Goal: Task Accomplishment & Management: Manage account settings

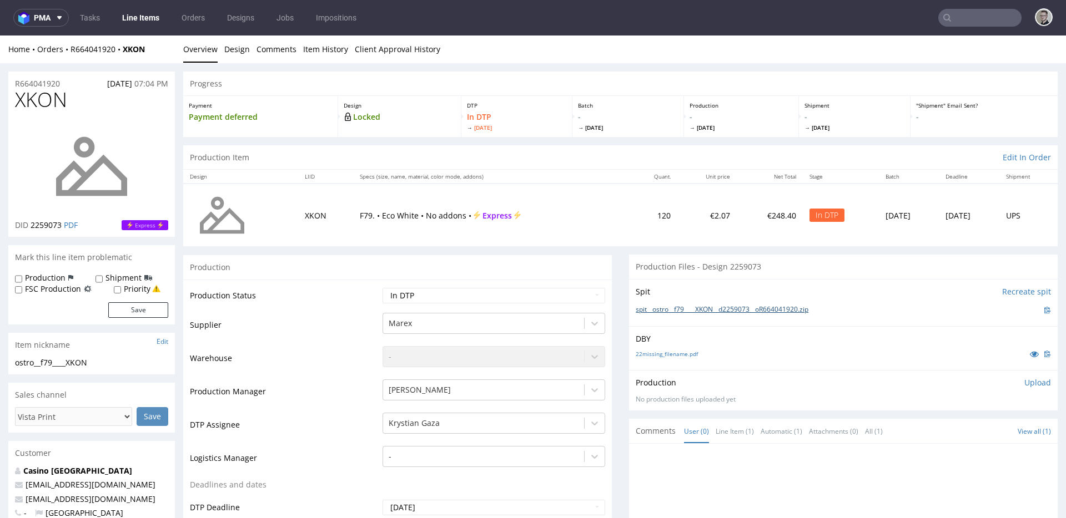
click at [672, 311] on link "spit__ostro__f79____XKON__d2259073__oR664041920.zip" at bounding box center [722, 309] width 173 height 9
click at [675, 354] on link "22missing_filename.pdf" at bounding box center [667, 354] width 62 height 8
click at [1025, 385] on p "Upload" at bounding box center [1037, 382] width 27 height 11
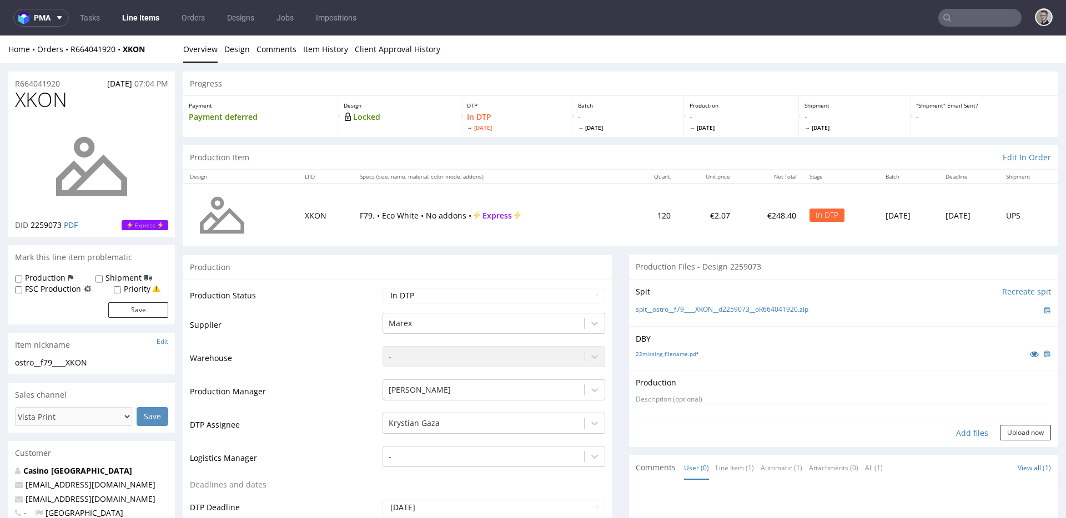
click at [961, 436] on div "Add files" at bounding box center [972, 433] width 56 height 17
type input "C:\fakepath\ostro__f79____XKON__d2259073__oR664041920__latest__outside.pdf"
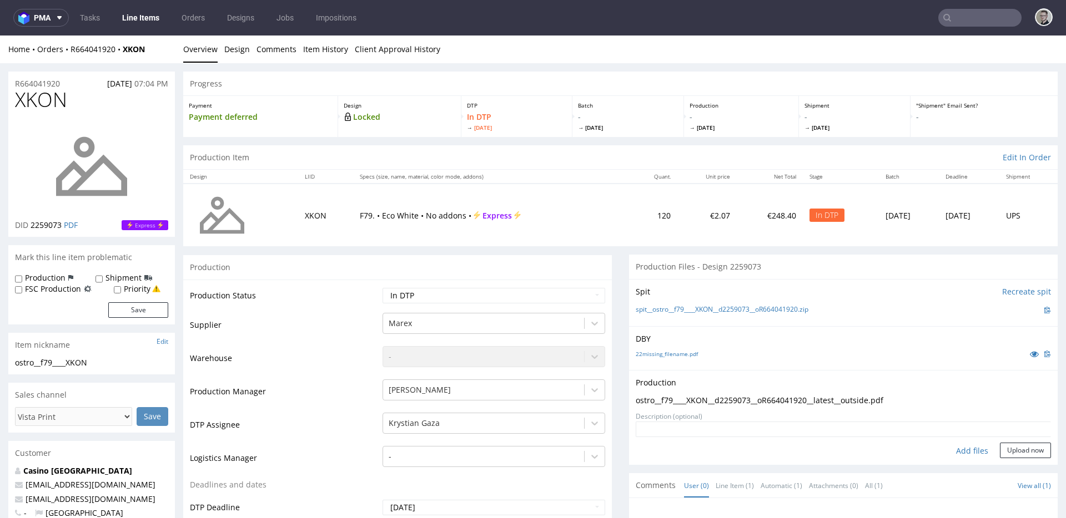
click at [1004, 440] on form "Add files Upload now" at bounding box center [843, 440] width 415 height 37
click at [1011, 446] on button "Upload now" at bounding box center [1025, 451] width 51 height 16
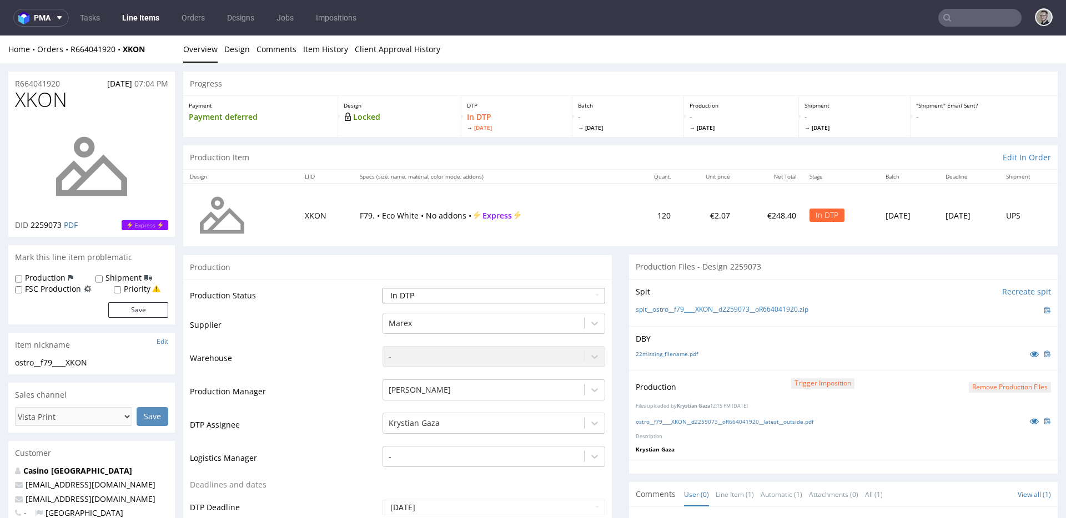
click at [412, 297] on select "Waiting for Artwork Waiting for Diecut Waiting for Mockup Waiting for DTP Waiti…" at bounding box center [493, 296] width 223 height 16
select select "dtp_production_ready"
click at [382, 288] on select "Waiting for Artwork Waiting for Diecut Waiting for Mockup Waiting for DTP Waiti…" at bounding box center [493, 296] width 223 height 16
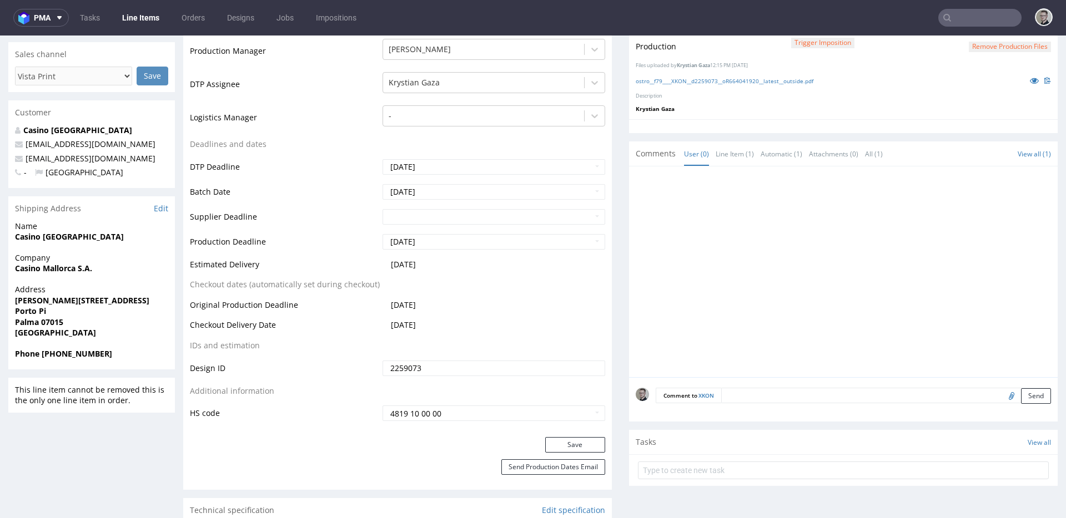
scroll to position [491, 0]
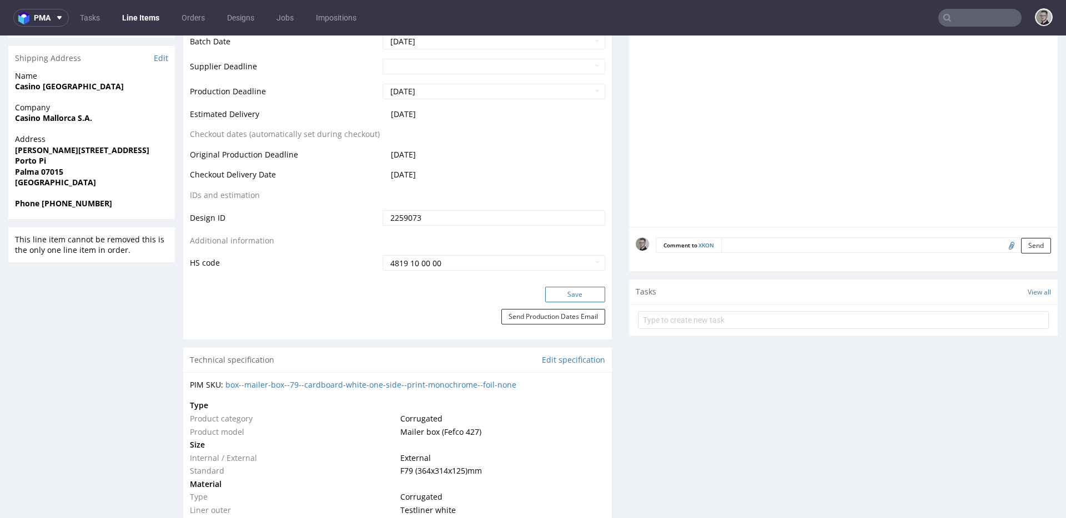
click at [573, 296] on button "Save" at bounding box center [575, 295] width 60 height 16
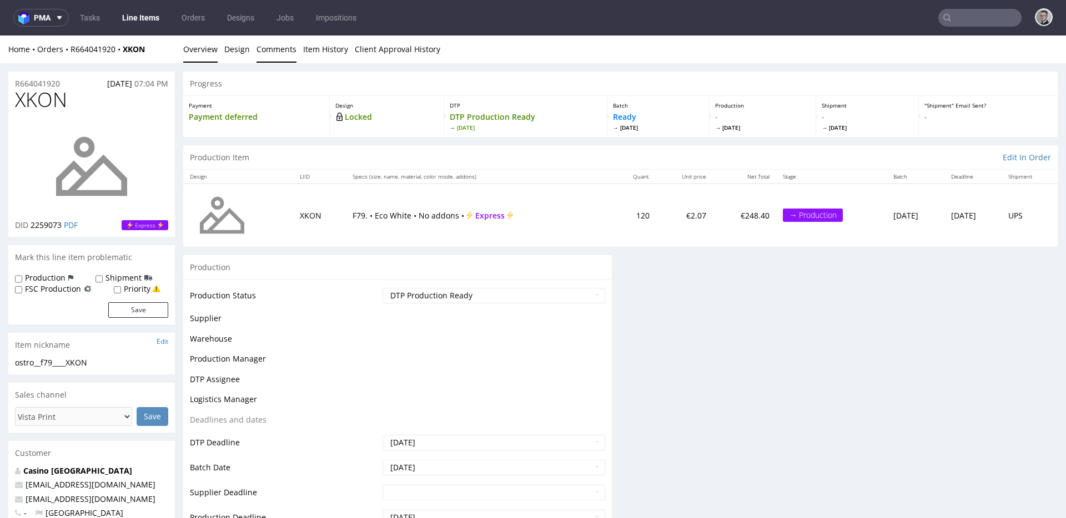
scroll to position [0, 0]
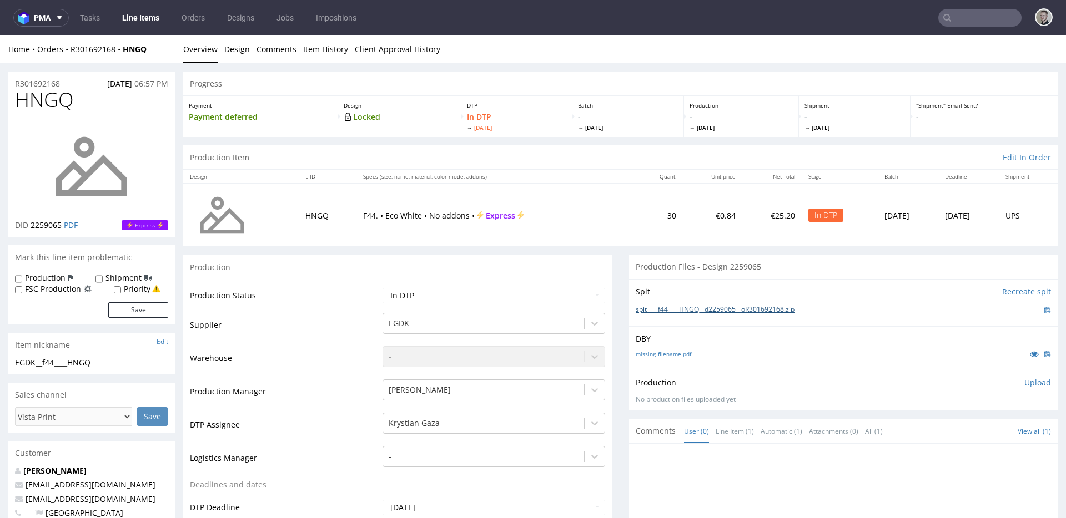
click at [691, 309] on link "spit____f44____HNGQ__d2259065__oR301692168.zip" at bounding box center [715, 309] width 159 height 9
click at [652, 355] on link "missing_filename.pdf" at bounding box center [664, 354] width 56 height 8
click at [1029, 385] on p "Upload" at bounding box center [1037, 382] width 27 height 11
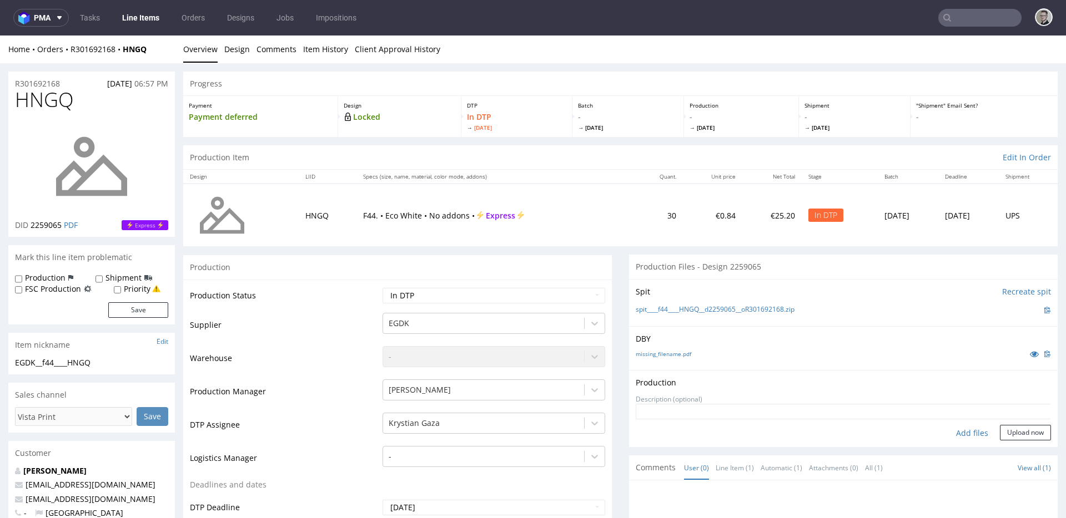
click at [955, 440] on div "Add files" at bounding box center [972, 433] width 56 height 17
type input "C:\fakepath\__f44____HNGQ__d2259065__oR301692168__latest__outside.pdf"
click at [1024, 448] on button "Upload now" at bounding box center [1025, 451] width 51 height 16
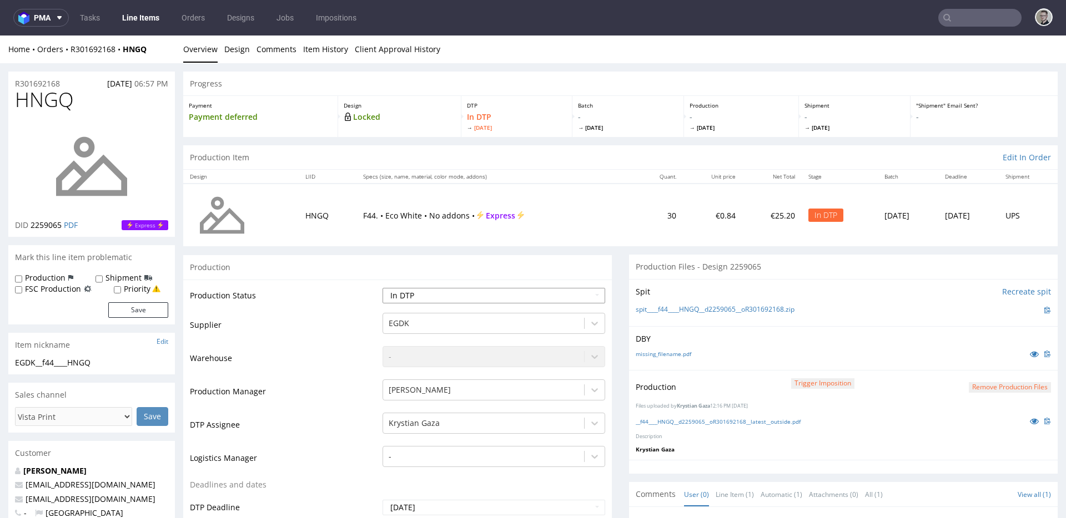
click at [400, 299] on select "Waiting for Artwork Waiting for Diecut Waiting for Mockup Waiting for DTP Waiti…" at bounding box center [493, 296] width 223 height 16
select select "dtp_production_ready"
click at [382, 288] on select "Waiting for Artwork Waiting for Diecut Waiting for Mockup Waiting for DTP Waiti…" at bounding box center [493, 296] width 223 height 16
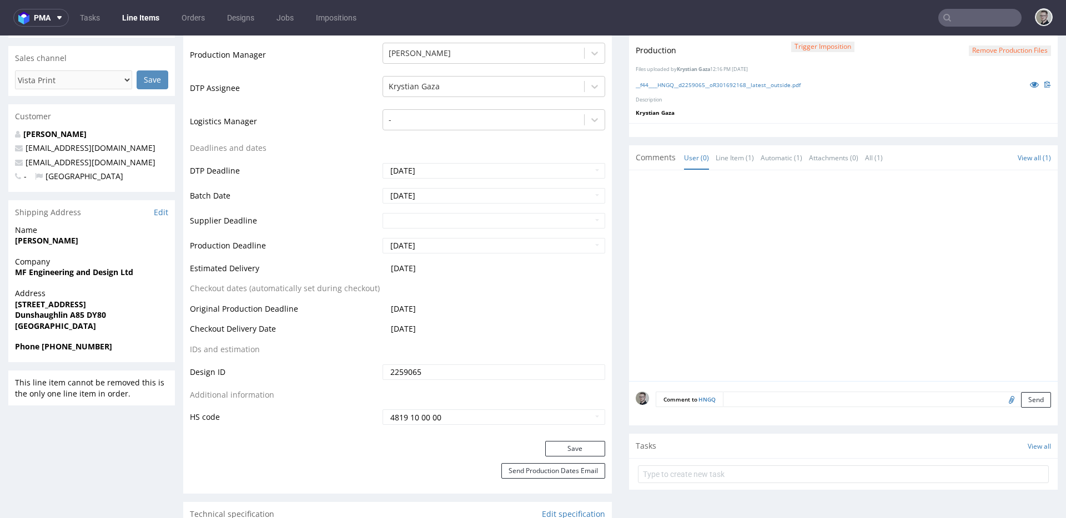
scroll to position [407, 0]
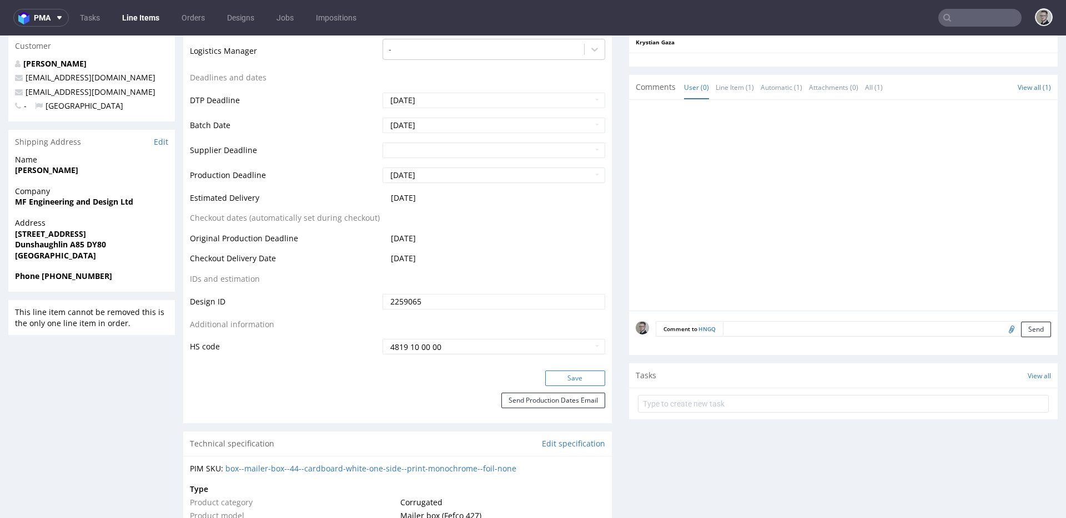
click at [578, 380] on button "Save" at bounding box center [575, 379] width 60 height 16
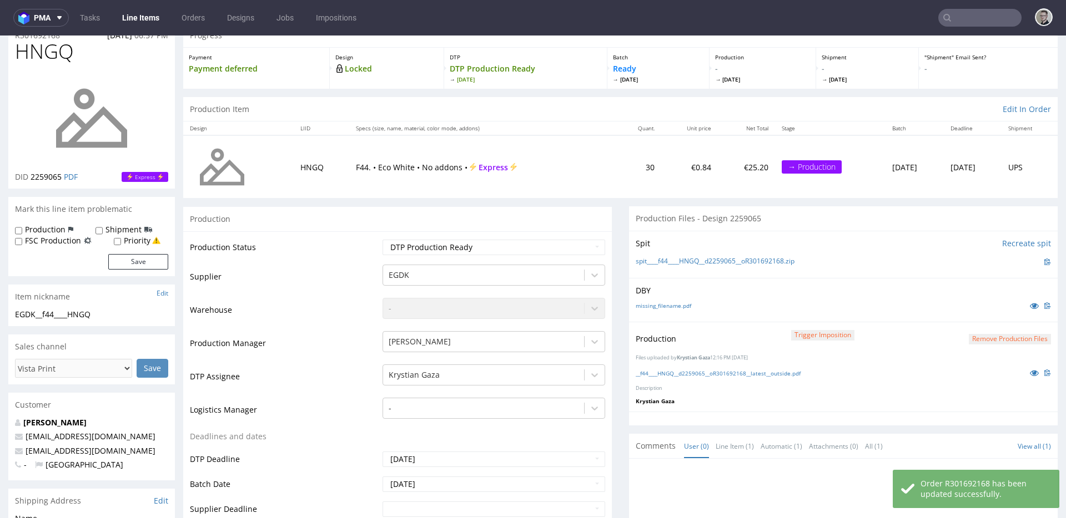
scroll to position [0, 0]
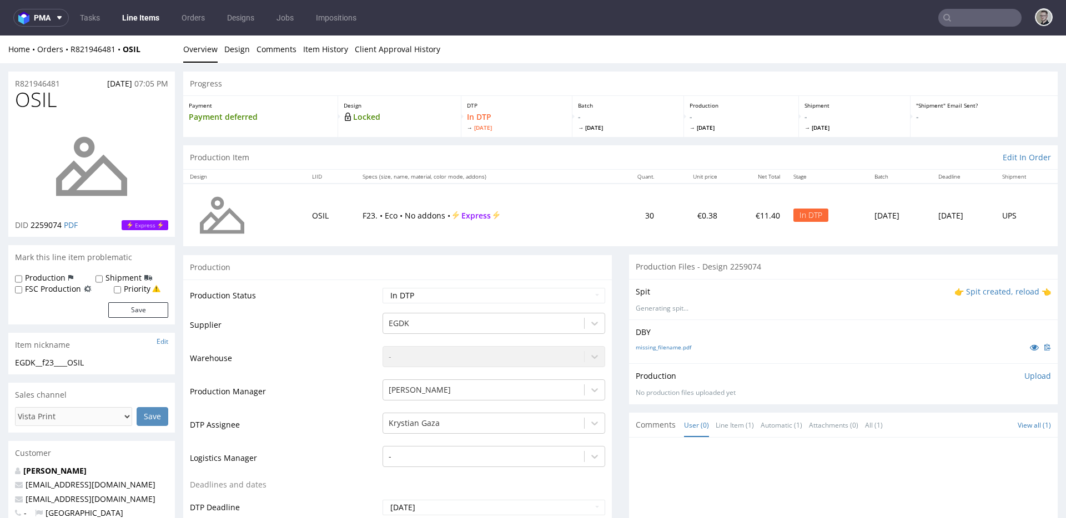
click at [981, 289] on p "👉 Spit created, reload 👈" at bounding box center [1002, 291] width 97 height 11
click at [702, 308] on link "spit__EGDK__f23____OSIL__d2259074__oR821946481.zip" at bounding box center [721, 309] width 170 height 9
click at [659, 355] on link "missing_filename.pdf" at bounding box center [664, 354] width 56 height 8
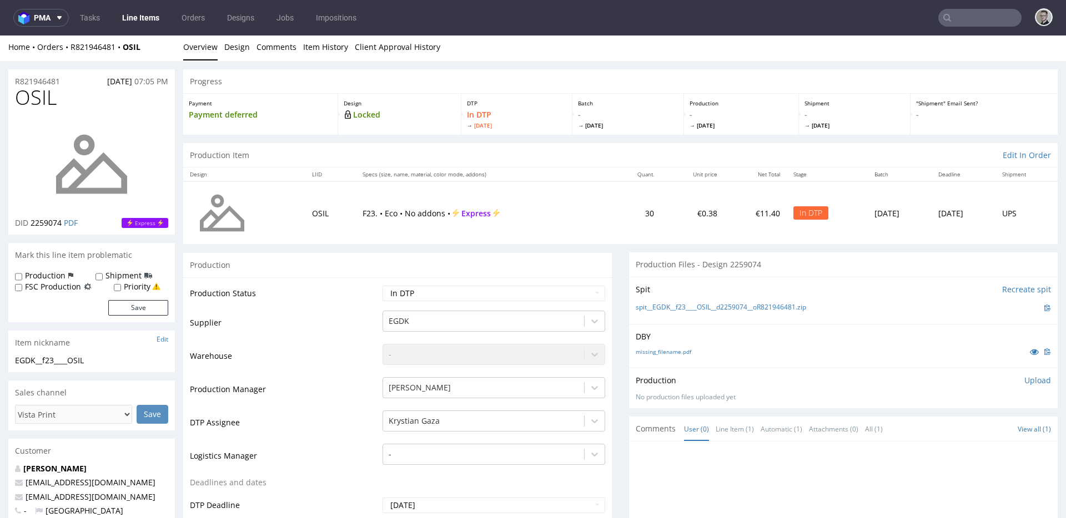
drag, startPoint x: 1024, startPoint y: 381, endPoint x: 993, endPoint y: 400, distance: 36.4
click at [1024, 380] on p "Upload" at bounding box center [1037, 380] width 27 height 11
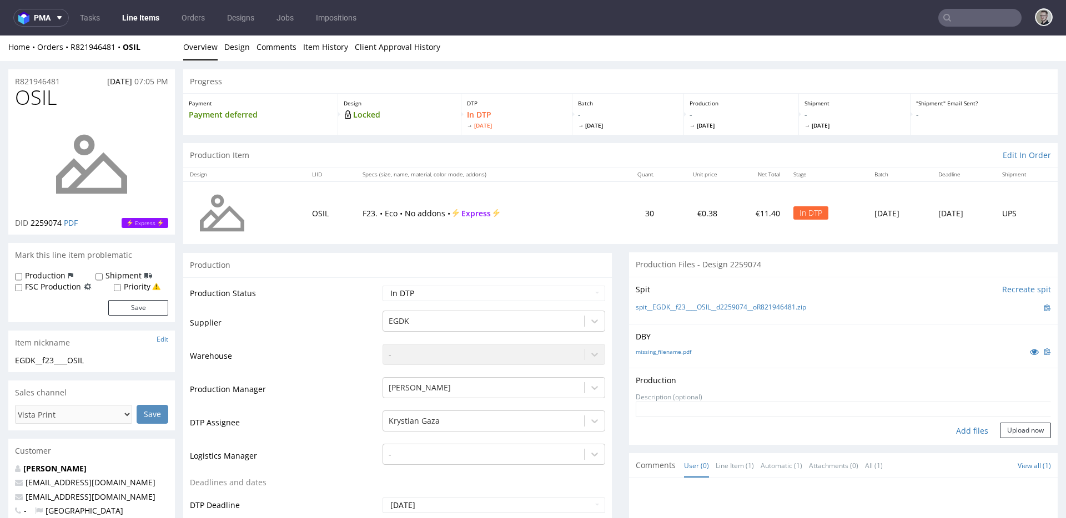
click at [956, 435] on div "Add files" at bounding box center [972, 431] width 56 height 17
type input "C:\fakepath\EGDK__f23____OSIL__d2259074__oR821946481__latest__outside.pdf"
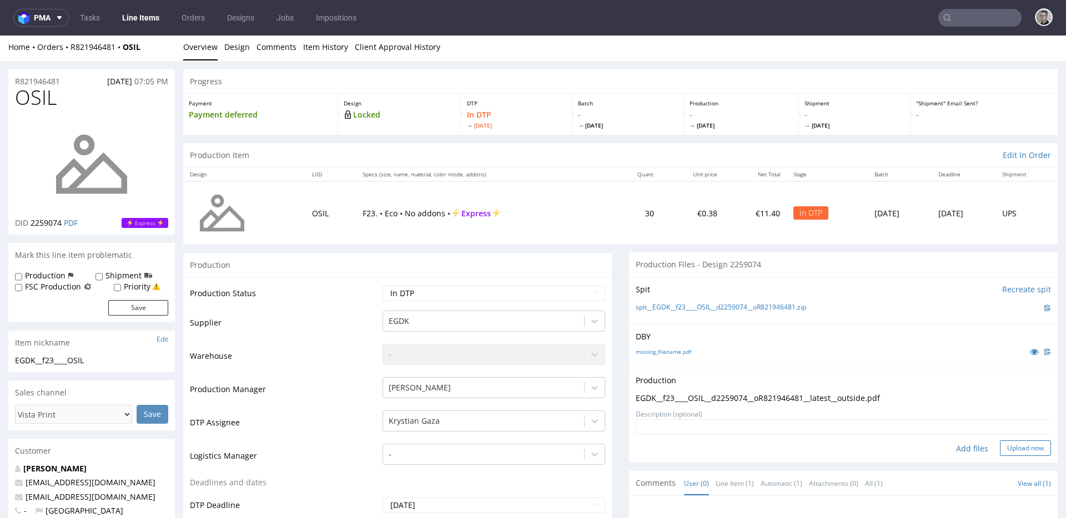
click at [1018, 449] on button "Upload now" at bounding box center [1025, 449] width 51 height 16
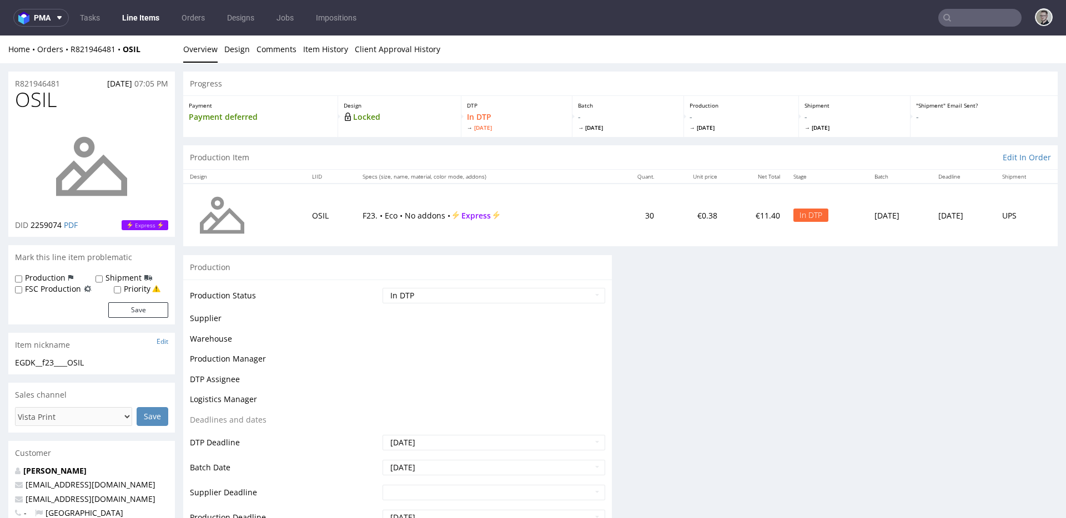
scroll to position [0, 0]
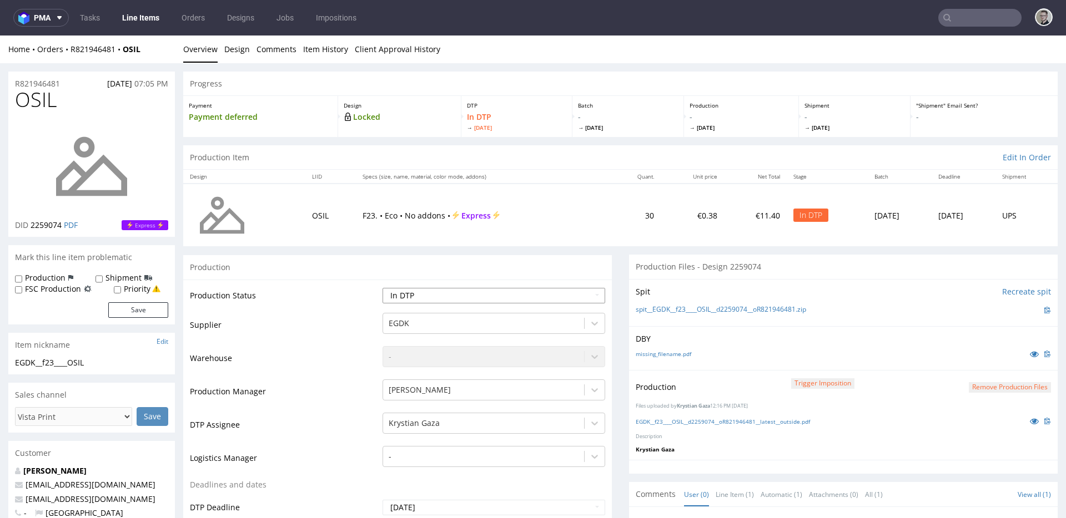
click at [399, 289] on select "Waiting for Artwork Waiting for Diecut Waiting for Mockup Waiting for DTP Waiti…" at bounding box center [493, 296] width 223 height 16
select select "dtp_production_ready"
click at [382, 288] on select "Waiting for Artwork Waiting for Diecut Waiting for Mockup Waiting for DTP Waiti…" at bounding box center [493, 296] width 223 height 16
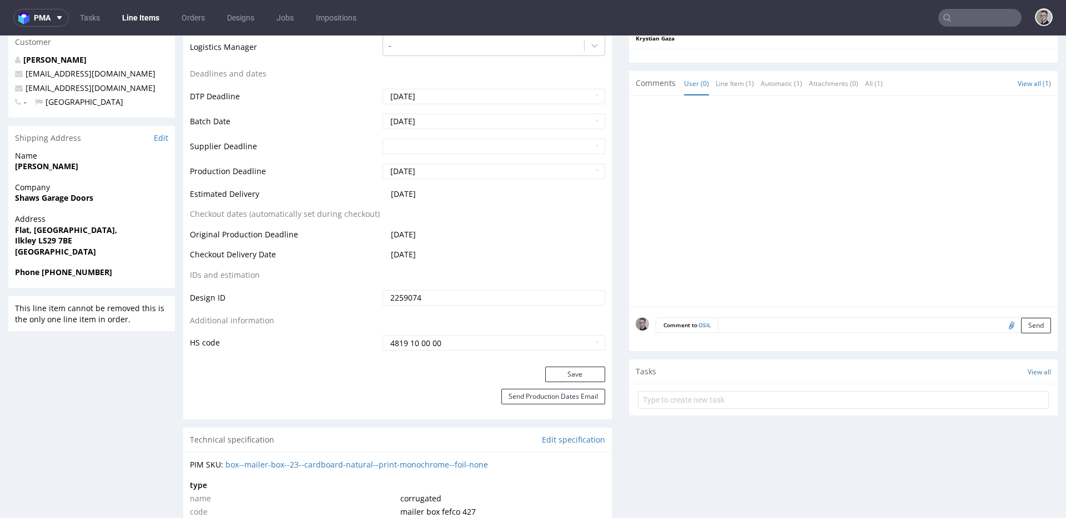
scroll to position [527, 0]
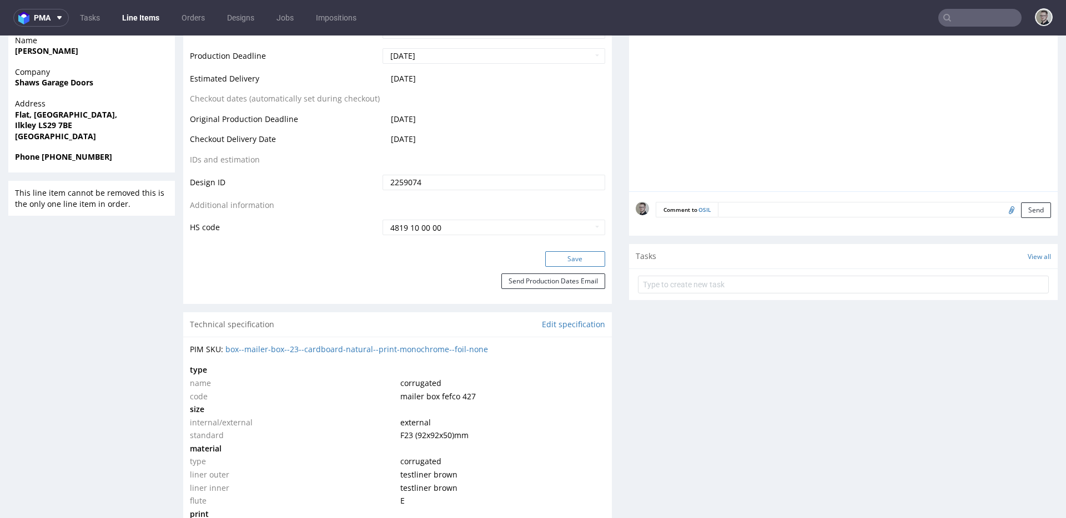
click at [587, 258] on button "Save" at bounding box center [575, 259] width 60 height 16
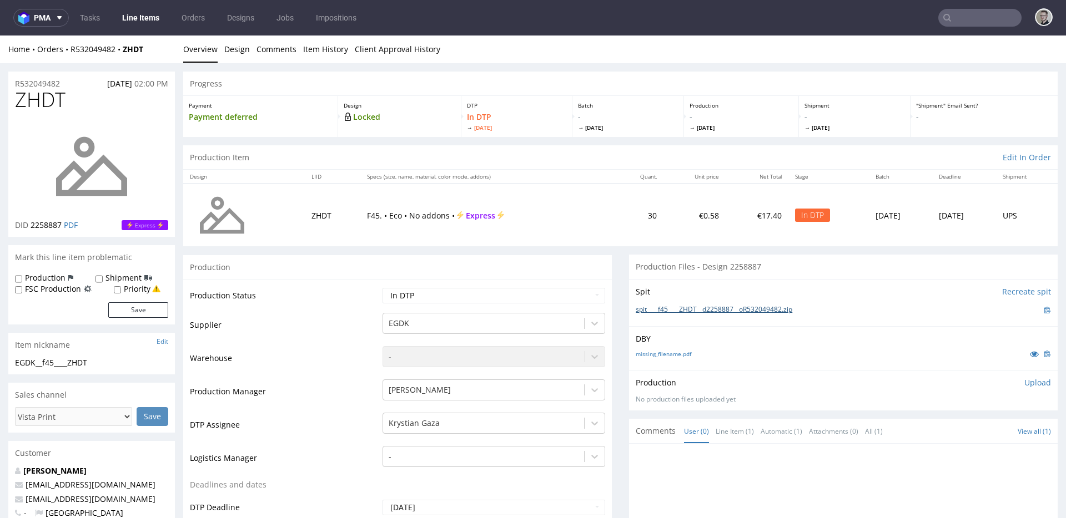
click at [689, 311] on link "spit____f45____ZHDT__d2258887__oR532049482.zip" at bounding box center [714, 309] width 157 height 9
click at [663, 356] on link "missing_filename.pdf" at bounding box center [664, 354] width 56 height 8
click at [1016, 376] on div "Production Upload No production files uploaded yet Description (optional) Add f…" at bounding box center [843, 390] width 429 height 41
click at [1024, 384] on p "Upload" at bounding box center [1037, 382] width 27 height 11
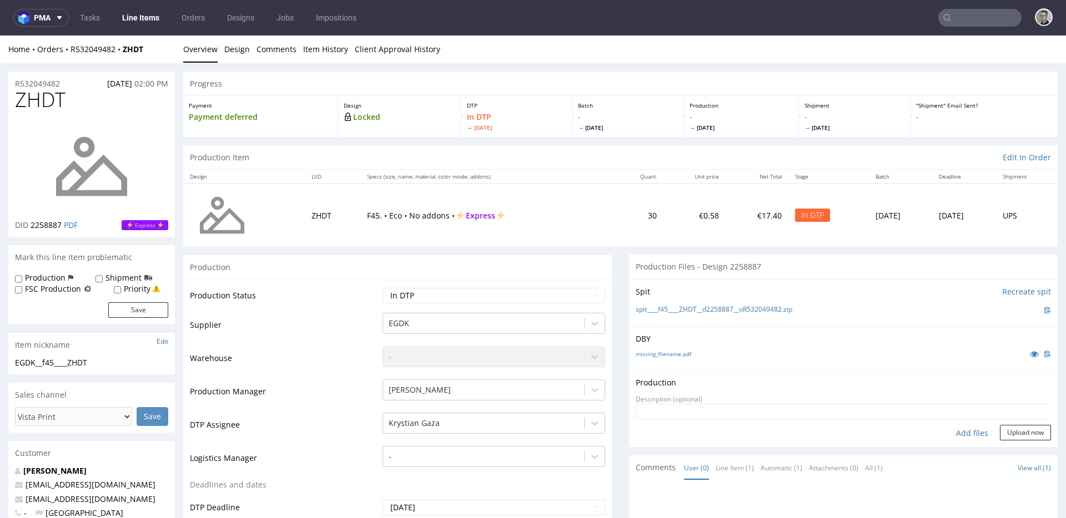
click at [944, 437] on div "Add files" at bounding box center [972, 433] width 56 height 17
type input "C:\fakepath\__f45____ZHDT__d2258887__oR532049482__latest__outside.pdf"
click at [1000, 446] on button "Upload now" at bounding box center [1025, 451] width 51 height 16
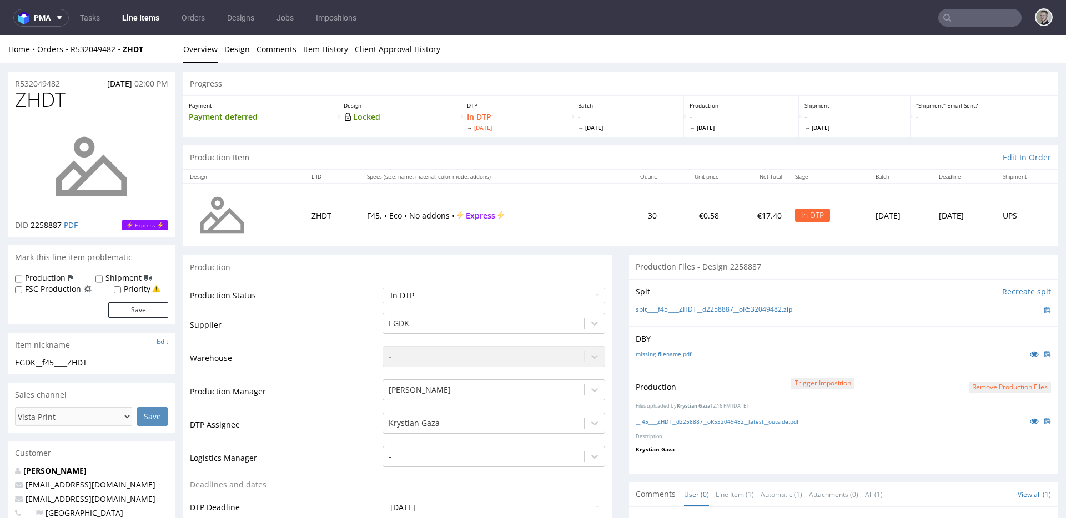
click at [467, 296] on select "Waiting for Artwork Waiting for Diecut Waiting for Mockup Waiting for DTP Waiti…" at bounding box center [493, 296] width 223 height 16
select select "dtp_production_ready"
click at [382, 288] on select "Waiting for Artwork Waiting for Diecut Waiting for Mockup Waiting for DTP Waiti…" at bounding box center [493, 296] width 223 height 16
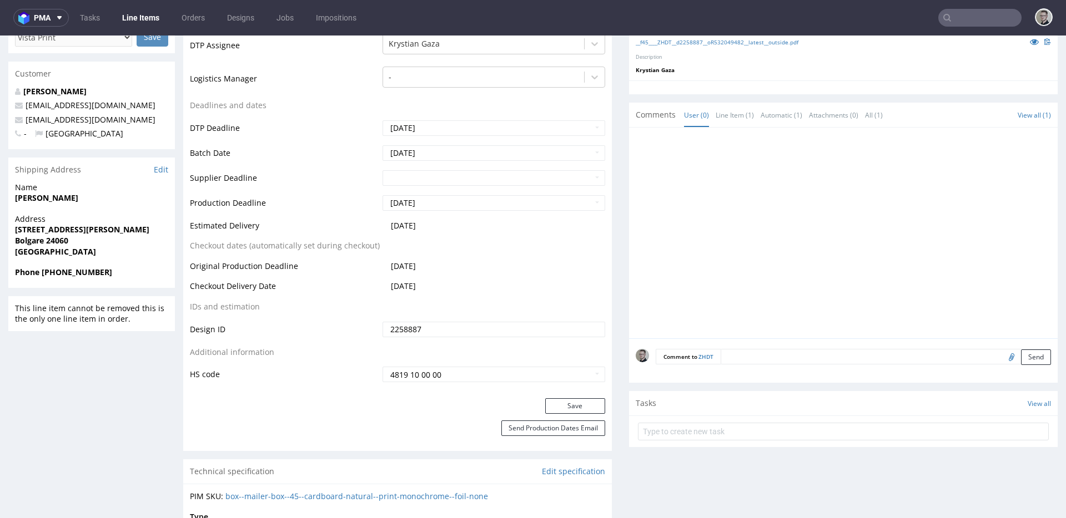
scroll to position [641, 0]
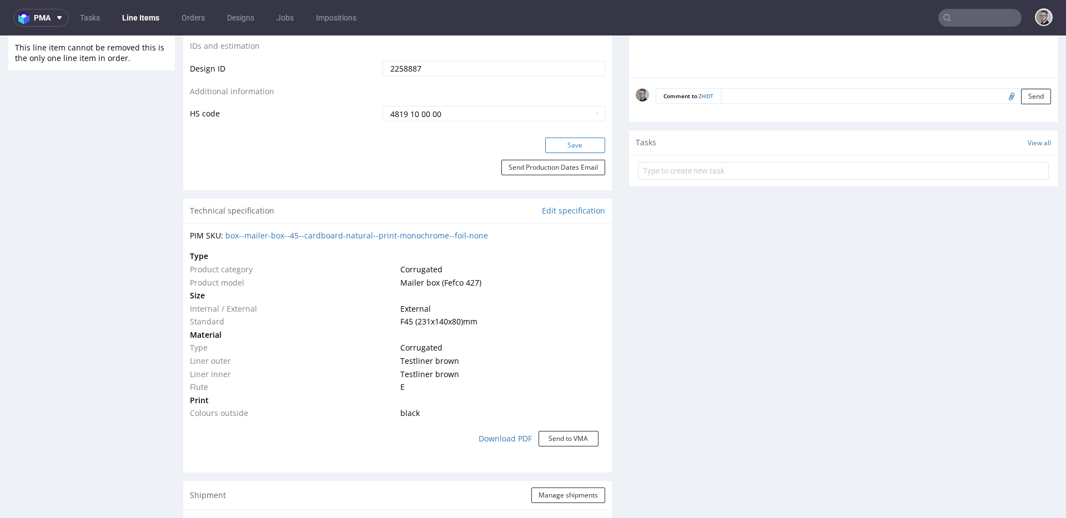
click at [558, 140] on button "Save" at bounding box center [575, 146] width 60 height 16
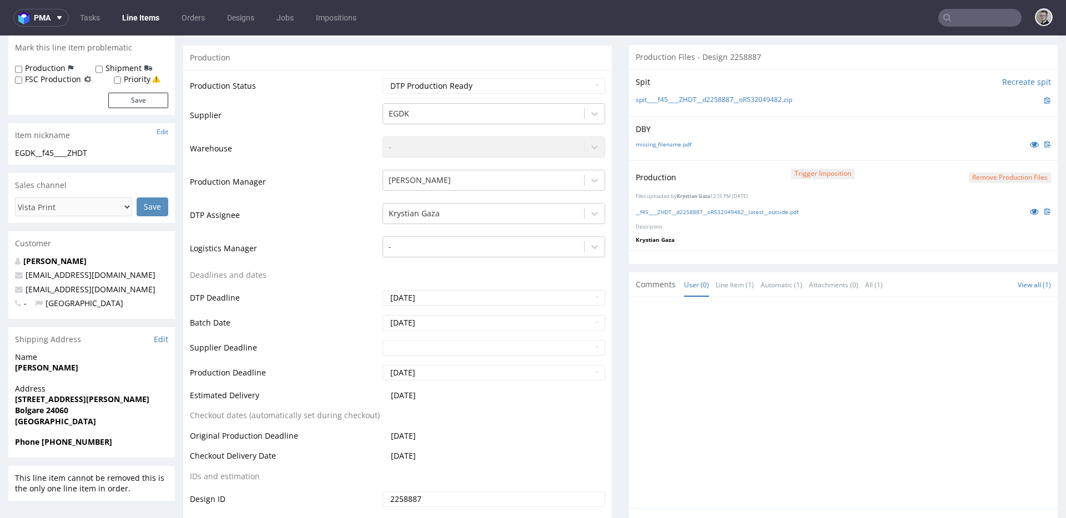
scroll to position [0, 0]
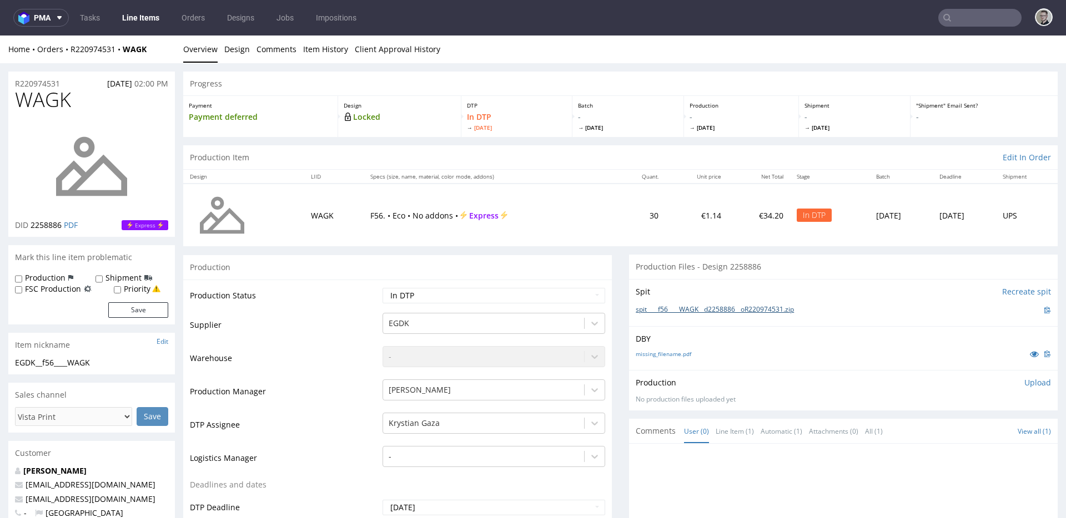
click at [690, 309] on link "spit____f56____WAGK__d2258886__oR220974531.zip" at bounding box center [715, 309] width 158 height 9
click at [672, 353] on link "missing_filename.pdf" at bounding box center [664, 354] width 56 height 8
click at [1024, 380] on p "Upload" at bounding box center [1037, 382] width 27 height 11
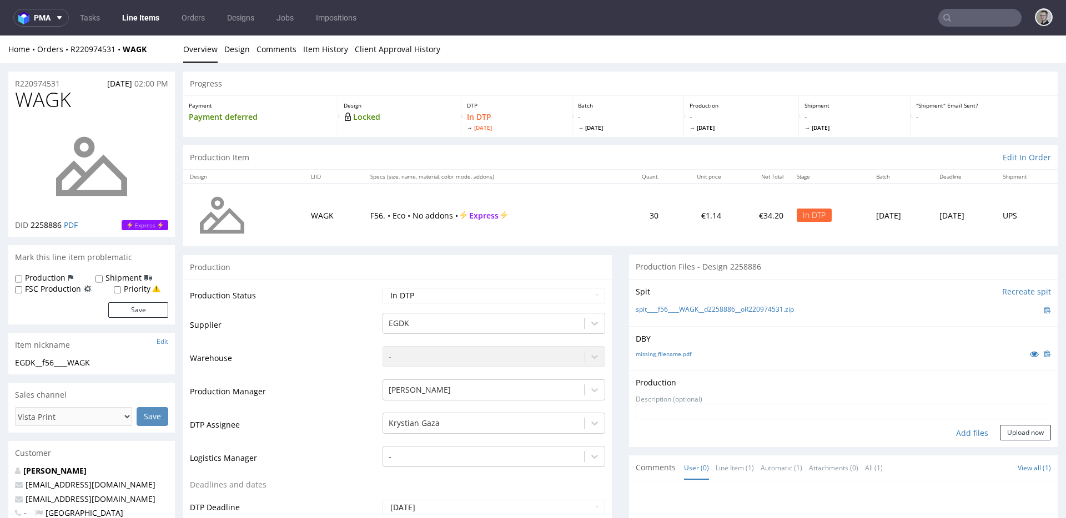
click at [961, 431] on div "Add files" at bounding box center [972, 433] width 56 height 17
type input "C:\fakepath\__f56____WAGK__d2258886__oR220974531__latest__outside.pdf"
click at [1021, 449] on button "Upload now" at bounding box center [1025, 451] width 51 height 16
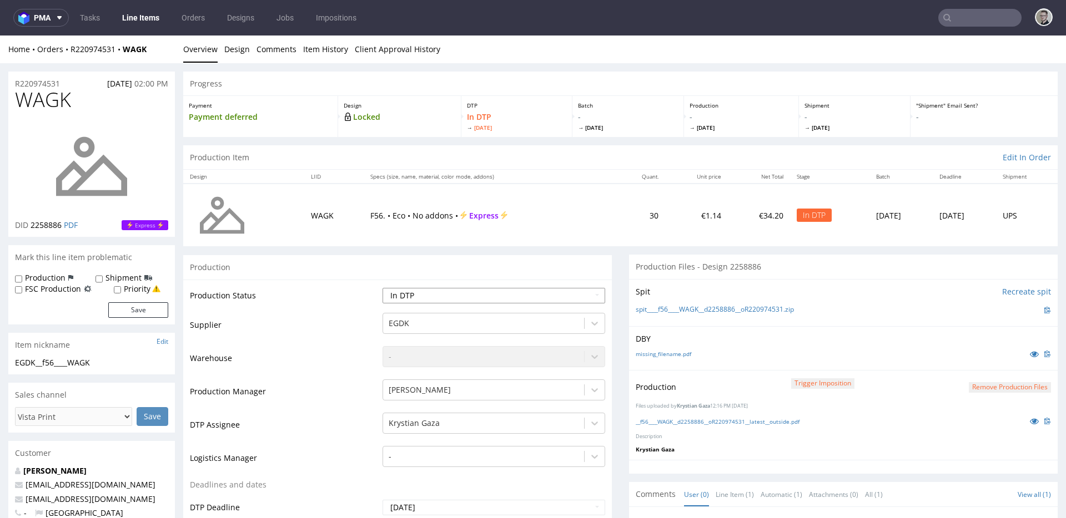
click at [465, 293] on select "Waiting for Artwork Waiting for Diecut Waiting for Mockup Waiting for DTP Waiti…" at bounding box center [493, 296] width 223 height 16
select select "dtp_production_ready"
click at [382, 288] on select "Waiting for Artwork Waiting for Diecut Waiting for Mockup Waiting for DTP Waiti…" at bounding box center [493, 296] width 223 height 16
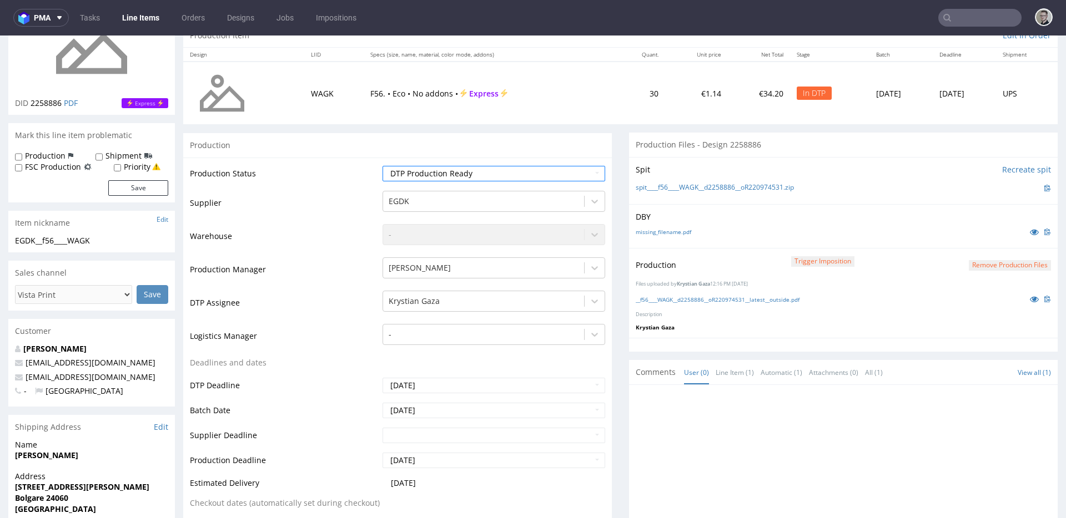
scroll to position [361, 0]
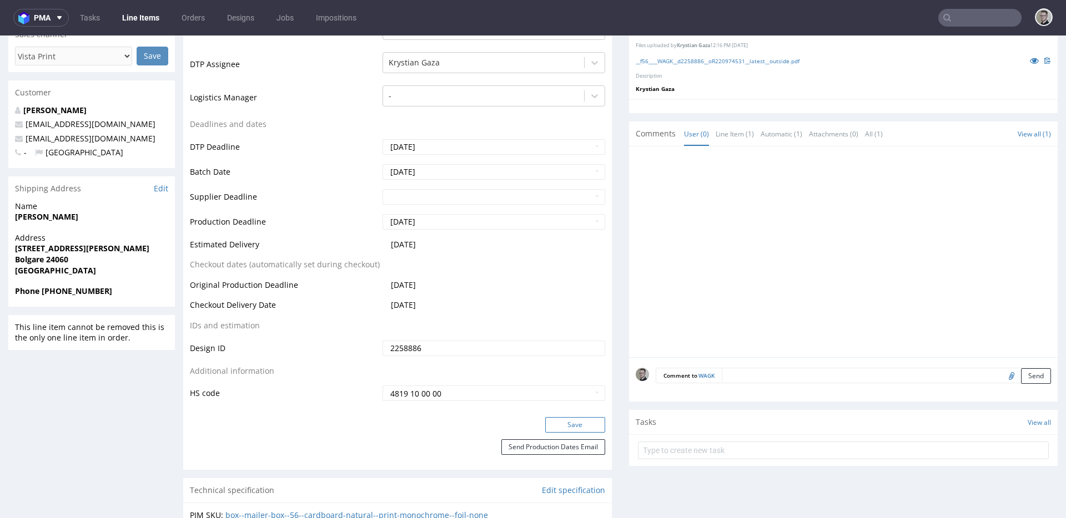
click at [564, 419] on button "Save" at bounding box center [575, 425] width 60 height 16
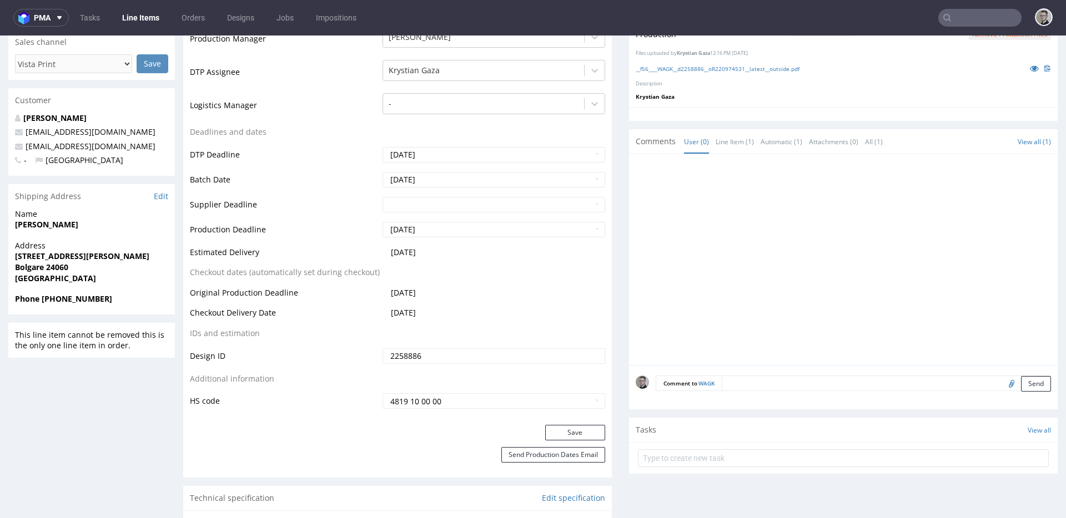
scroll to position [0, 0]
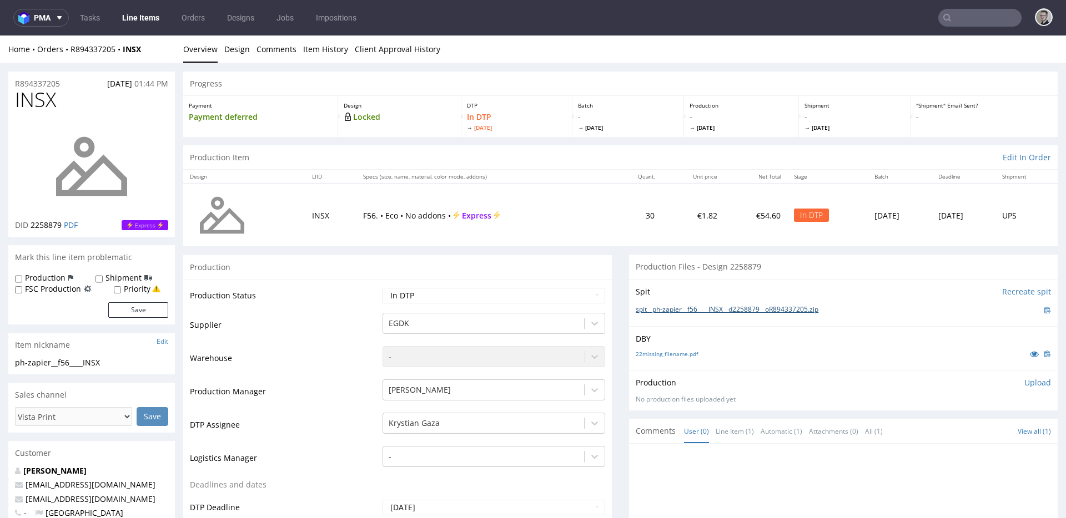
click at [749, 309] on link "spit__ph-zapier__f56____INSX__d2258879__oR894337205.zip" at bounding box center [727, 309] width 183 height 9
click at [674, 352] on link "22missing_filename.pdf" at bounding box center [667, 354] width 62 height 8
click at [1029, 380] on p "Upload" at bounding box center [1037, 382] width 27 height 11
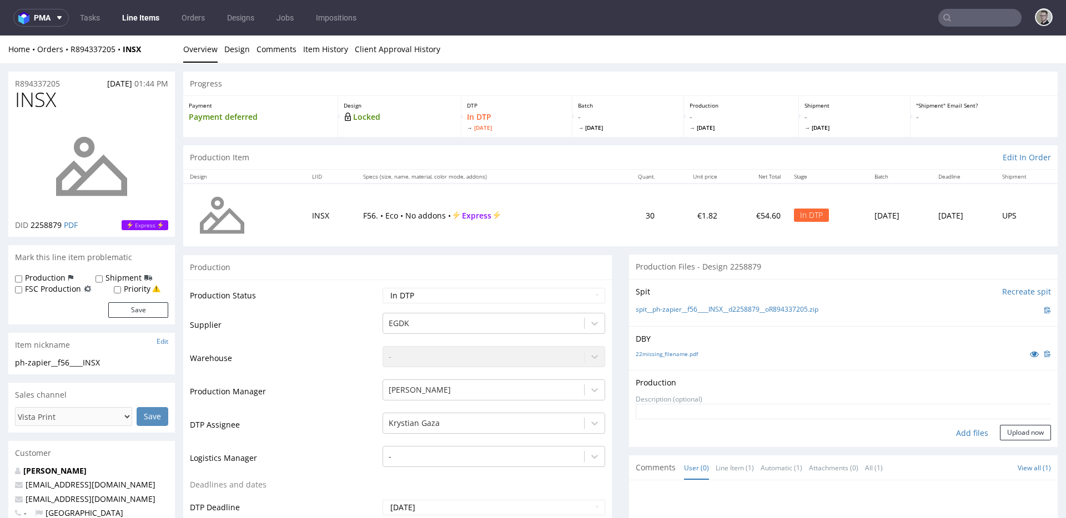
click at [949, 430] on div "Add files" at bounding box center [972, 433] width 56 height 17
type input "C:\fakepath\ph-zapier__f56____INSX__d2258879__oR894337205__latest__inside.pdf"
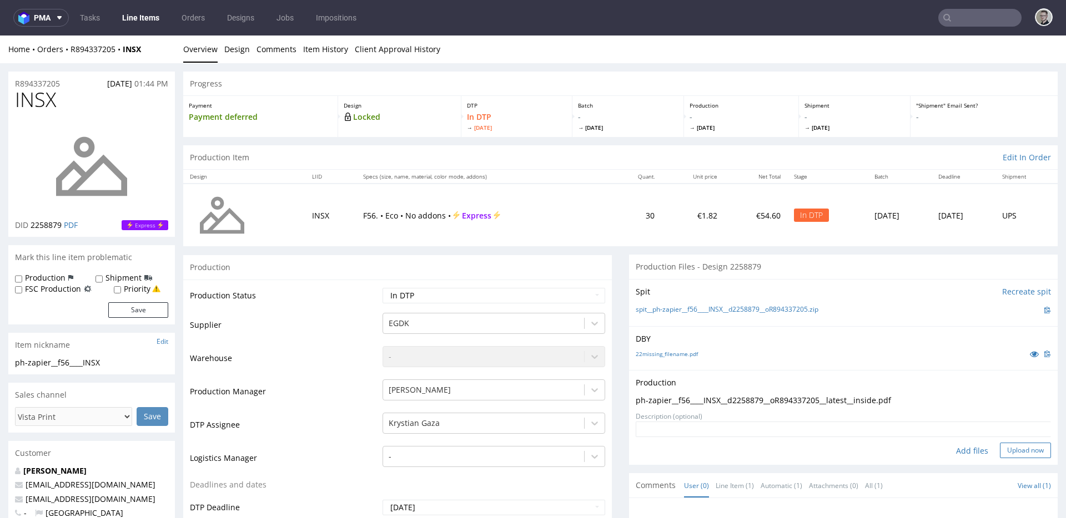
click at [1015, 452] on button "Upload now" at bounding box center [1025, 451] width 51 height 16
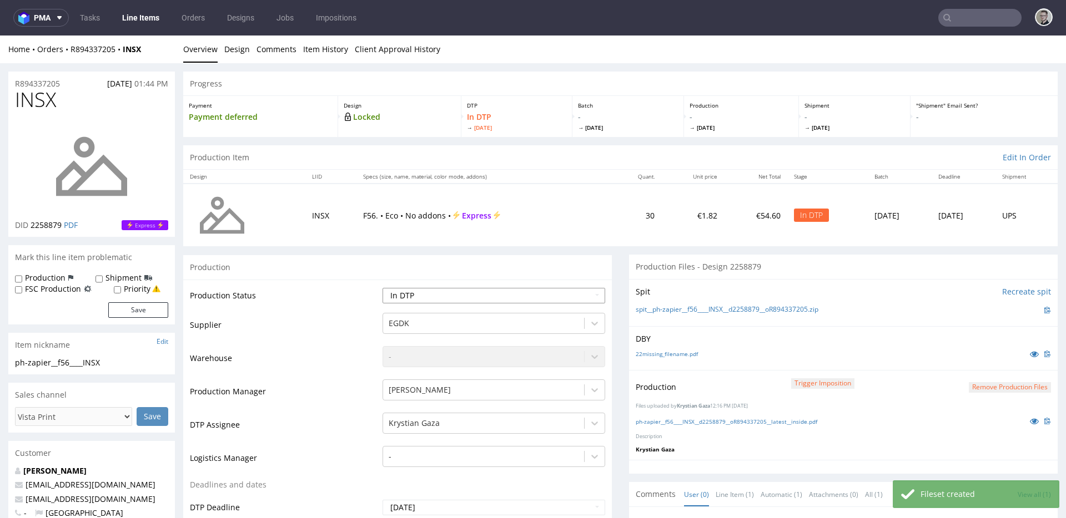
click at [454, 294] on select "Waiting for Artwork Waiting for Diecut Waiting for Mockup Waiting for DTP Waiti…" at bounding box center [493, 296] width 223 height 16
select select "dtp_production_ready"
click at [382, 288] on select "Waiting for Artwork Waiting for Diecut Waiting for Mockup Waiting for DTP Waiti…" at bounding box center [493, 296] width 223 height 16
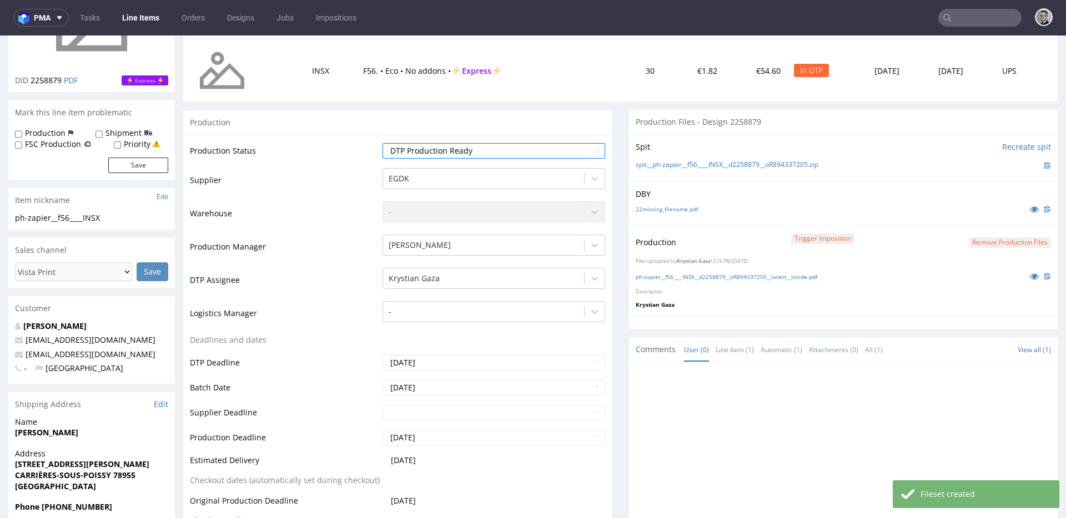
scroll to position [340, 0]
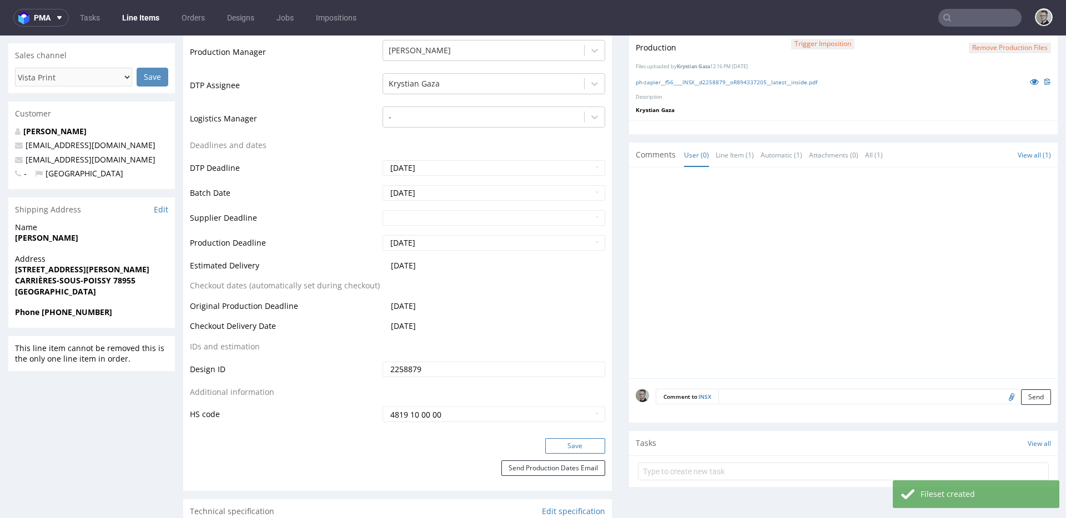
click at [571, 443] on button "Save" at bounding box center [575, 447] width 60 height 16
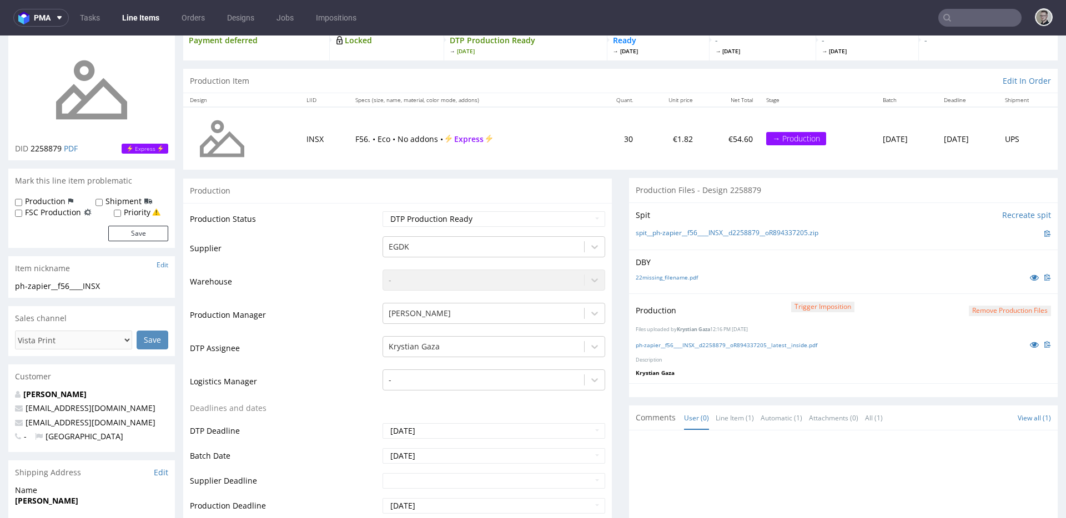
scroll to position [0, 0]
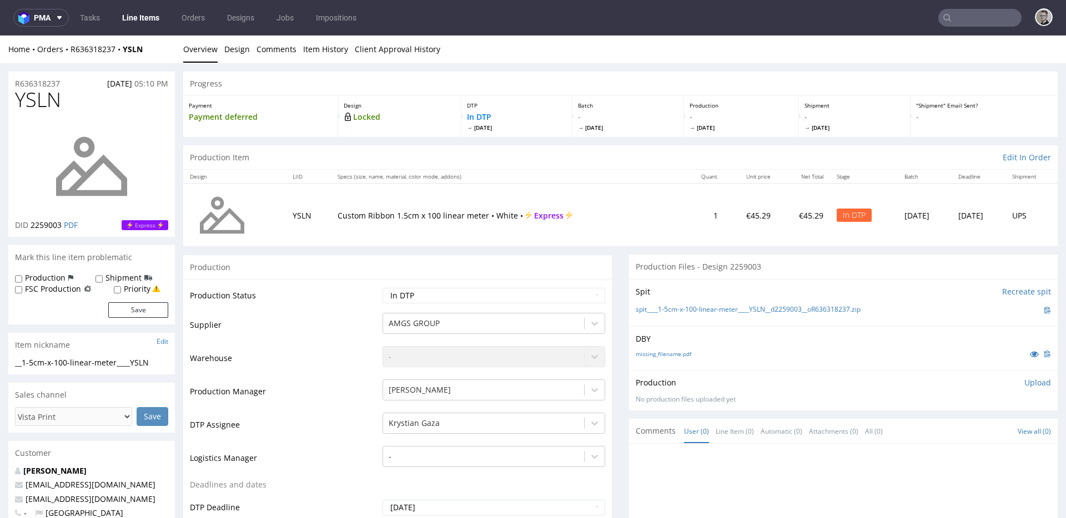
click at [671, 357] on link "missing_filename.pdf" at bounding box center [664, 354] width 56 height 8
click at [698, 307] on link "spit____1-5cm-x-100-linear-meter____YSLN__d2259003__oR636318237.zip" at bounding box center [748, 309] width 225 height 9
click at [668, 357] on link "22missing_filename.pdf" at bounding box center [667, 354] width 62 height 8
click at [705, 309] on link "spit____1-5cm-x-100-linear-meter____BEPV__d2257375__oR572704862.zip" at bounding box center [748, 309] width 225 height 9
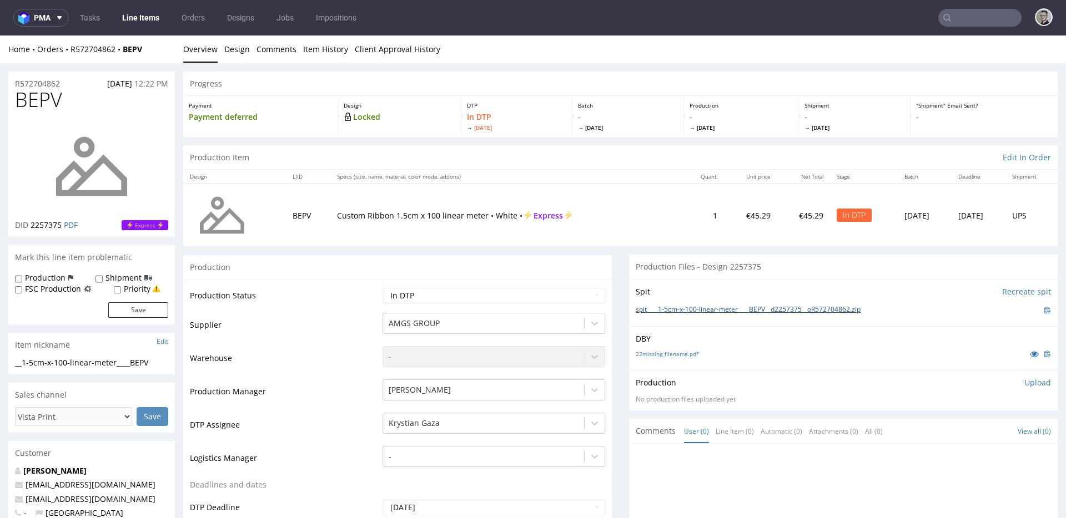
scroll to position [342, 0]
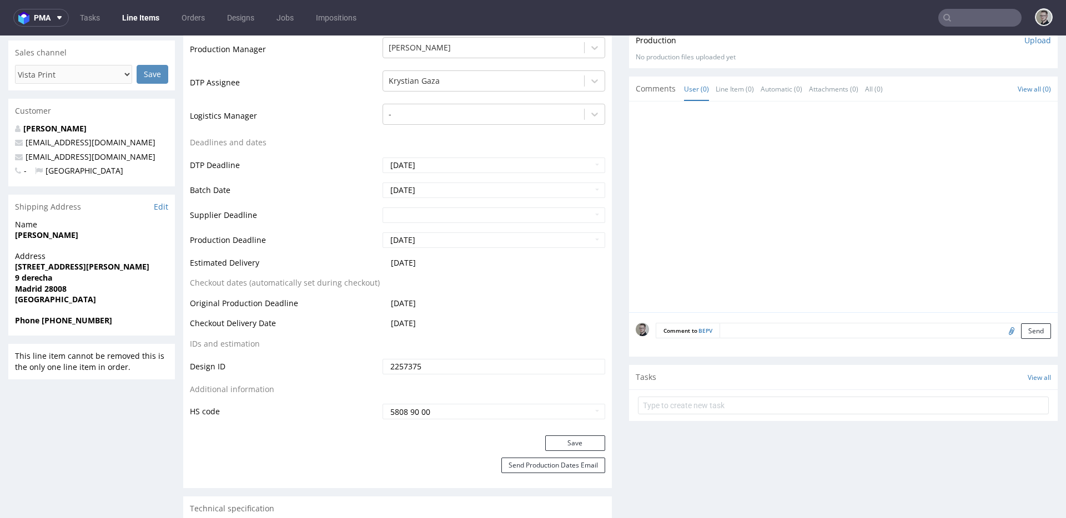
click at [922, 334] on textarea at bounding box center [884, 331] width 331 height 16
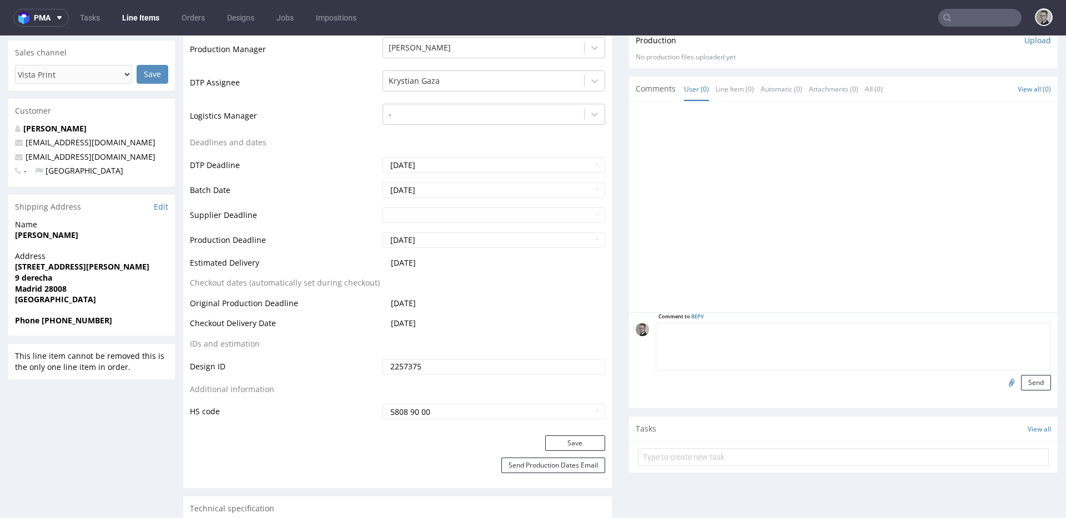
paste textarea "ISSUE: Texts in the design are smaller than minimal 2mm height and some white l…"
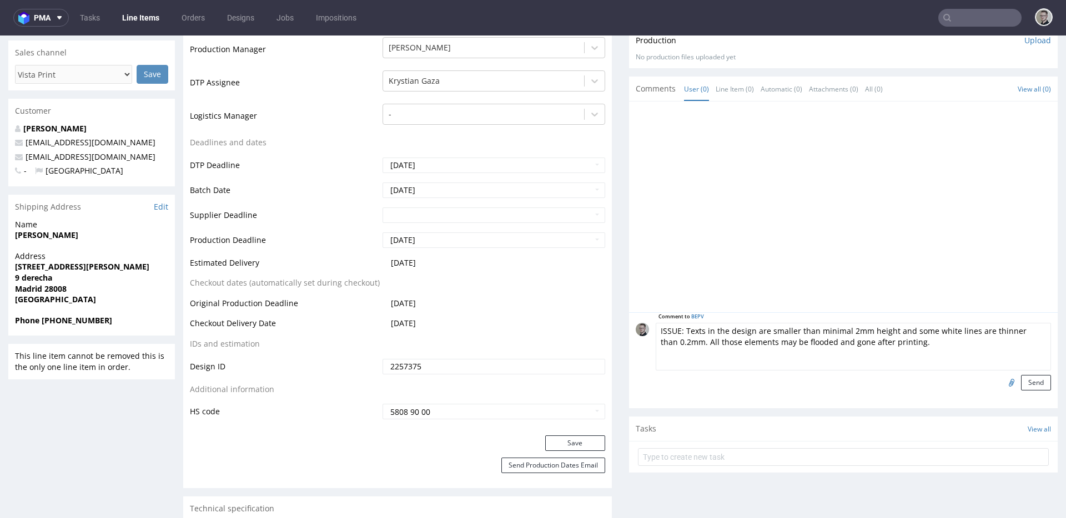
scroll to position [45, 0]
type textarea "ISSUE: Texts in the design are smaller than minimal 2mm height and some white l…"
click at [1029, 380] on button "Send" at bounding box center [1036, 383] width 30 height 16
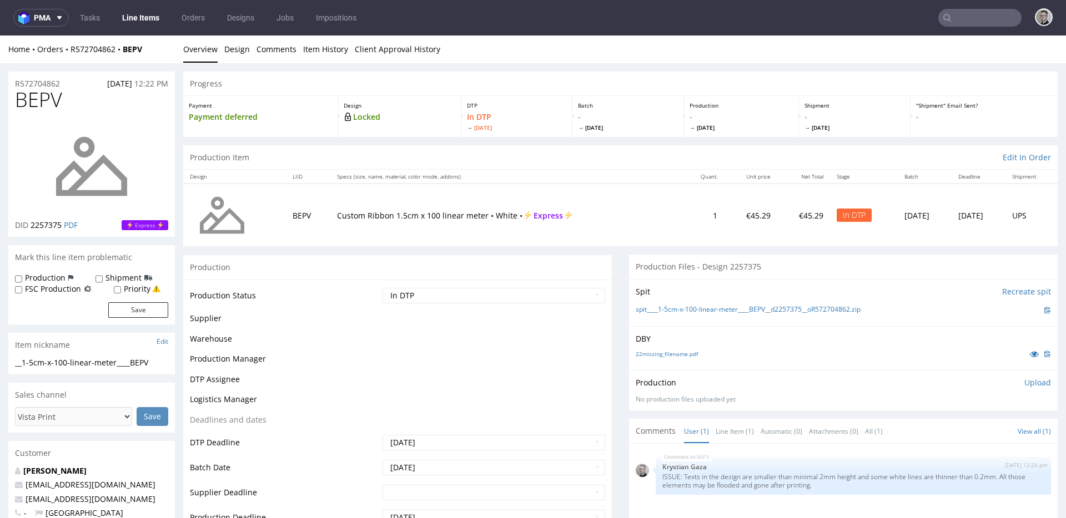
scroll to position [0, 0]
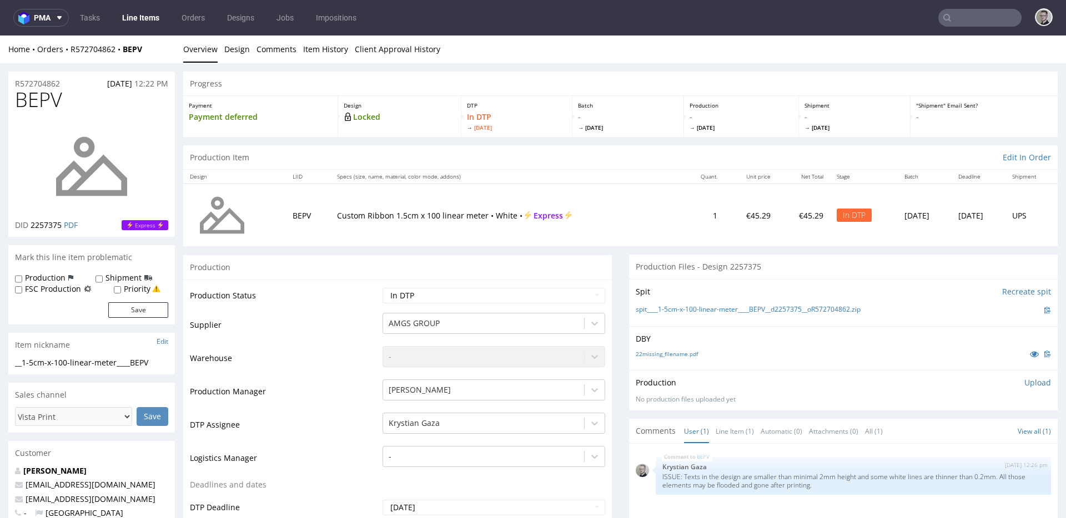
click at [1024, 383] on p "Upload" at bounding box center [1037, 382] width 27 height 11
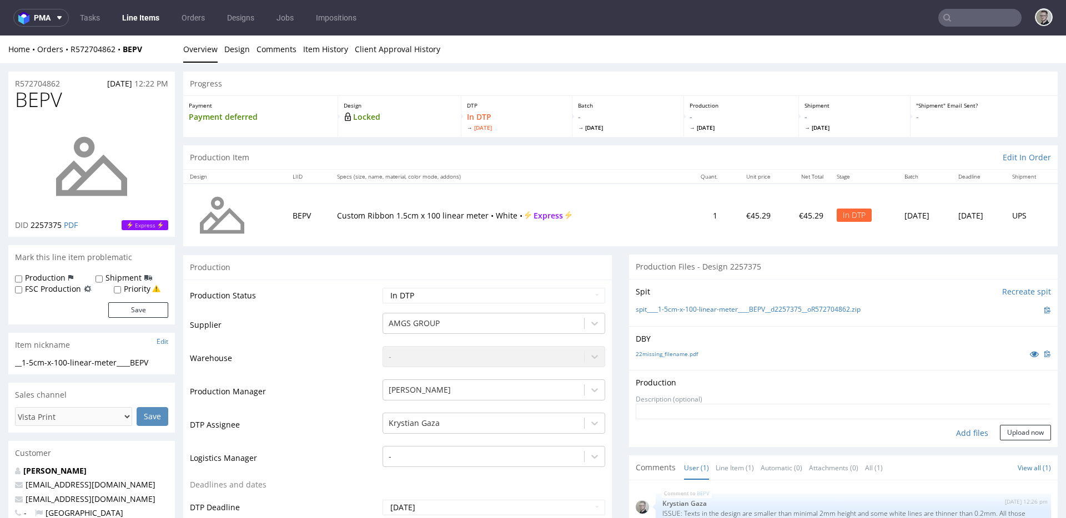
click at [963, 429] on div "Add files" at bounding box center [972, 433] width 56 height 17
type input "C:\fakepath\__1-5cm-x-100-linear-meter____BEPV__d2257375__oR572704862__latest__…"
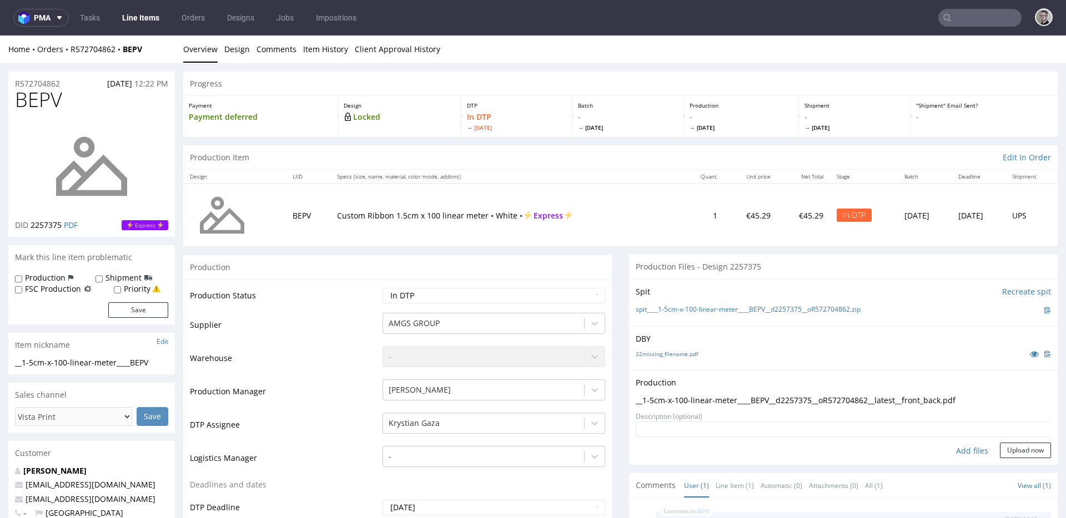
click at [997, 441] on form "Add files Upload now" at bounding box center [843, 440] width 415 height 37
click at [1005, 446] on button "Upload now" at bounding box center [1025, 451] width 51 height 16
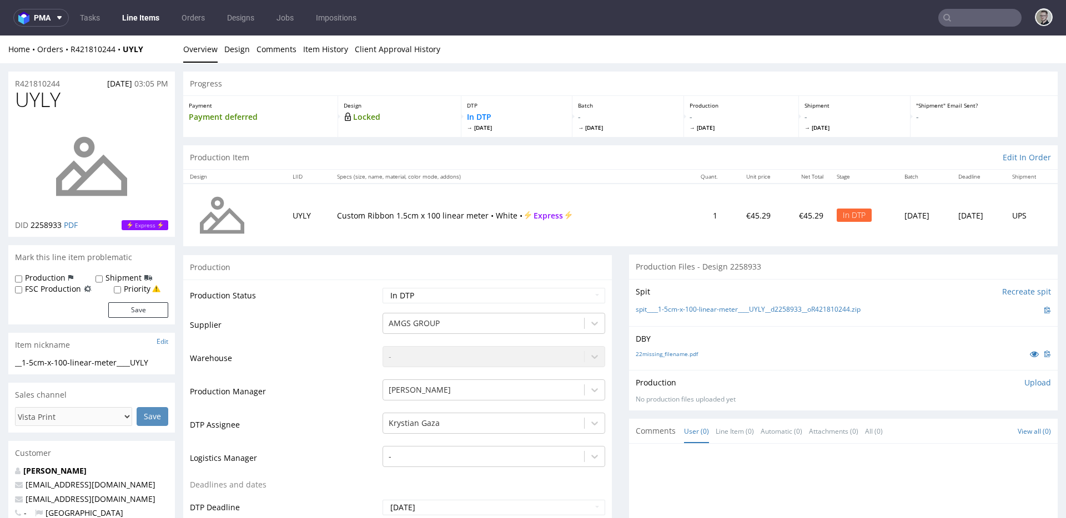
click at [667, 349] on div "22missing_filename.pdf" at bounding box center [843, 354] width 415 height 12
click at [676, 350] on link "22missing_filename.pdf" at bounding box center [667, 354] width 62 height 8
click at [724, 311] on link "spit____1-5cm-x-100-linear-meter____UYLY__d2258933__oR421810244.zip" at bounding box center [748, 309] width 225 height 9
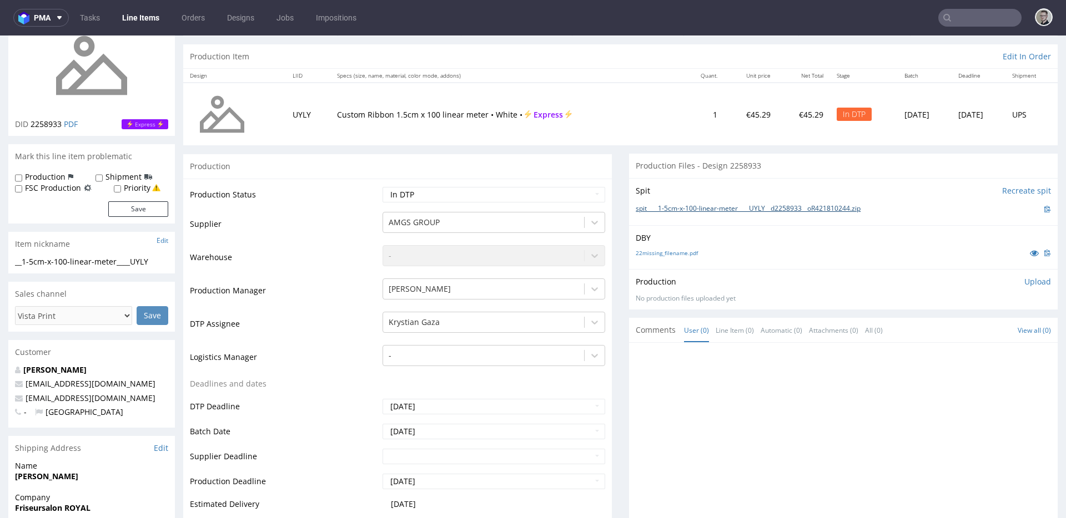
scroll to position [296, 0]
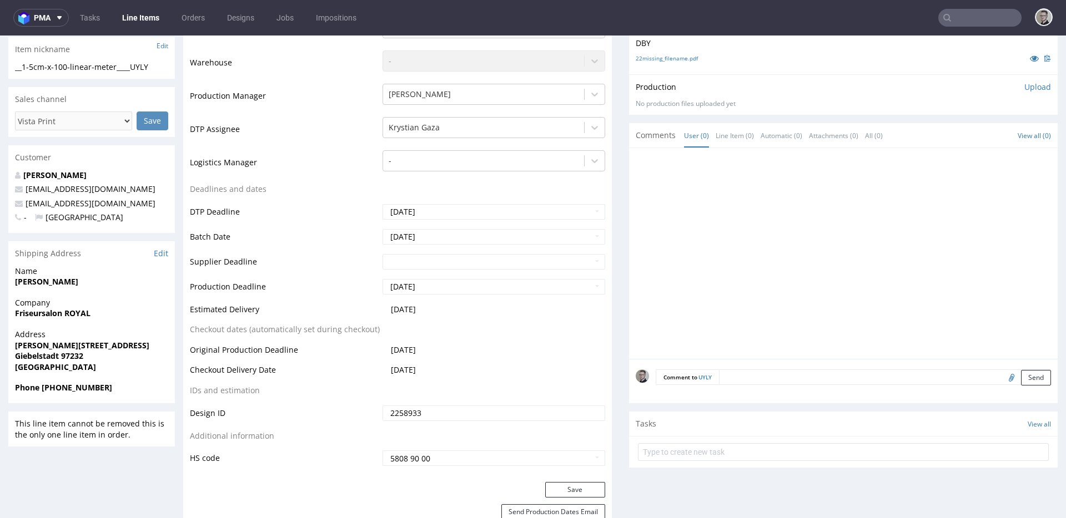
click at [914, 377] on textarea at bounding box center [885, 378] width 332 height 16
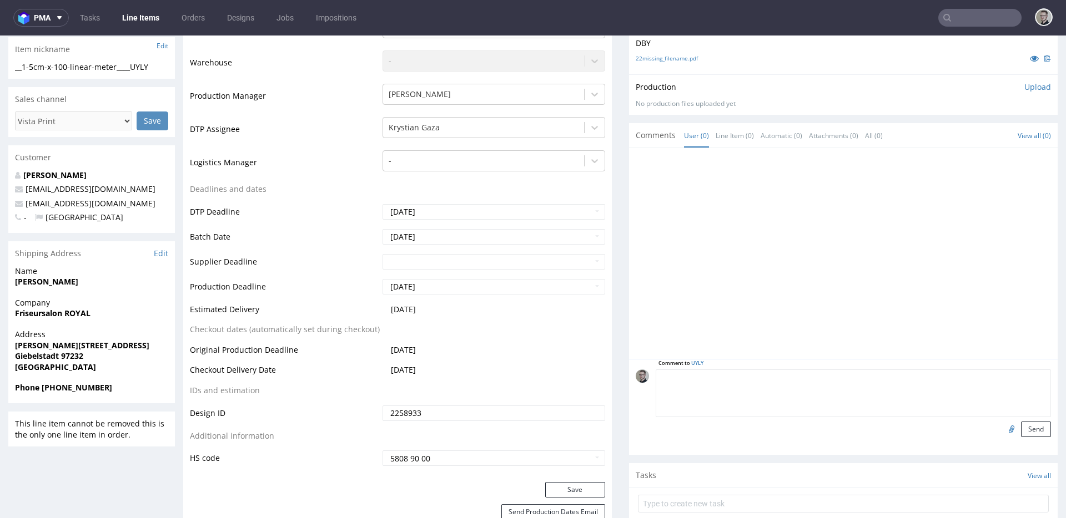
paste textarea "ISSUE: Texts in the design are smaller than minimal 2mm height and some white l…"
type textarea "ISSUE: Texts in the design are smaller than minimal 2mm height and some white l…"
click at [1021, 424] on button "Send" at bounding box center [1036, 430] width 30 height 16
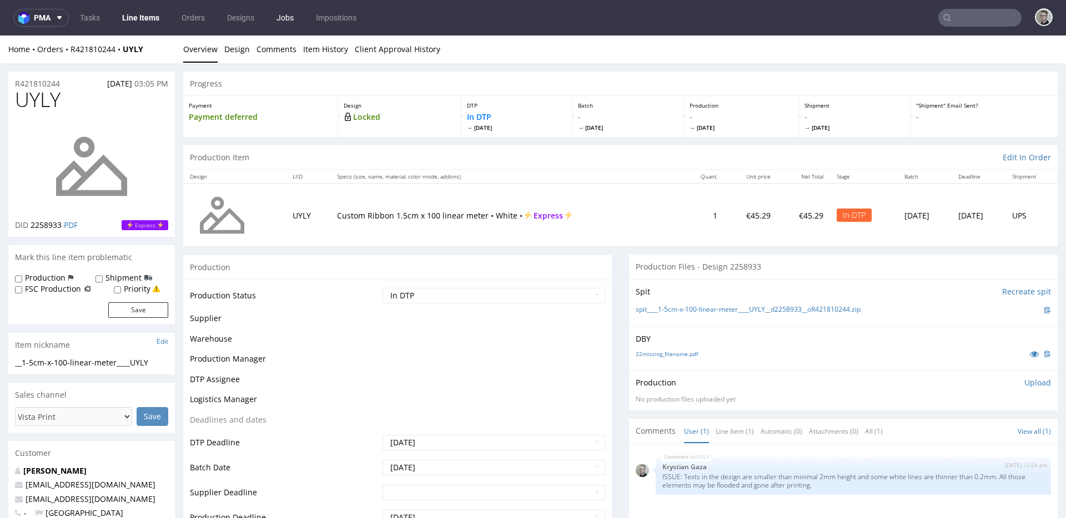
scroll to position [0, 0]
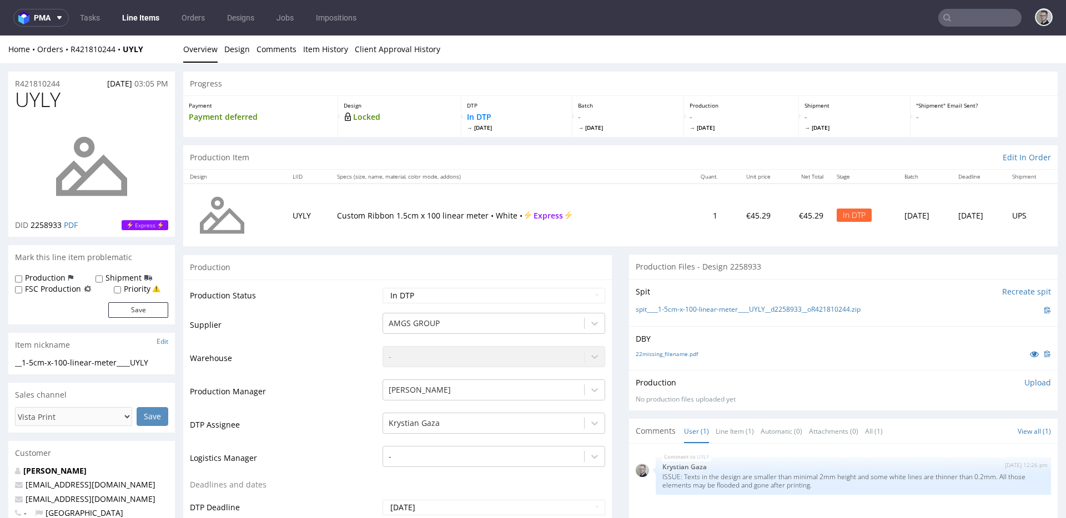
drag, startPoint x: 1034, startPoint y: 382, endPoint x: 1001, endPoint y: 388, distance: 33.2
click at [1033, 382] on p "Upload" at bounding box center [1037, 382] width 27 height 11
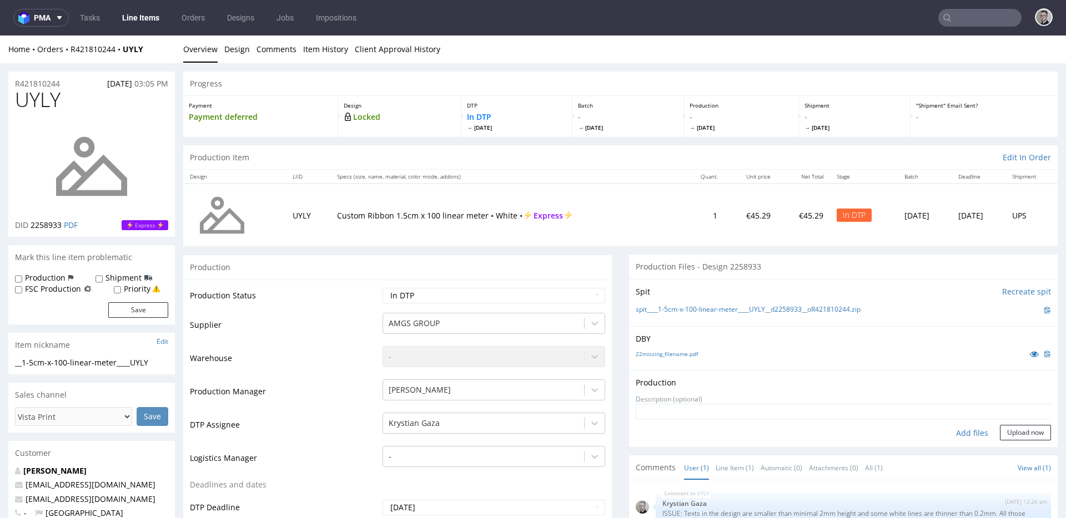
click at [963, 432] on div "Add files" at bounding box center [972, 433] width 56 height 17
type input "C:\fakepath\__1-5cm-x-100-linear-meter____UYLY__d2258933__oR421810244__latest__…"
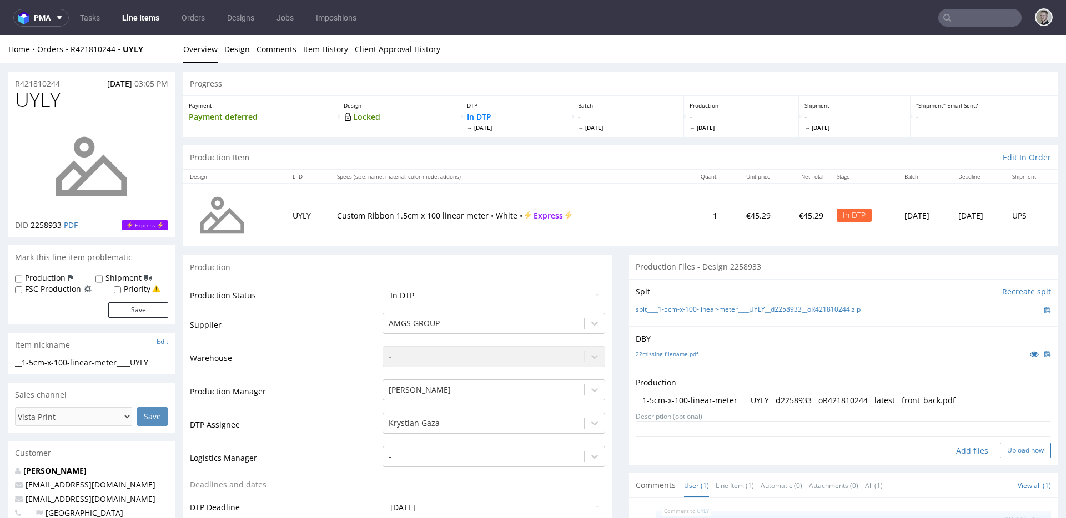
click at [1000, 448] on button "Upload now" at bounding box center [1025, 451] width 51 height 16
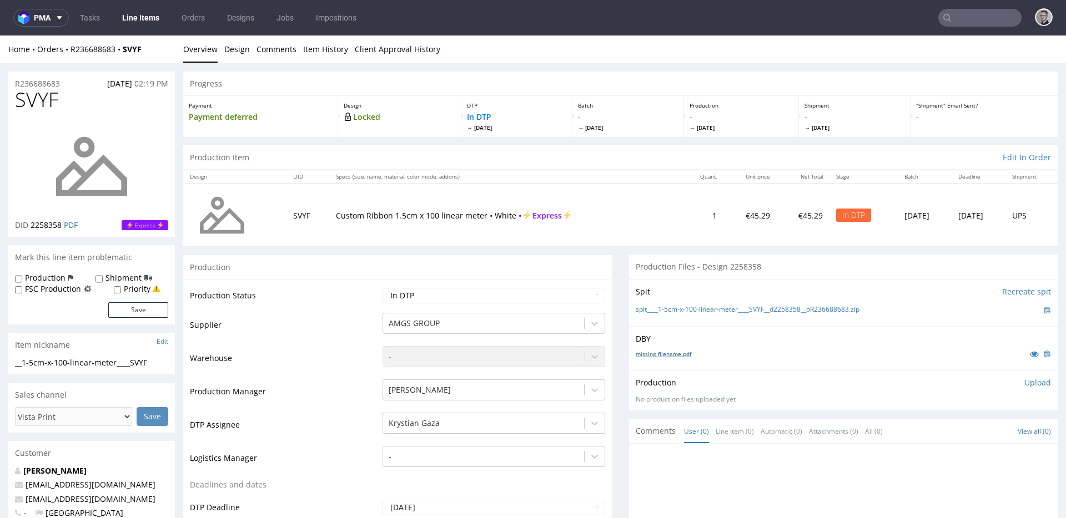
click at [673, 358] on div "missing_filename.pdf" at bounding box center [843, 354] width 415 height 12
click at [677, 354] on link "missing_filename.pdf" at bounding box center [664, 354] width 56 height 8
click at [705, 312] on link "spit____1-5cm-x-100-linear-meter____SVYF__d2258358__oR236688683.zip" at bounding box center [748, 309] width 224 height 9
click at [671, 351] on link "missing_filename.pdf" at bounding box center [664, 354] width 56 height 8
drag, startPoint x: 1030, startPoint y: 382, endPoint x: 1013, endPoint y: 395, distance: 21.0
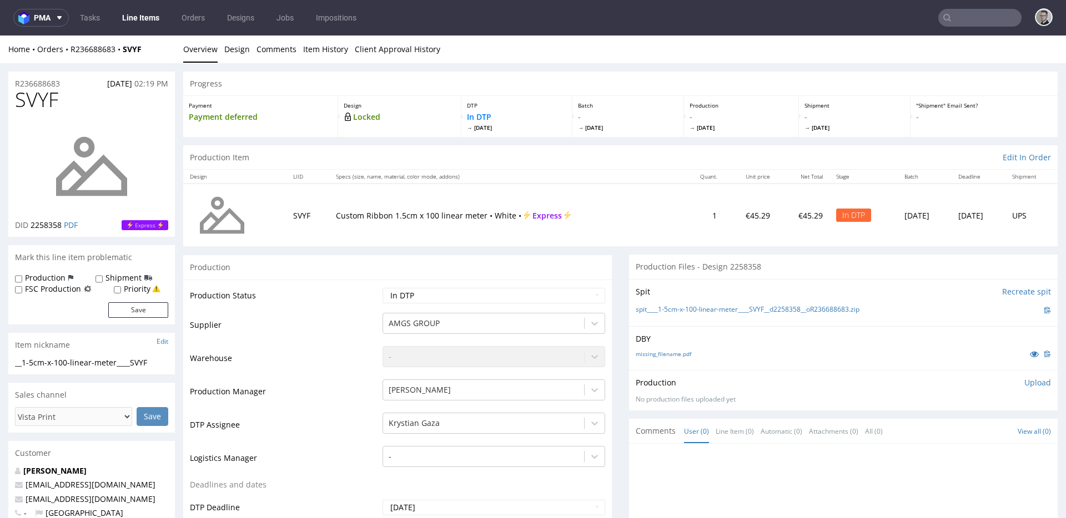
click at [1030, 382] on p "Upload" at bounding box center [1037, 382] width 27 height 11
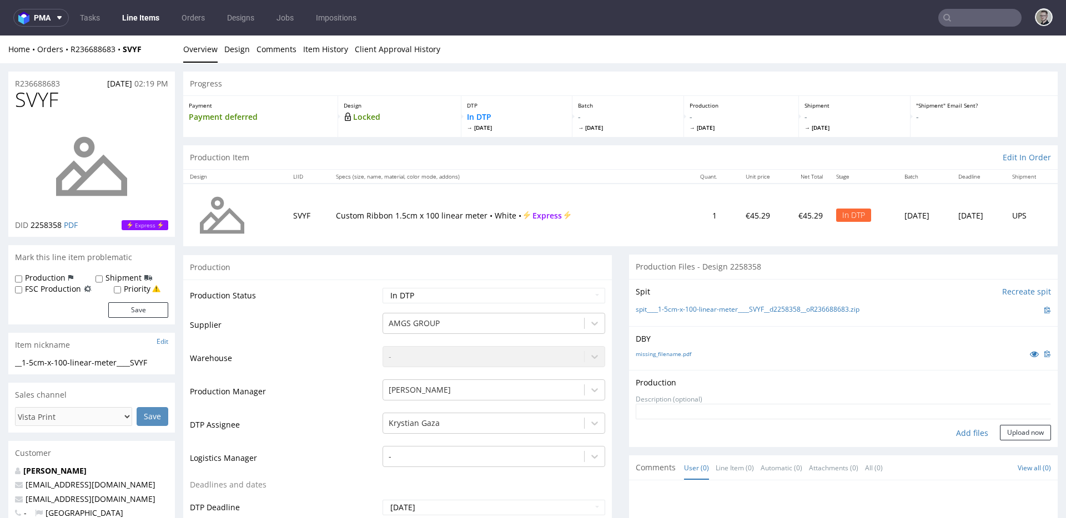
click at [959, 430] on div "Add files" at bounding box center [972, 433] width 56 height 17
type input "C:\fakepath\__1-5cm-x-100-linear-meter____SVYF__d2258358__oR236688683__latest__…"
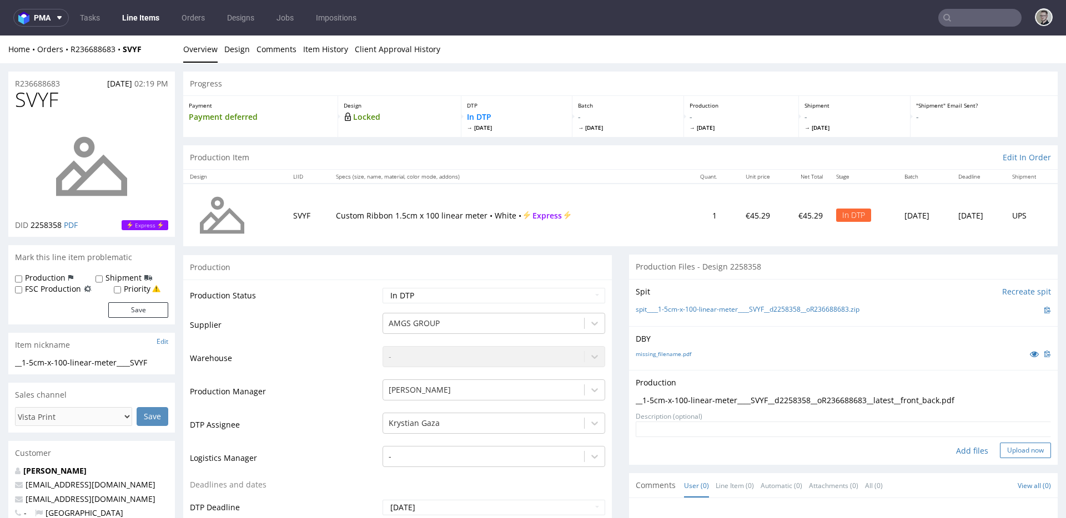
click at [1009, 454] on button "Upload now" at bounding box center [1025, 451] width 51 height 16
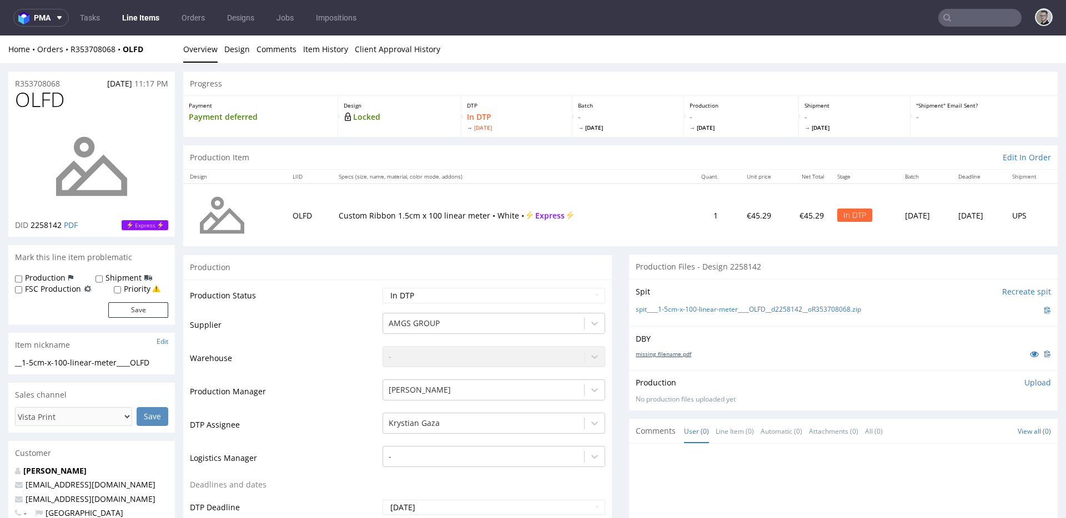
click at [670, 351] on link "missing_filename.pdf" at bounding box center [664, 354] width 56 height 8
click at [693, 310] on link "spit____1-5cm-x-100-linear-meter____OLFD__d2258142__oR353708068.zip" at bounding box center [748, 309] width 225 height 9
click at [671, 355] on link "missing_filename.pdf" at bounding box center [664, 354] width 56 height 8
click at [1024, 382] on p "Upload" at bounding box center [1037, 382] width 27 height 11
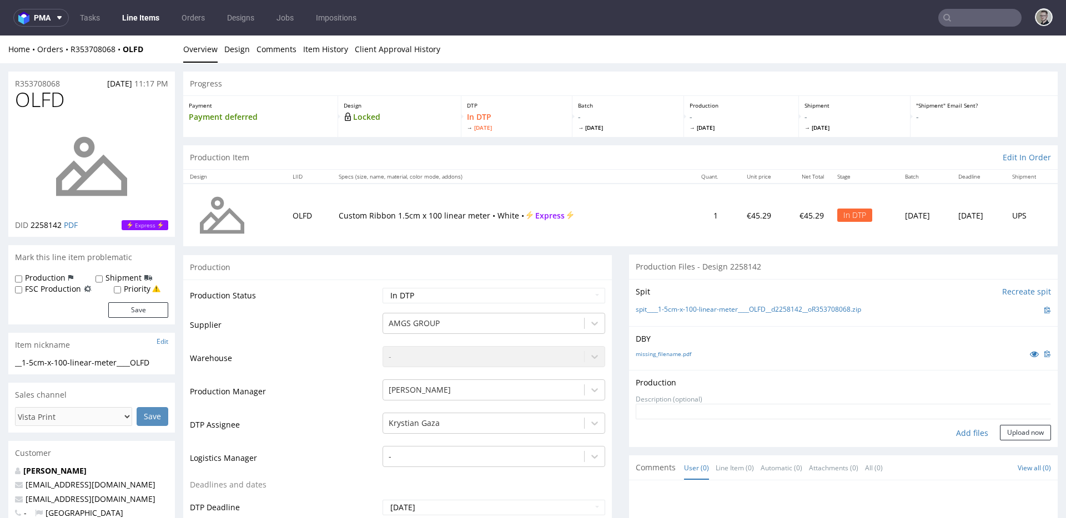
click at [953, 439] on div "Add files" at bounding box center [972, 433] width 56 height 17
type input "C:\fakepath\__1-5cm-x-100-linear-meter____OLFD__d2258142__oR353708068__latest__…"
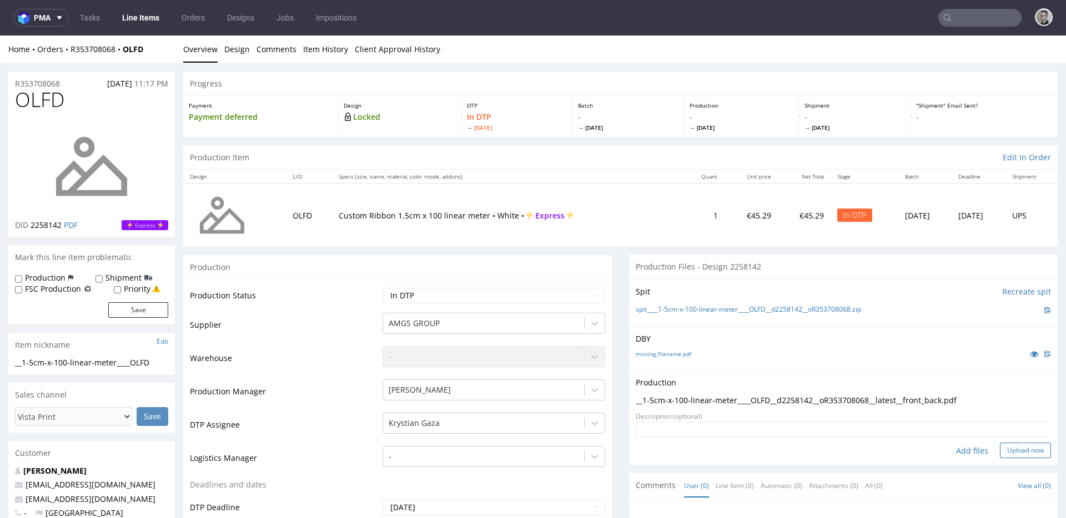
click at [1019, 449] on button "Upload now" at bounding box center [1025, 451] width 51 height 16
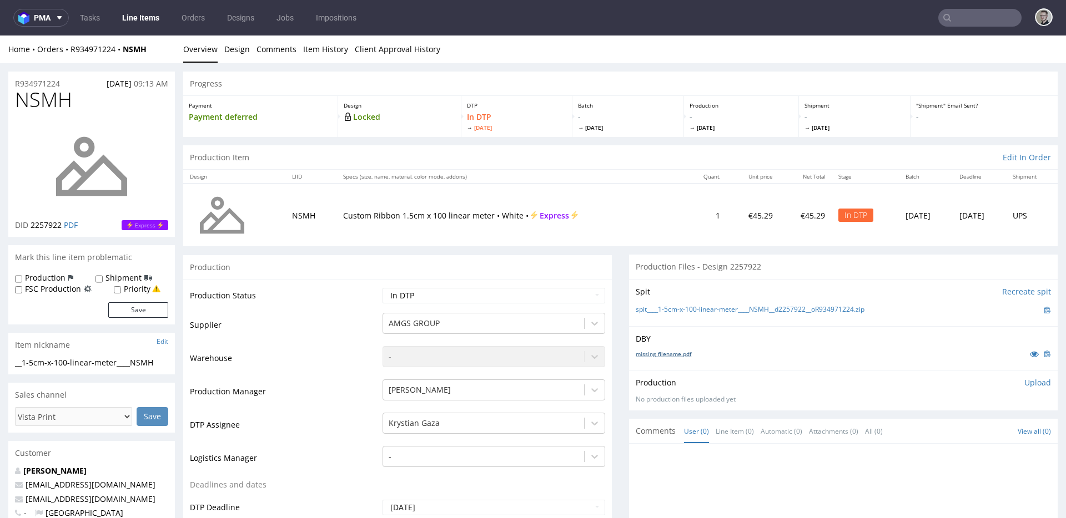
click at [674, 355] on link "missing_filename.pdf" at bounding box center [664, 354] width 56 height 8
click at [701, 306] on link "spit____1-5cm-x-100-linear-meter____NSMH__d2257922__oR934971224.zip" at bounding box center [750, 309] width 229 height 9
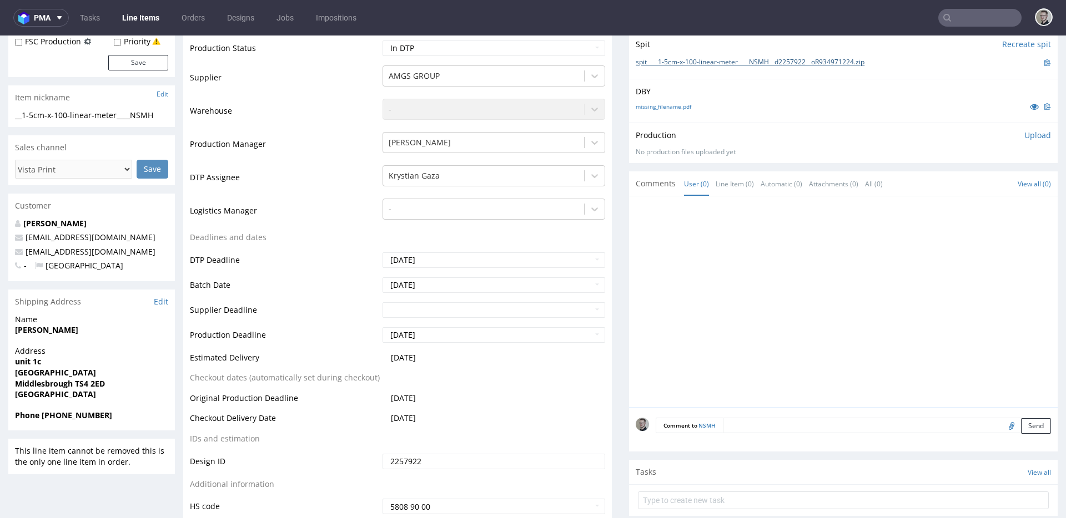
scroll to position [346, 0]
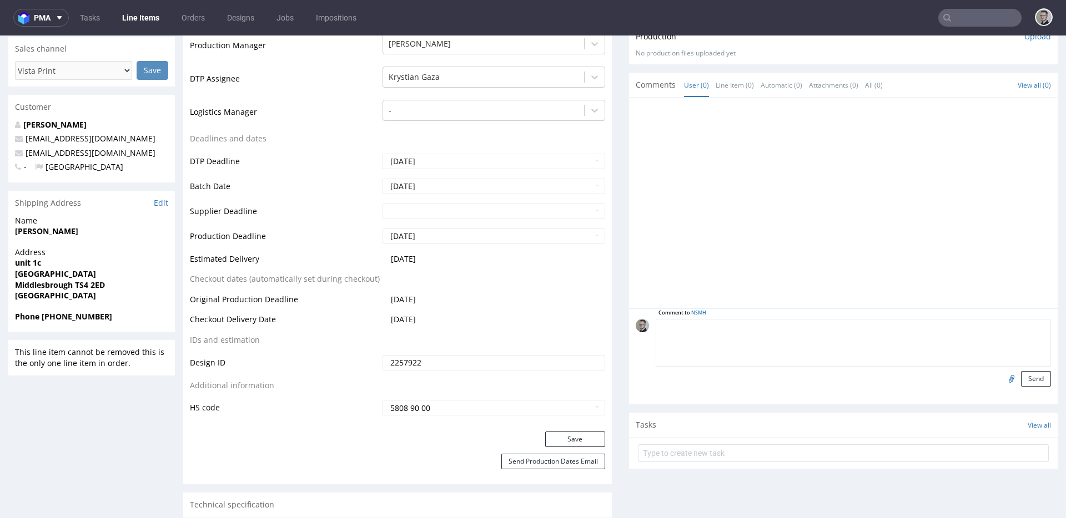
click at [916, 331] on textarea at bounding box center [853, 343] width 395 height 48
paste textarea "ISSUE: Texts in the design are smaller than minimal 2mm height and some white l…"
type textarea "ISSUE: Texts in the design are smaller than minimal 2mm height and some white l…"
click at [1021, 374] on button "Send" at bounding box center [1036, 379] width 30 height 16
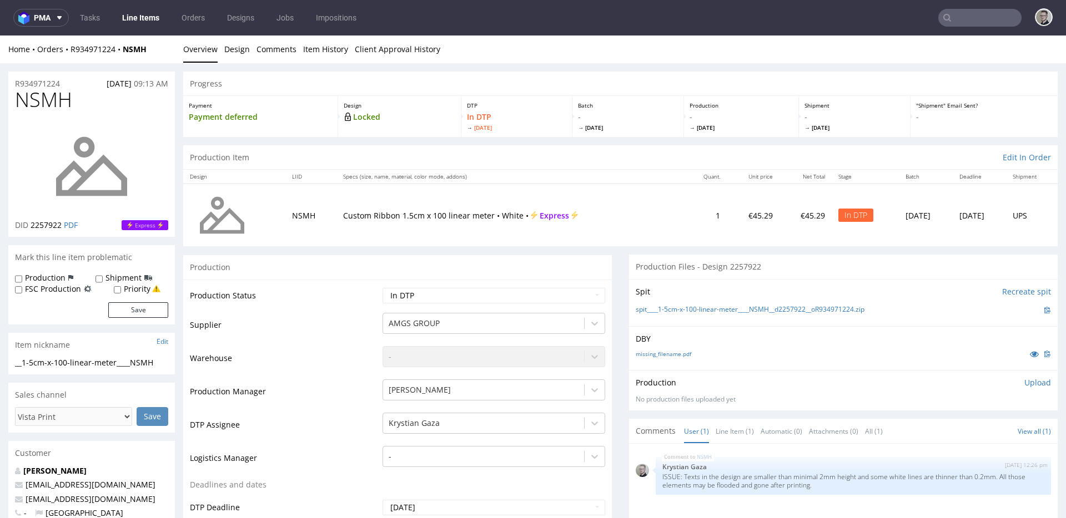
scroll to position [0, 0]
click at [1027, 376] on div "Production Upload No production files uploaded yet Description (optional) Add f…" at bounding box center [843, 390] width 429 height 41
click at [1024, 383] on p "Upload" at bounding box center [1037, 382] width 27 height 11
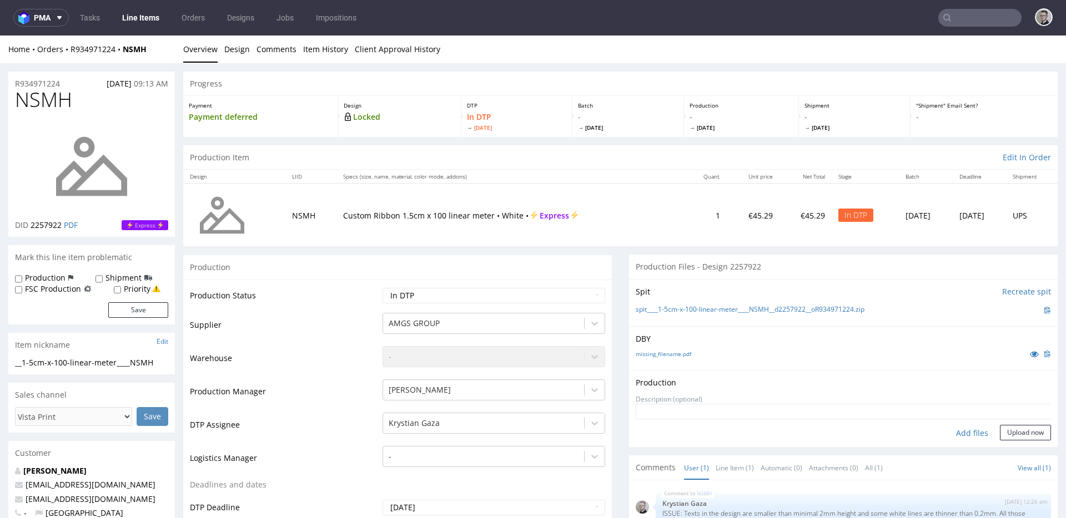
click at [960, 432] on div "Add files" at bounding box center [972, 433] width 56 height 17
type input "C:\fakepath\__1-5cm-x-100-linear-meter____NSMH__d2257922__oR934971224__latest__…"
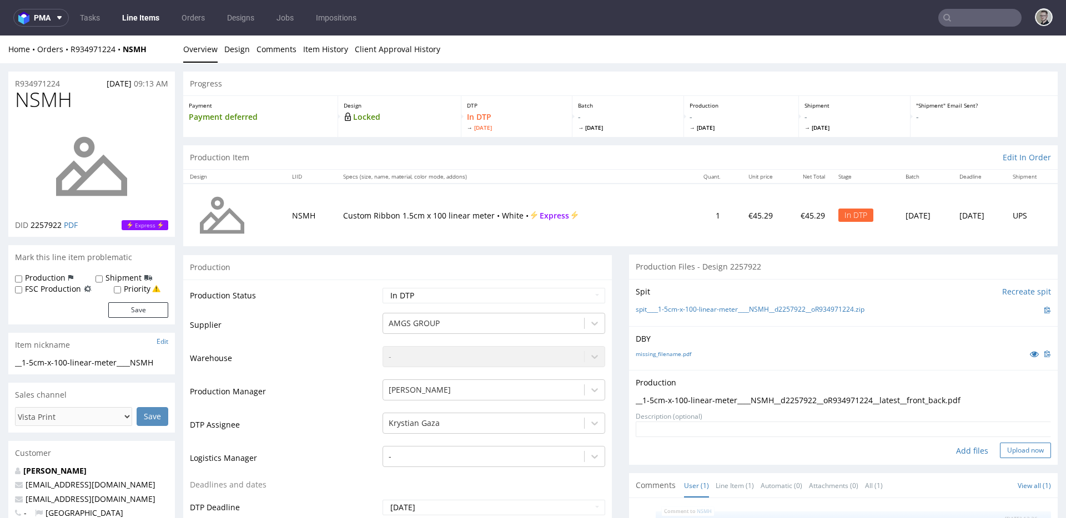
click at [1007, 449] on button "Upload now" at bounding box center [1025, 451] width 51 height 16
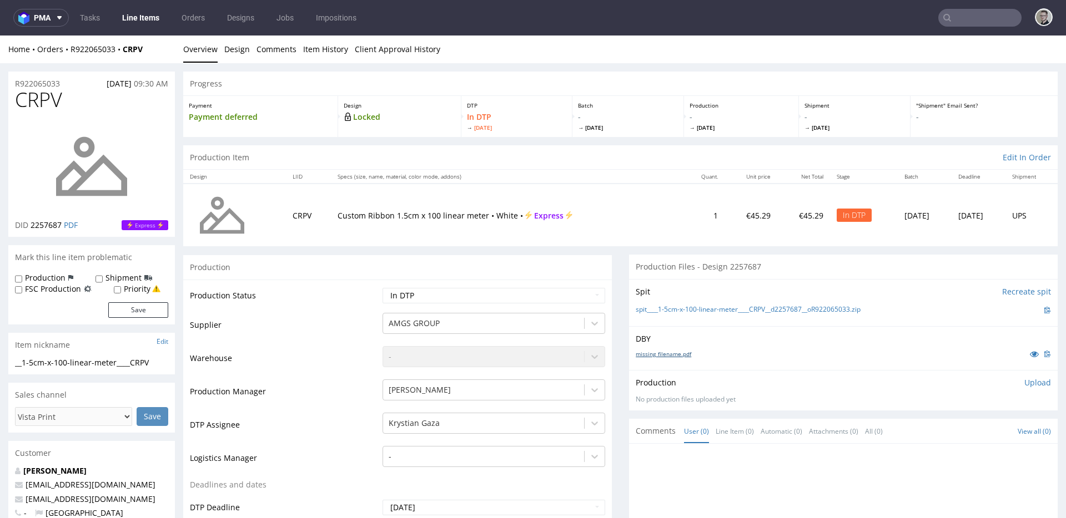
click at [651, 357] on link "missing_filename.pdf" at bounding box center [664, 354] width 56 height 8
click at [716, 304] on div "Spit Recreate spit spit____1-5cm-x-100-linear-meter____CRPV__d2257687__oR922065…" at bounding box center [843, 302] width 429 height 47
click at [733, 310] on link "spit____1-5cm-x-100-linear-meter____CRPV__d2257687__oR922065033.zip" at bounding box center [748, 309] width 225 height 9
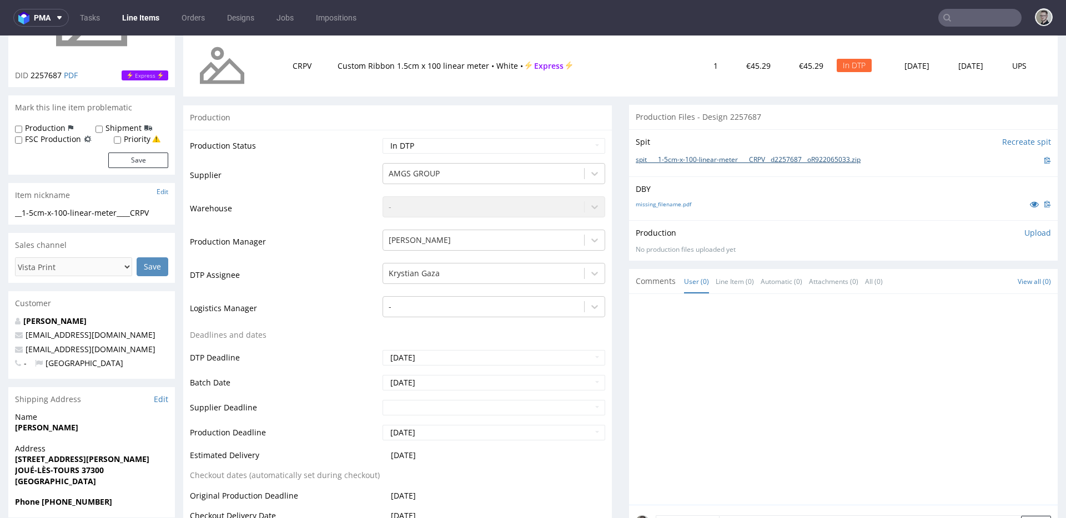
scroll to position [491, 0]
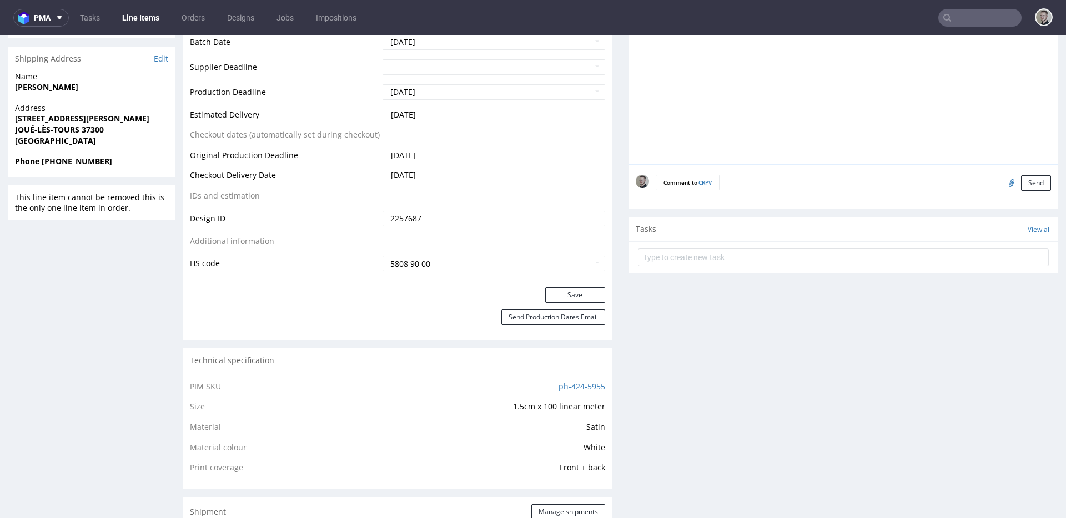
click at [921, 179] on textarea at bounding box center [885, 183] width 332 height 16
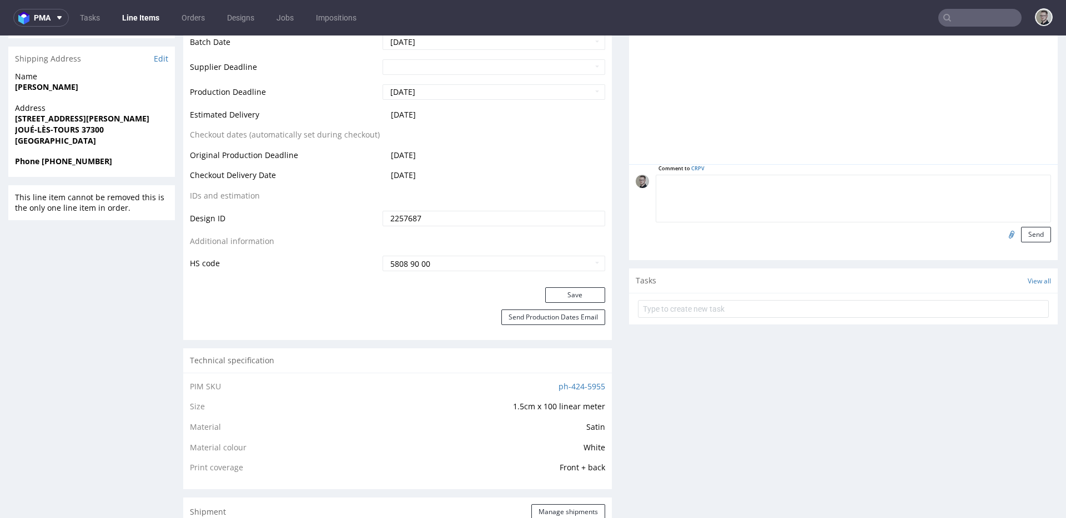
paste textarea "ISSUE: Texts in the design are smaller than minimal 2mm height and some white l…"
type textarea "ISSUE: Texts in the design are smaller than minimal 2mm height and some white l…"
click at [1022, 234] on button "Send" at bounding box center [1036, 235] width 30 height 16
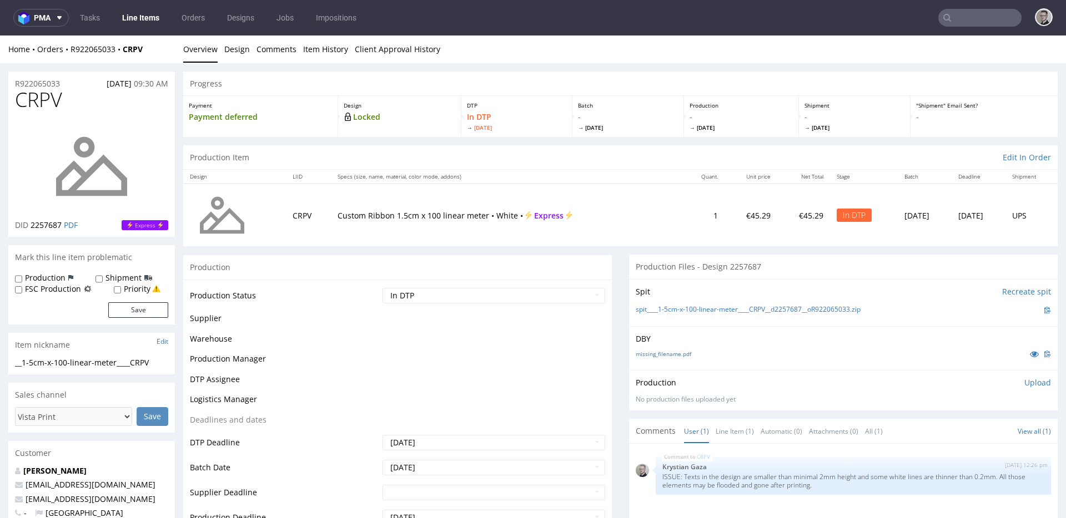
scroll to position [0, 0]
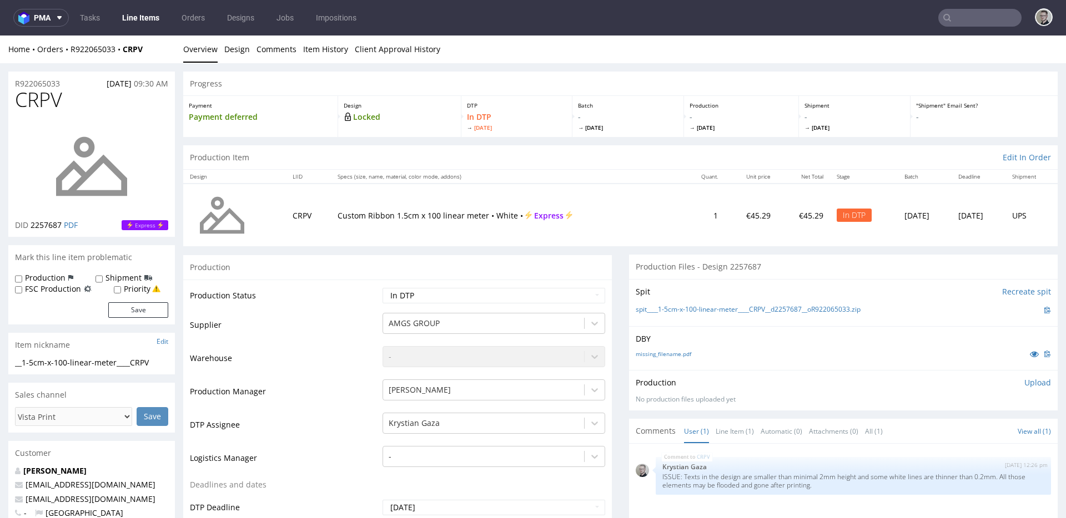
click at [1029, 390] on div "Production Upload No production files uploaded yet Description (optional) Add f…" at bounding box center [843, 390] width 415 height 27
click at [1030, 382] on p "Upload" at bounding box center [1037, 382] width 27 height 11
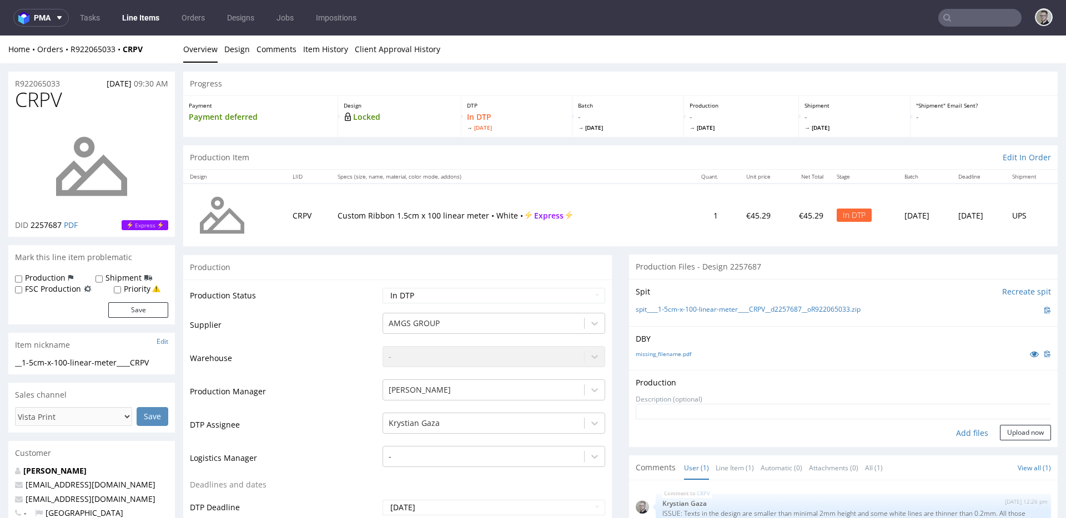
click at [963, 436] on div "Add files" at bounding box center [972, 433] width 56 height 17
type input "C:\fakepath\__1-5cm-x-100-linear-meter____CRPV__d2257687__oR922065033__latest__…"
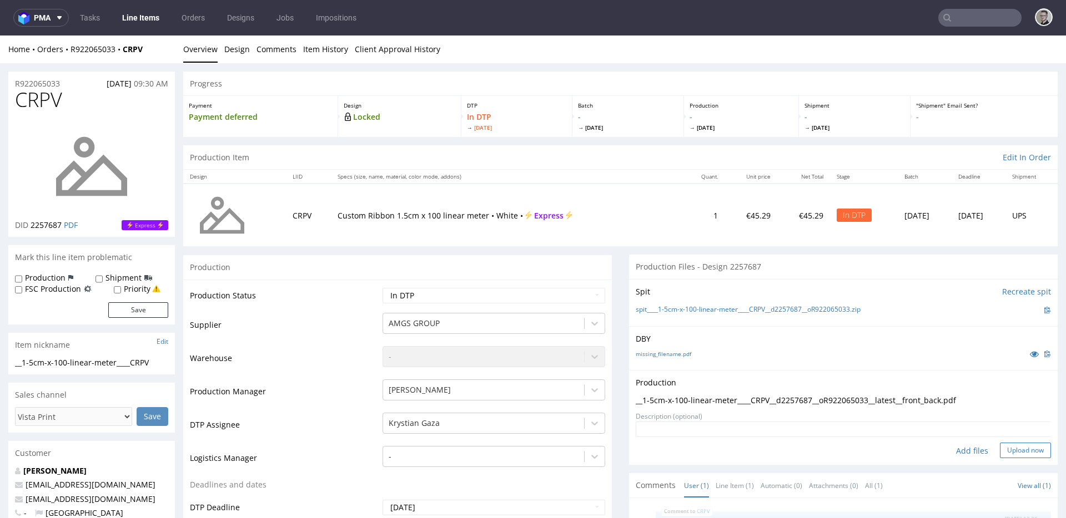
click at [1010, 446] on button "Upload now" at bounding box center [1025, 451] width 51 height 16
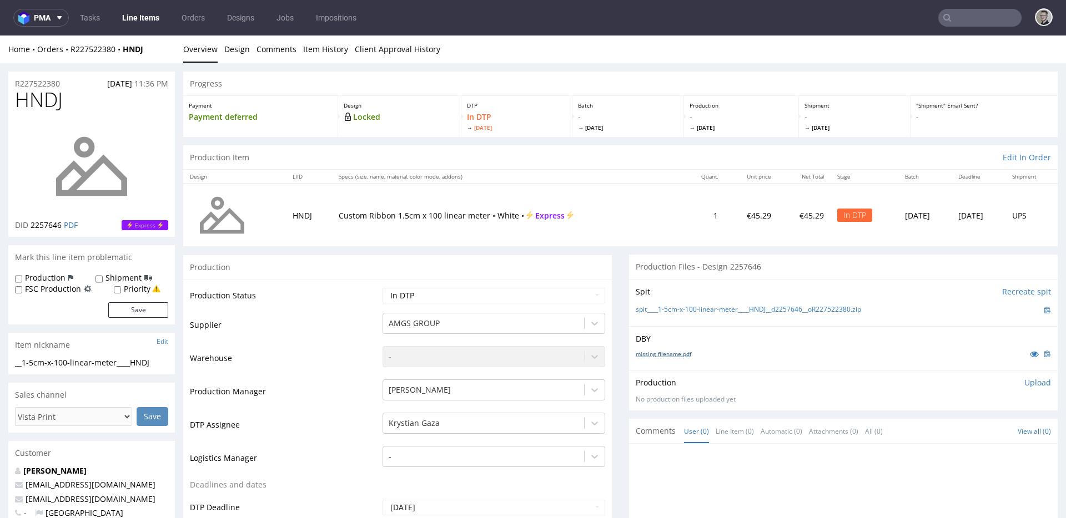
click at [664, 353] on link "missing_filename.pdf" at bounding box center [664, 354] width 56 height 8
click at [698, 309] on link "spit____1-5cm-x-100-linear-meter____HNDJ__d2257646__oR227522380.zip" at bounding box center [748, 309] width 225 height 9
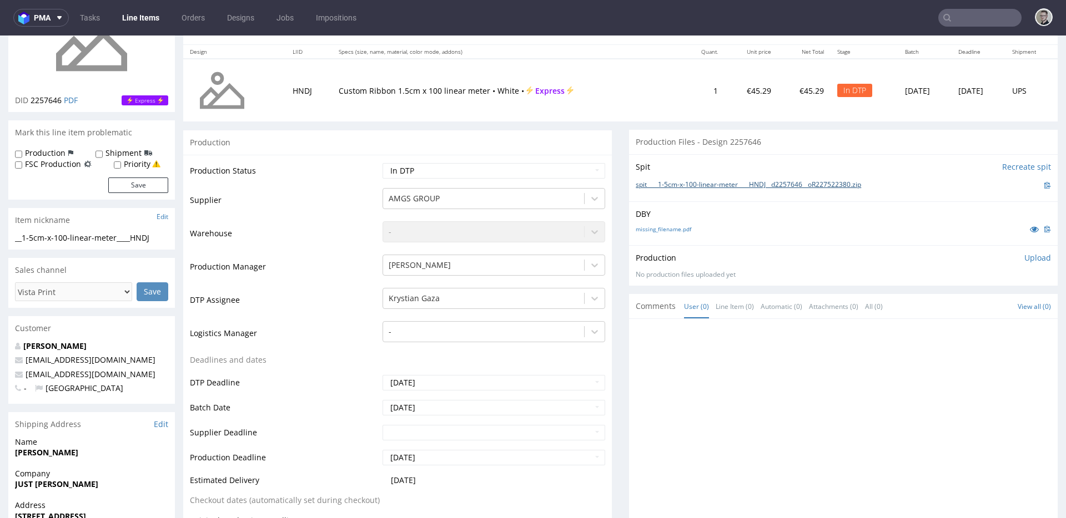
scroll to position [357, 0]
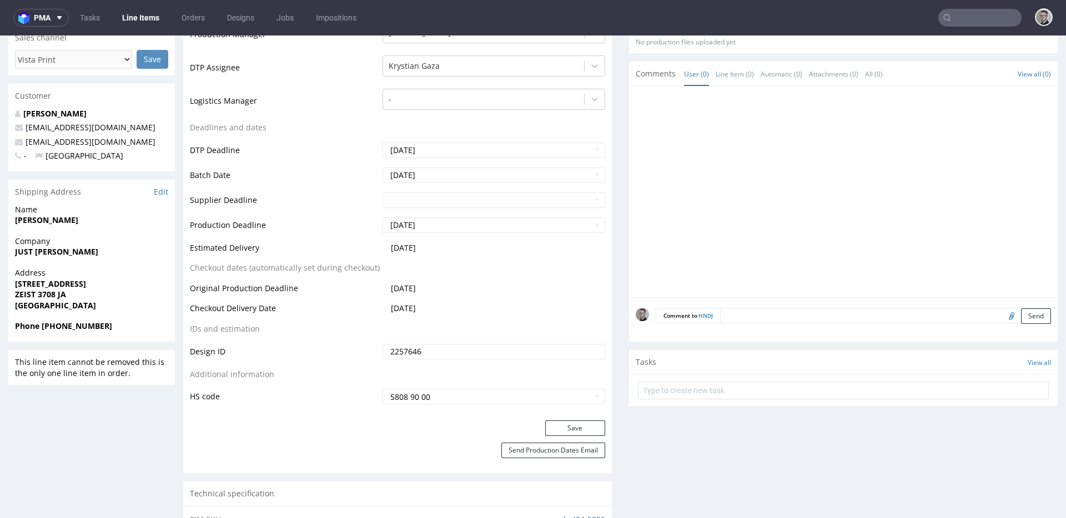
click at [930, 315] on textarea at bounding box center [885, 316] width 331 height 16
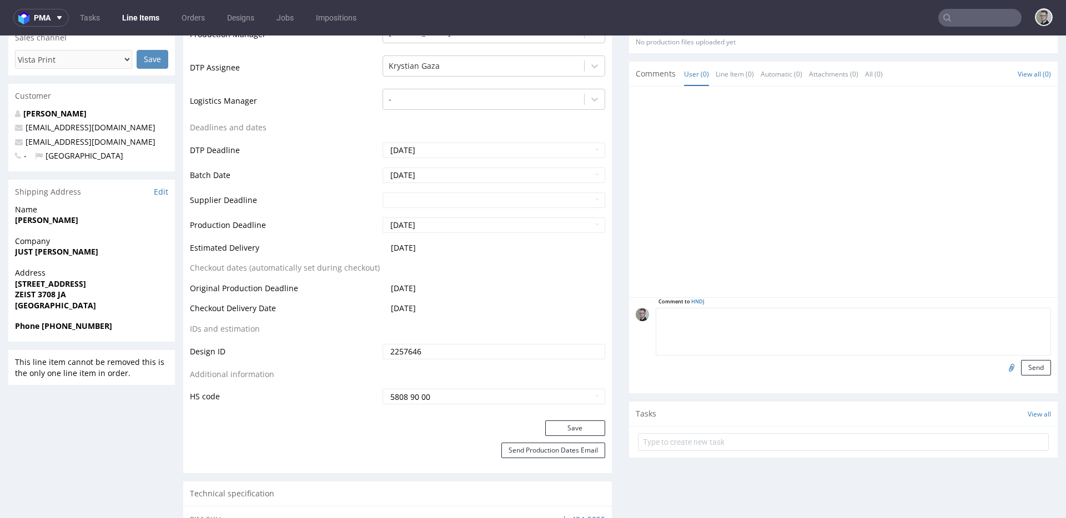
paste textarea "ISSUE: Texts in the design are smaller than minimal 2mm height and some white l…"
type textarea "ISSUE: Texts in the design are smaller than minimal 2mm height and some white l…"
click at [1021, 364] on button "Send" at bounding box center [1036, 368] width 30 height 16
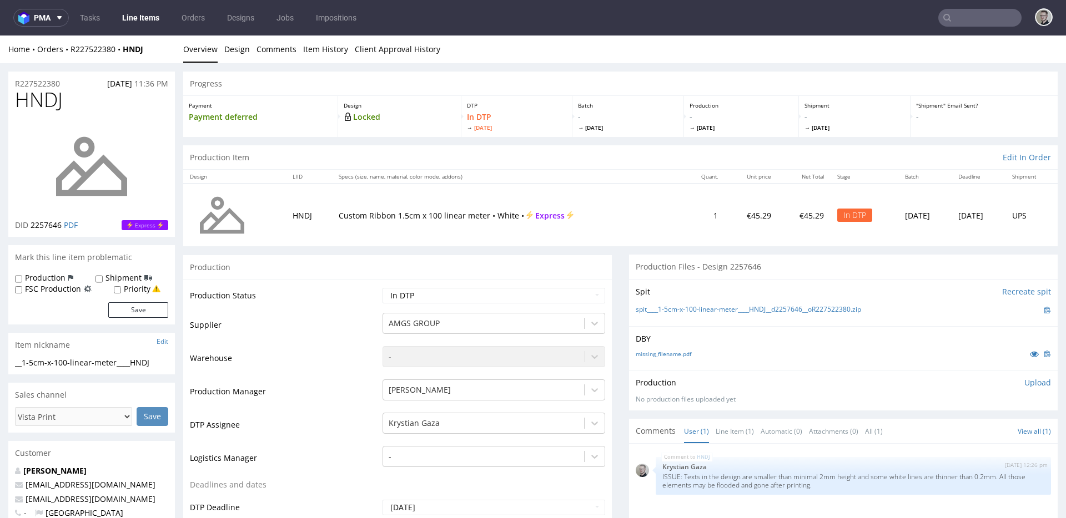
scroll to position [0, 0]
click at [1024, 385] on p "Upload" at bounding box center [1037, 382] width 27 height 11
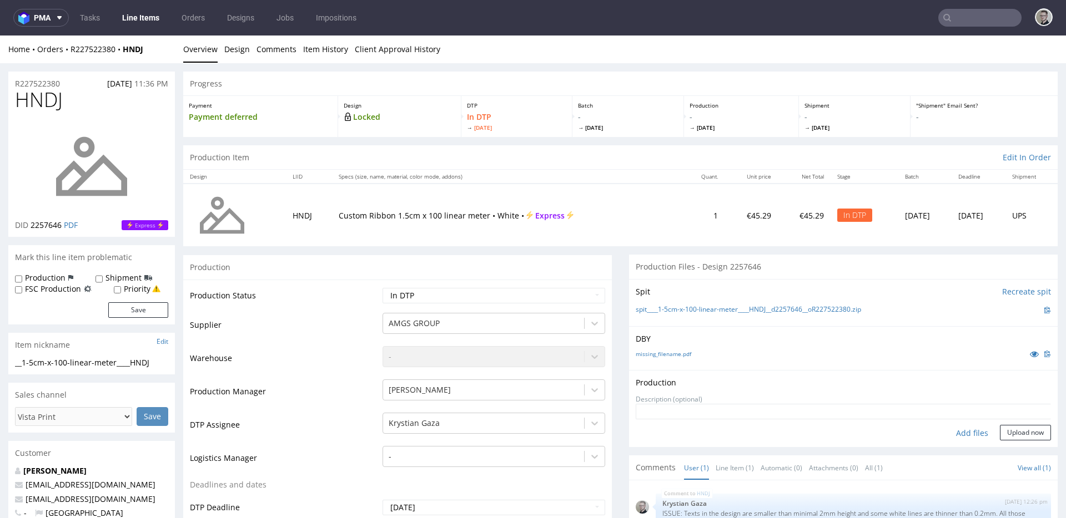
click at [960, 435] on div "Add files" at bounding box center [972, 433] width 56 height 17
type input "C:\fakepath\__1-5cm-x-100-linear-meter____HNDJ__d2257646__oR227522380__latest__…"
click at [1011, 441] on button "Upload now" at bounding box center [1025, 433] width 51 height 16
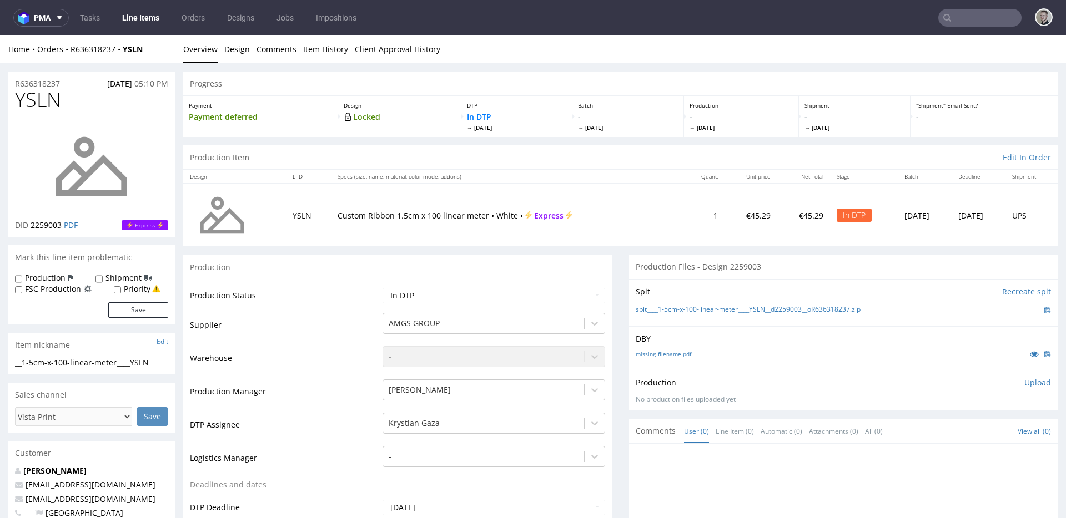
click at [1024, 387] on p "Upload" at bounding box center [1037, 382] width 27 height 11
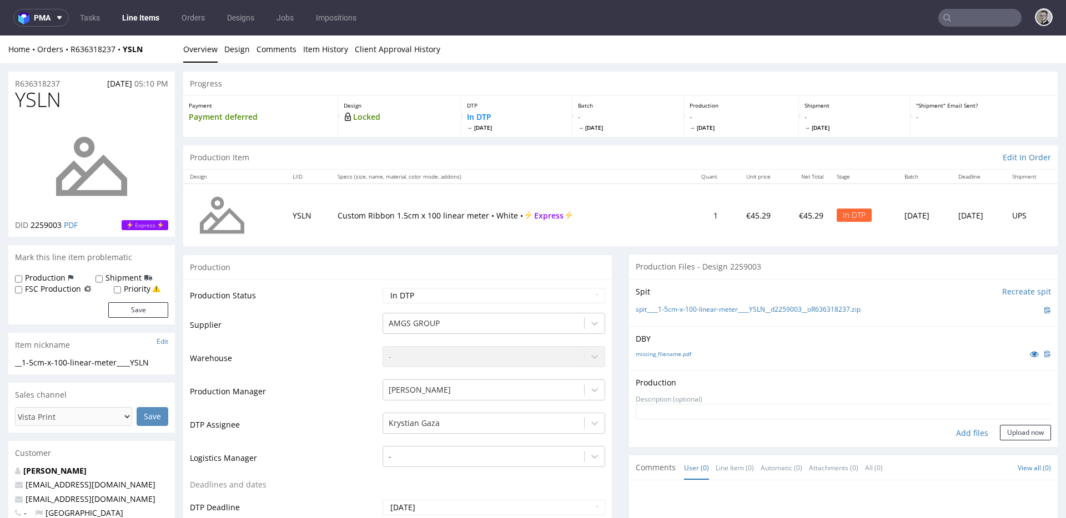
click at [1019, 382] on div "Production Upload" at bounding box center [843, 382] width 415 height 11
click at [969, 431] on div "Add files" at bounding box center [972, 433] width 56 height 17
type input "C:\fakepath\__1-5cm-x-100-linear-meter____YSLN__d2259003__oR636318237__latest__…"
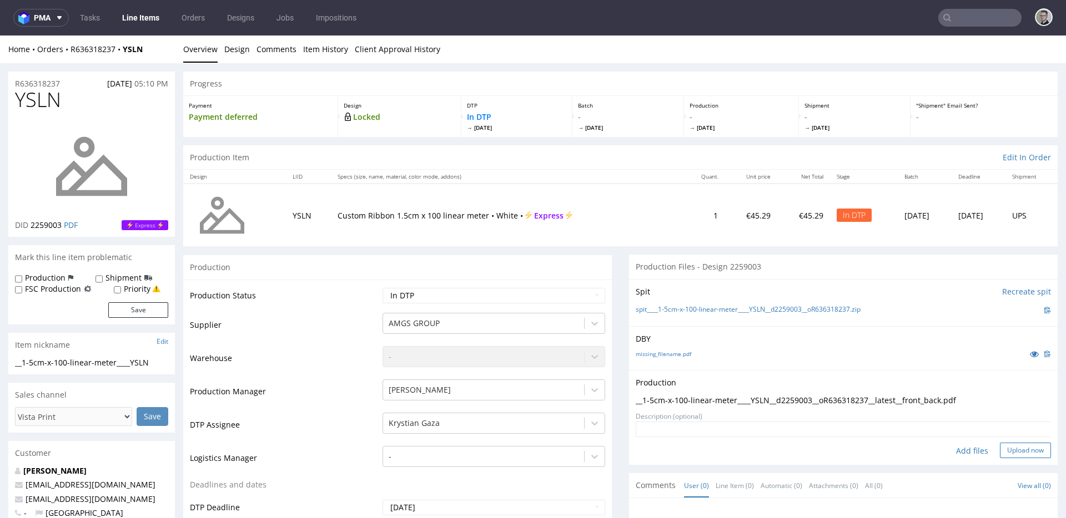
click at [1000, 449] on button "Upload now" at bounding box center [1025, 451] width 51 height 16
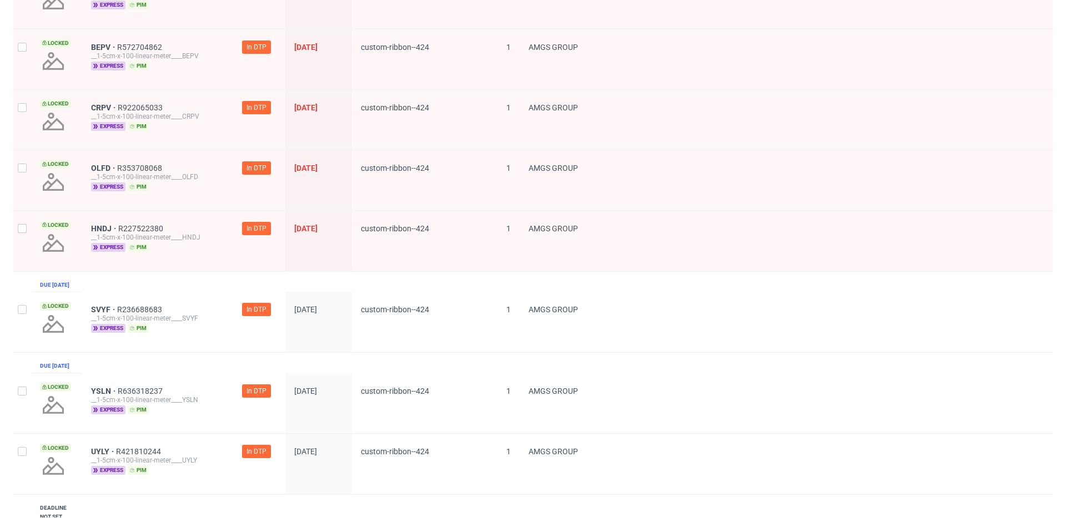
scroll to position [382, 0]
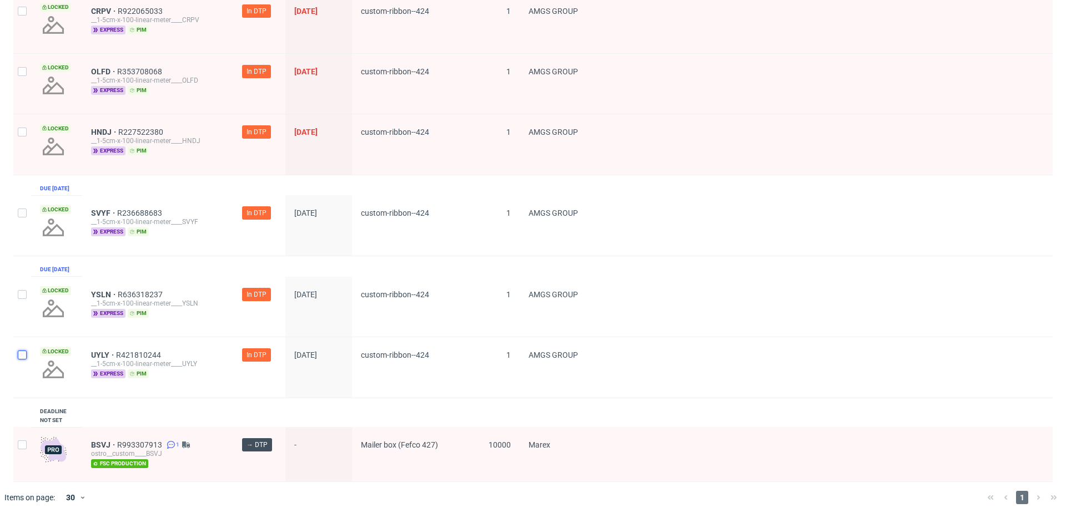
click at [19, 359] on input "checkbox" at bounding box center [22, 355] width 9 height 9
checkbox input "true"
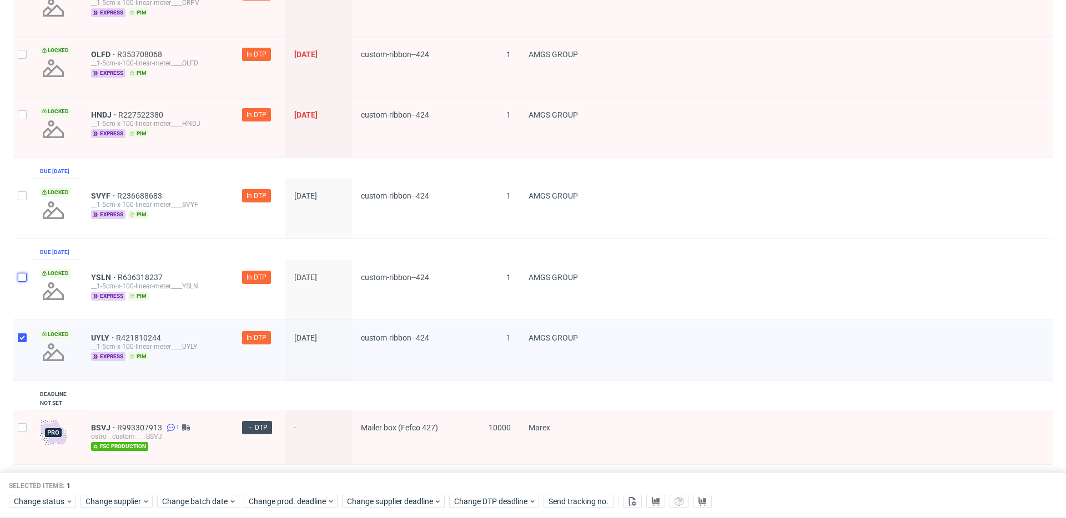
click at [26, 282] on input "checkbox" at bounding box center [22, 277] width 9 height 9
checkbox input "true"
click at [24, 200] on input "checkbox" at bounding box center [22, 196] width 9 height 9
checkbox input "true"
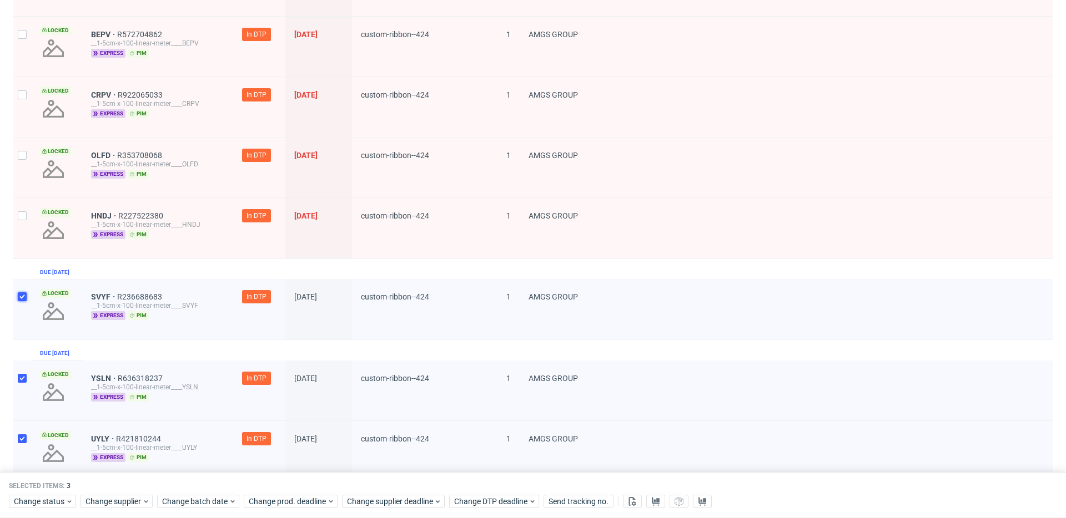
scroll to position [273, 0]
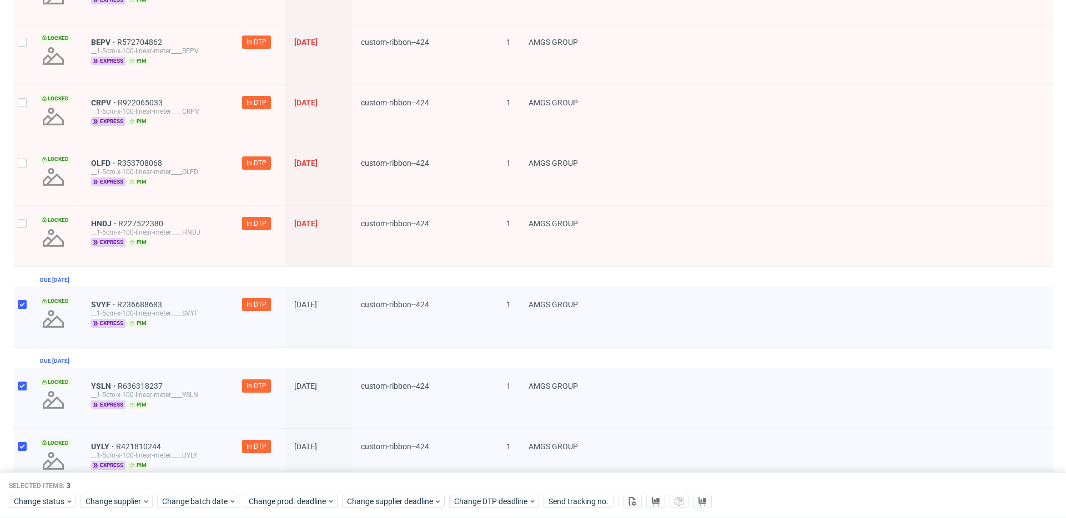
click at [23, 233] on div at bounding box center [22, 236] width 18 height 60
checkbox input "true"
click at [18, 155] on div at bounding box center [22, 175] width 18 height 60
checkbox input "true"
click at [17, 112] on div at bounding box center [22, 115] width 18 height 60
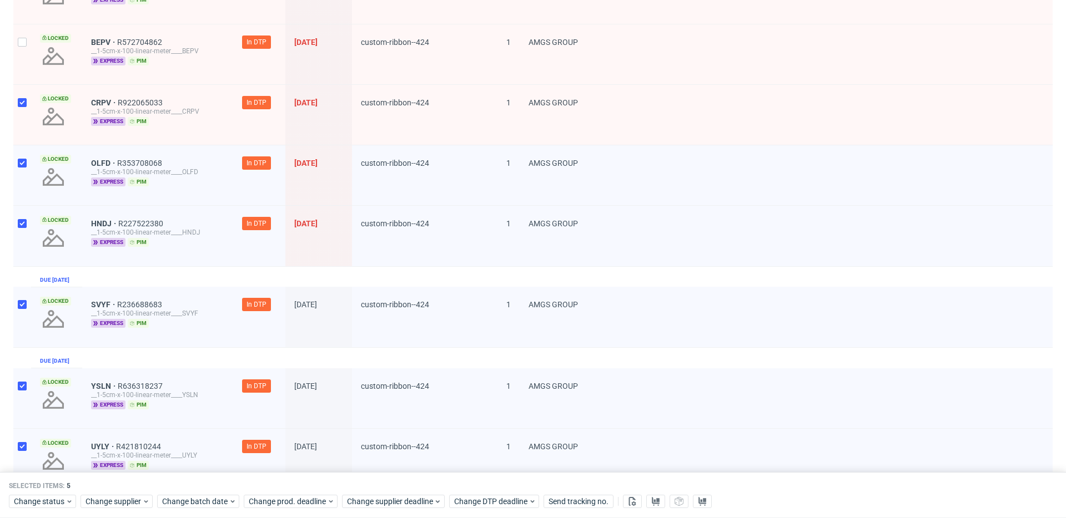
checkbox input "true"
click at [32, 68] on div "Locked" at bounding box center [56, 54] width 51 height 60
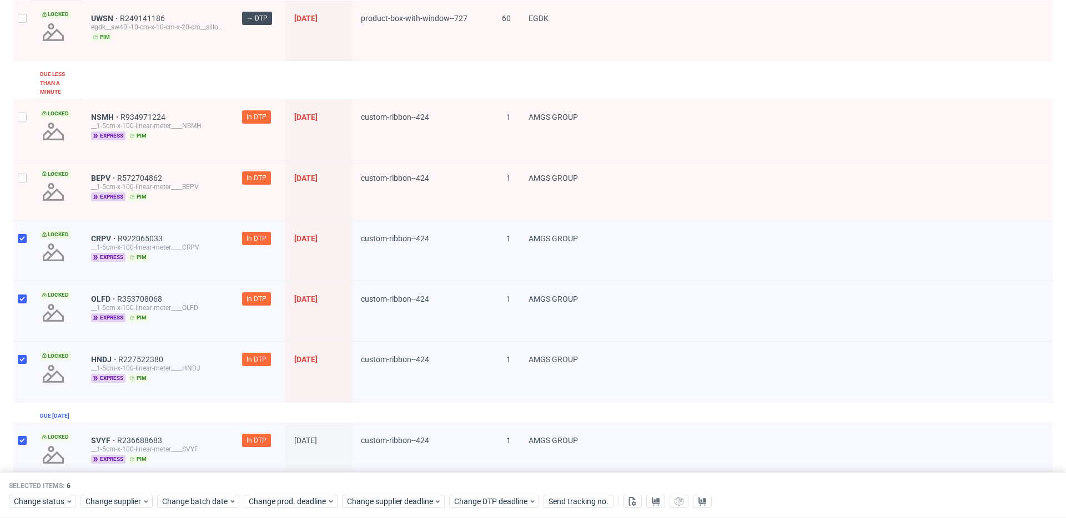
scroll to position [59, 0]
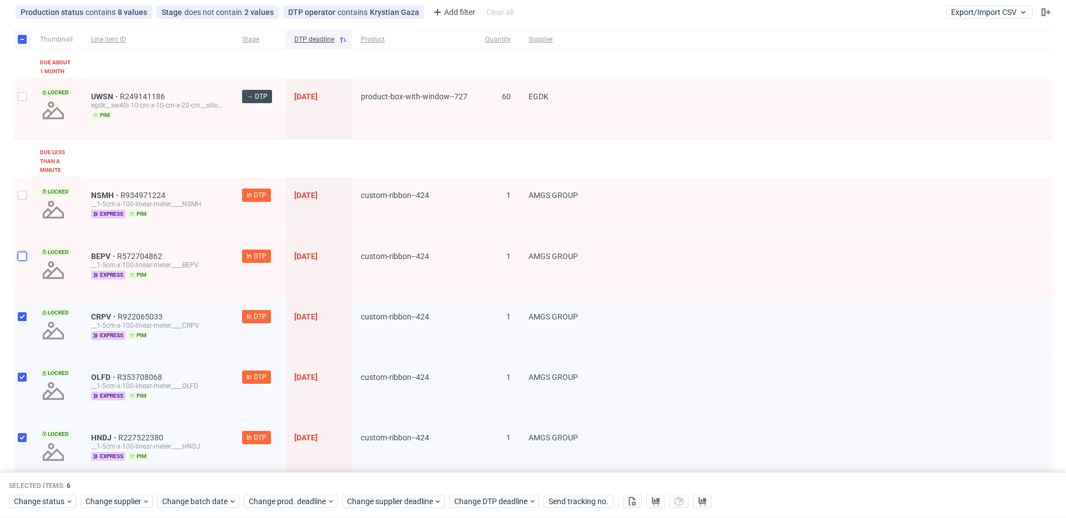
click at [23, 256] on input "checkbox" at bounding box center [22, 256] width 9 height 9
checkbox input "true"
click at [14, 187] on div at bounding box center [22, 208] width 18 height 61
checkbox input "true"
click at [64, 501] on span "Change status" at bounding box center [40, 502] width 52 height 11
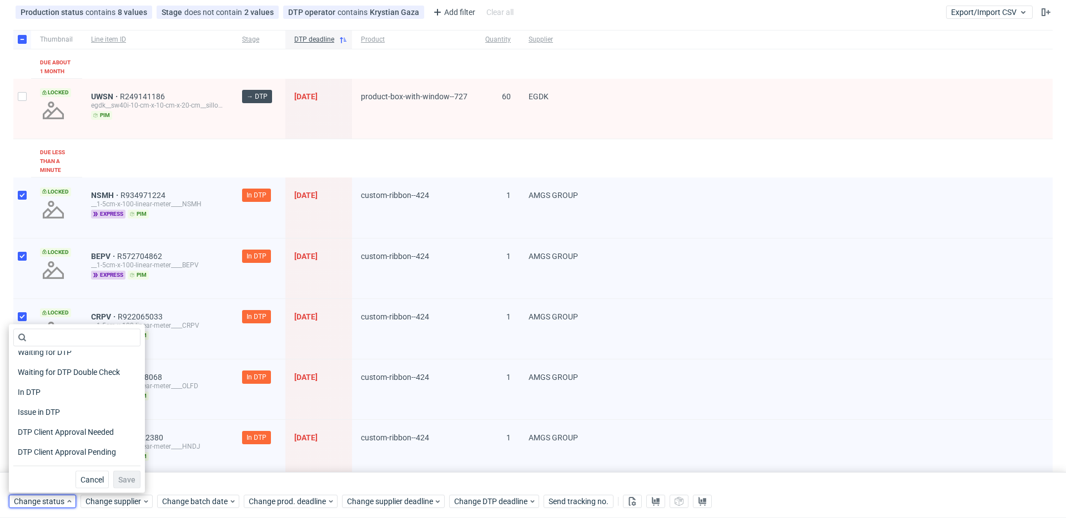
scroll to position [21, 0]
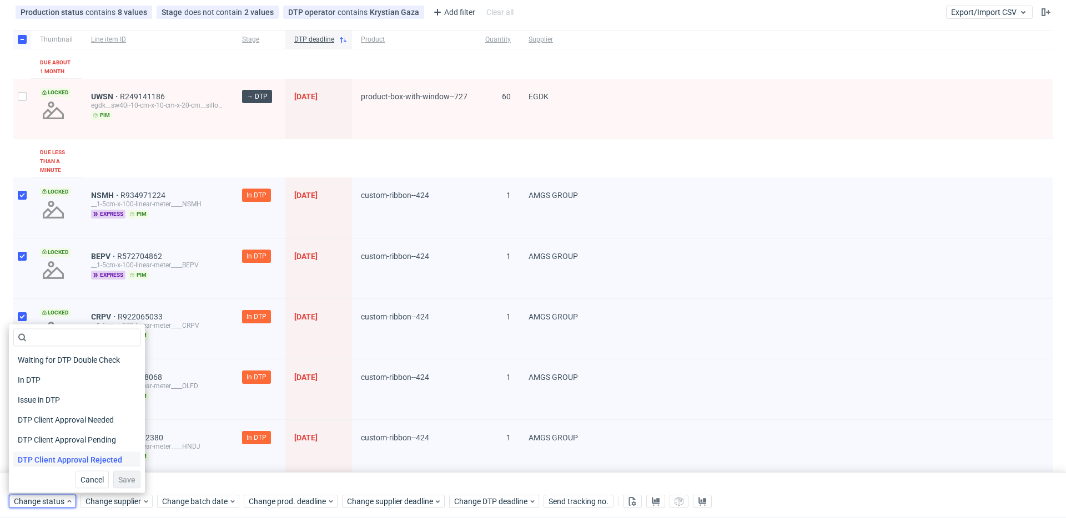
click at [107, 457] on span "DTP Client Approval Rejected" at bounding box center [69, 460] width 113 height 16
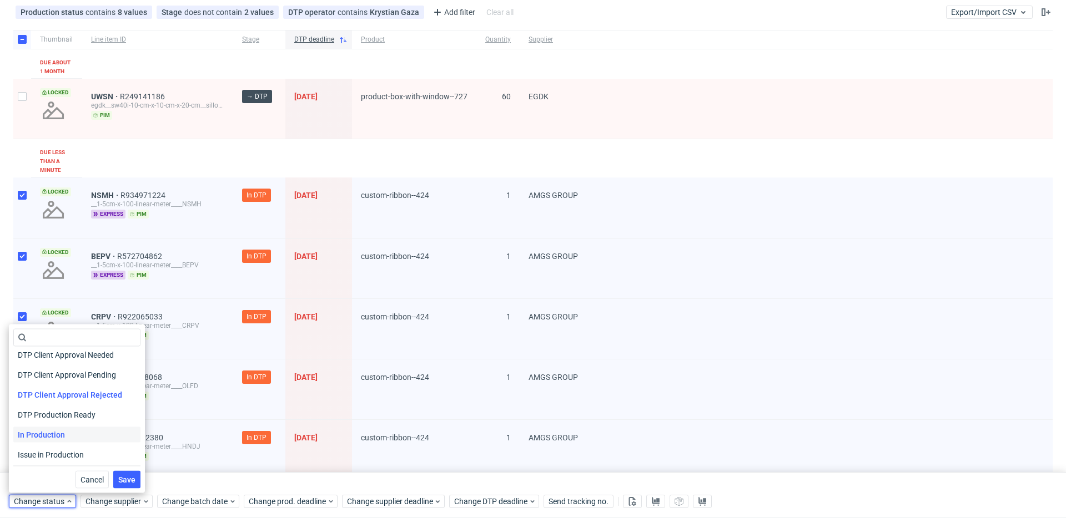
scroll to position [90, 0]
click at [89, 407] on span "DTP Production Ready" at bounding box center [57, 411] width 88 height 16
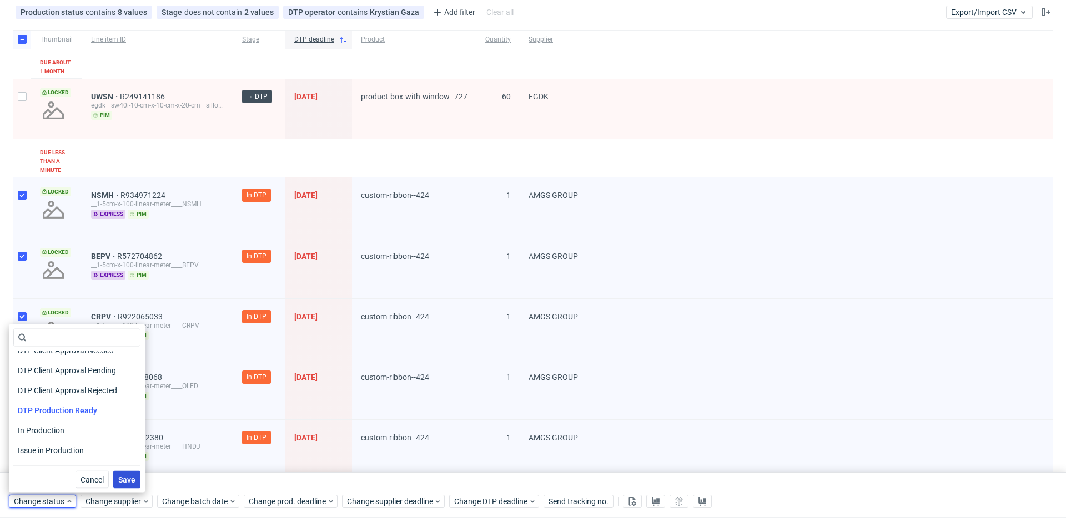
click at [129, 478] on span "Save" at bounding box center [126, 480] width 17 height 8
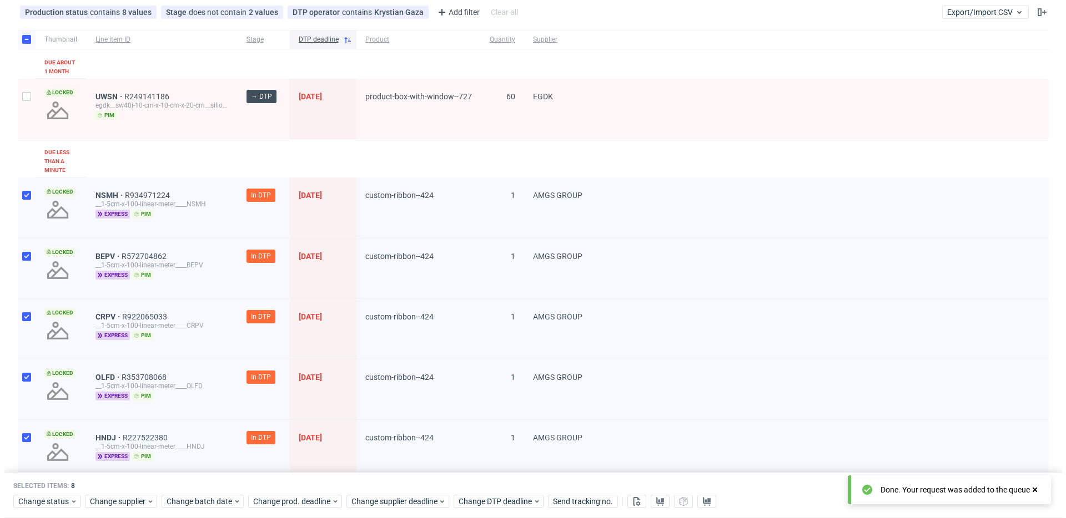
scroll to position [0, 0]
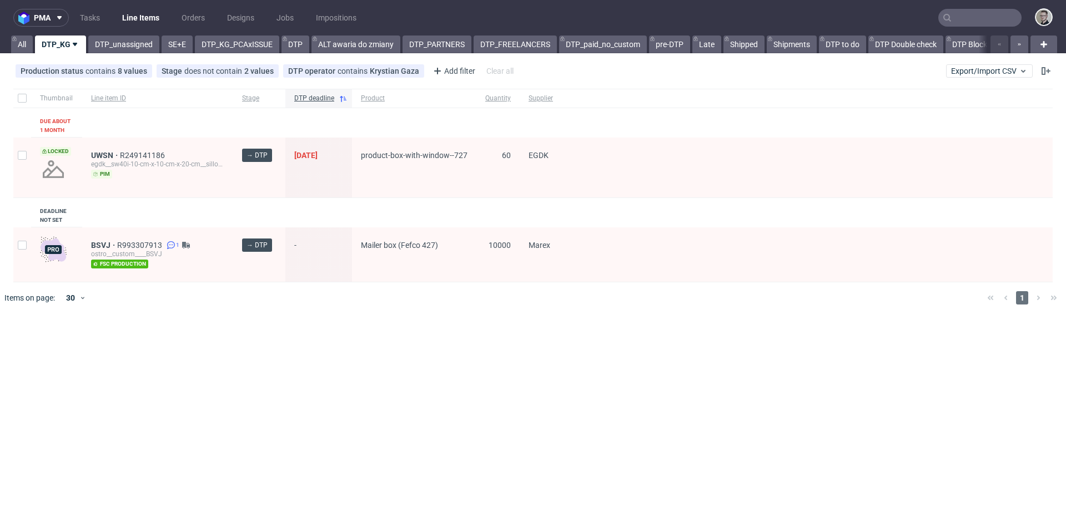
drag, startPoint x: 308, startPoint y: 338, endPoint x: 347, endPoint y: 374, distance: 52.6
click at [309, 338] on div "pma Tasks Line Items Orders Designs Jobs Impositions All DTP_KG DTP_unassigned …" at bounding box center [533, 259] width 1066 height 518
click at [104, 158] on span "UWSN" at bounding box center [105, 155] width 29 height 9
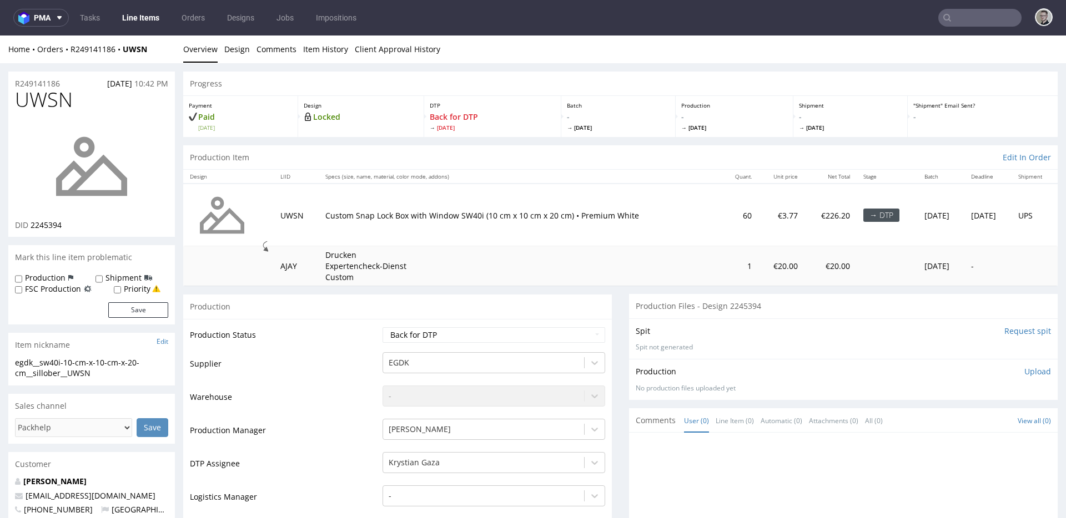
click at [1011, 334] on input "Request spit" at bounding box center [1027, 331] width 47 height 11
click at [978, 329] on p "👉 Spit created, reload 👈" at bounding box center [1002, 331] width 97 height 11
click at [728, 350] on link "spit__egdk__sw40i-10-cm-x-10-cm-x-20-cm__sillober__UWSN__d2245394__oR249141186.…" at bounding box center [776, 349] width 280 height 9
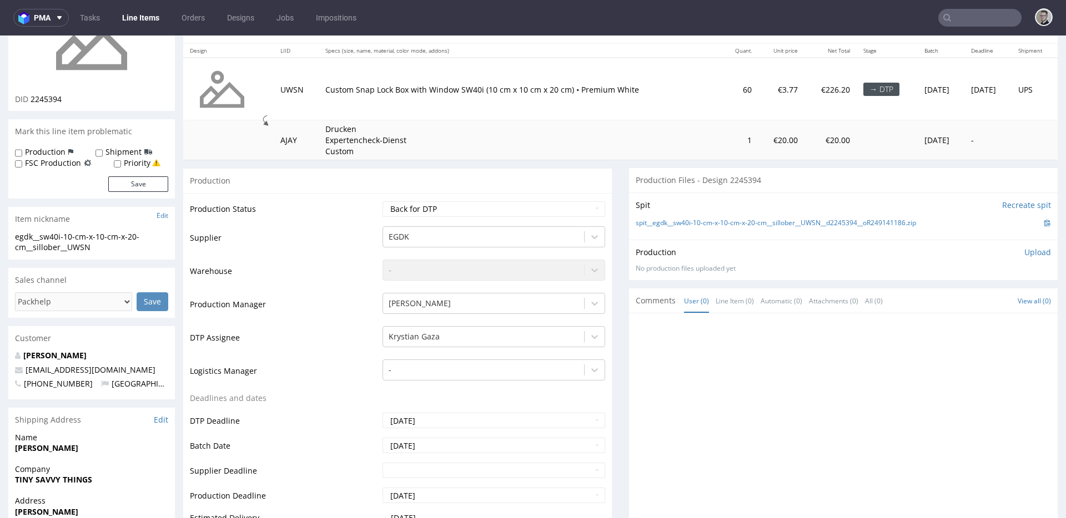
scroll to position [354, 0]
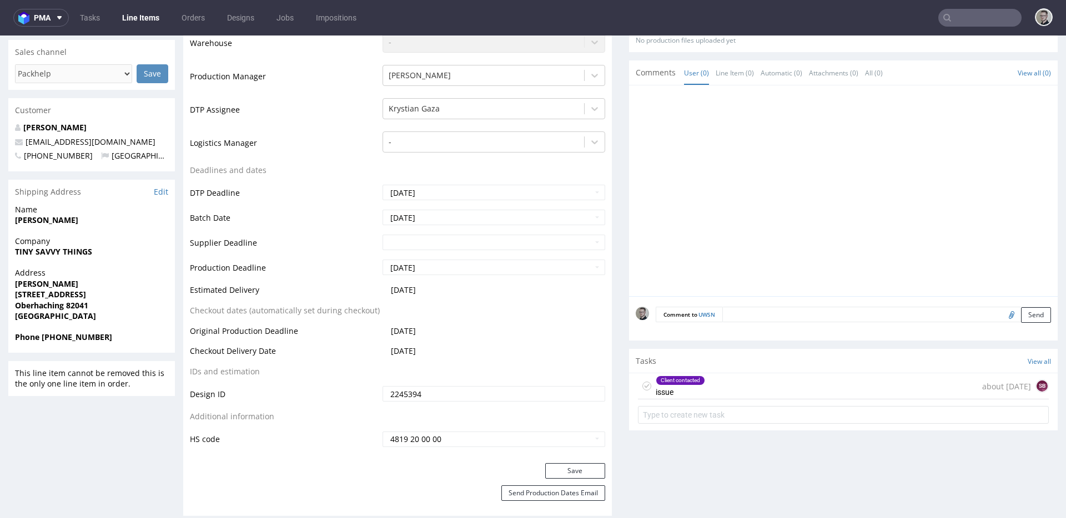
click at [731, 389] on div "Client contacted issue about 1 month ago SB" at bounding box center [843, 387] width 411 height 26
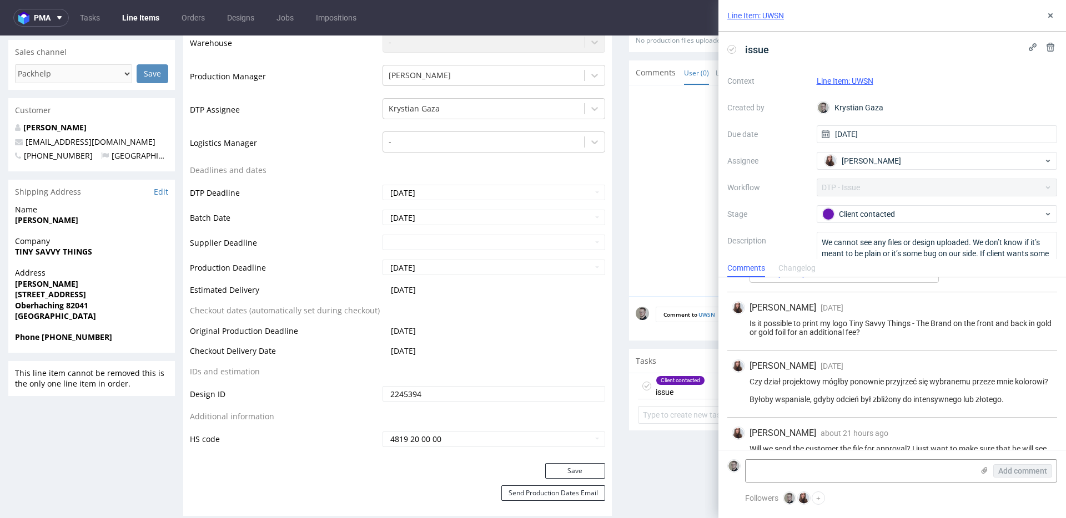
scroll to position [149, 0]
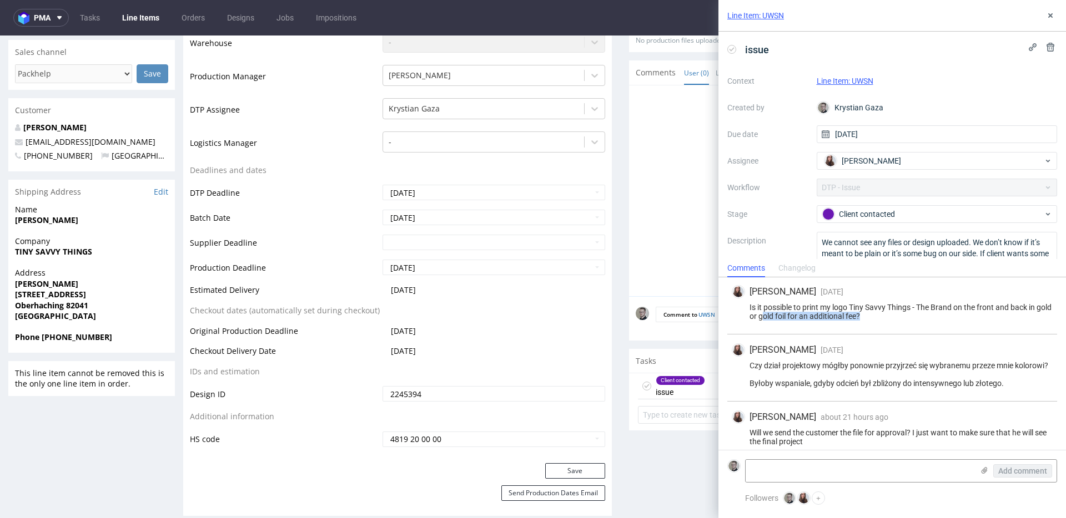
drag, startPoint x: 783, startPoint y: 316, endPoint x: 910, endPoint y: 313, distance: 127.7
click at [905, 312] on div "Is it possible to print my logo Tiny Savvy Things - The Brand on the front and …" at bounding box center [892, 312] width 321 height 18
click at [910, 313] on div "Is it possible to print my logo Tiny Savvy Things - The Brand on the front and …" at bounding box center [892, 312] width 321 height 18
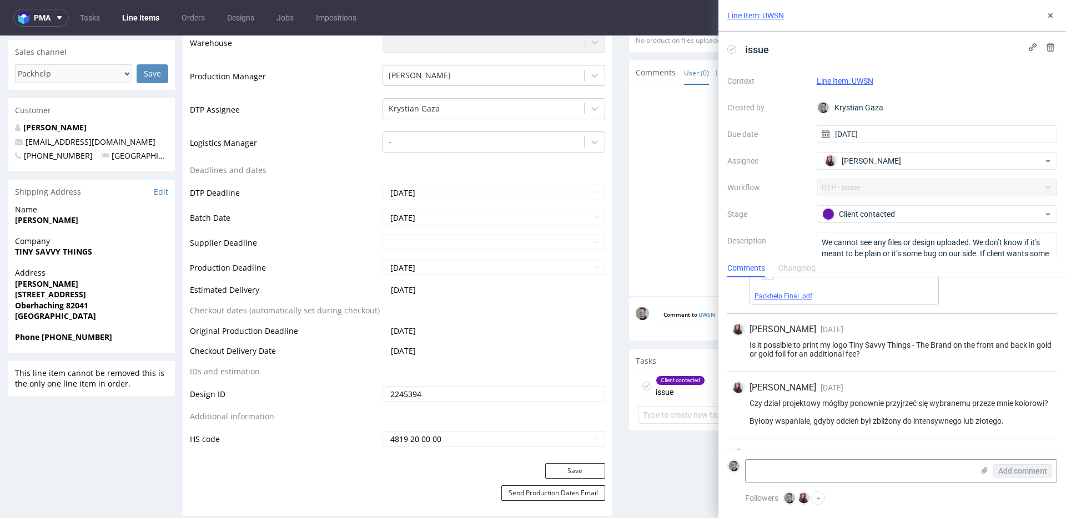
click at [789, 299] on link "Packhelp Final .pdf" at bounding box center [783, 297] width 58 height 8
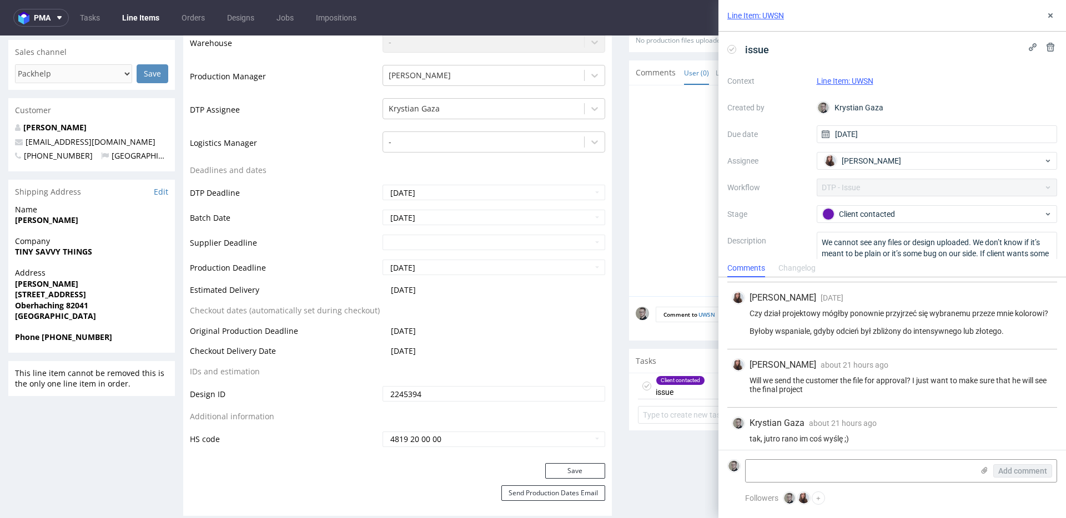
scroll to position [216, 0]
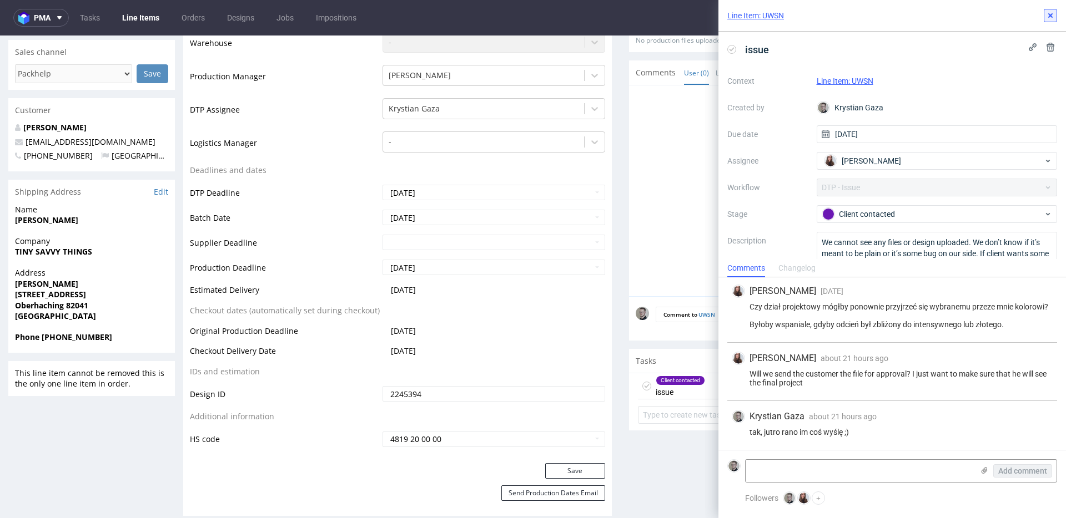
click at [1051, 16] on icon at bounding box center [1050, 15] width 9 height 9
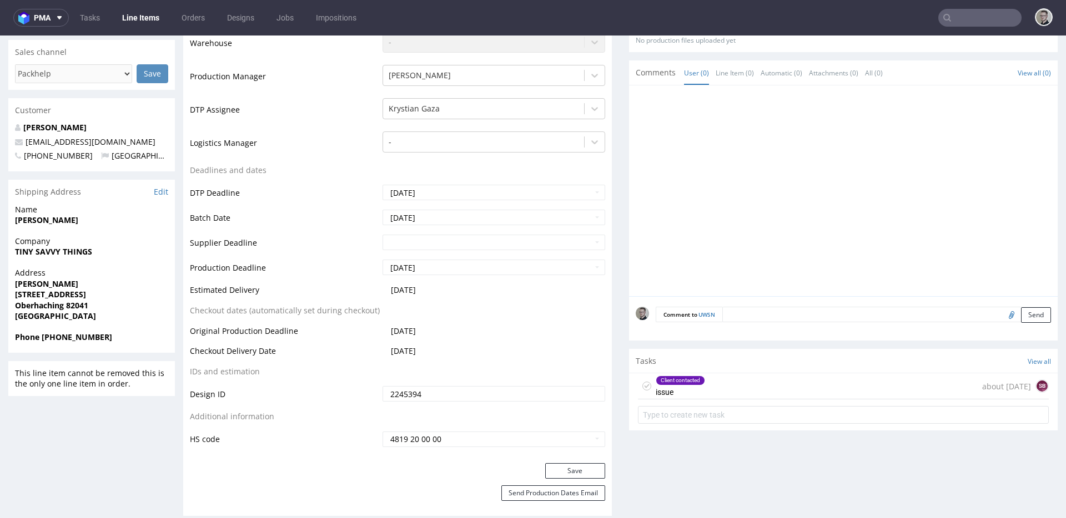
click at [642, 382] on icon at bounding box center [646, 386] width 9 height 9
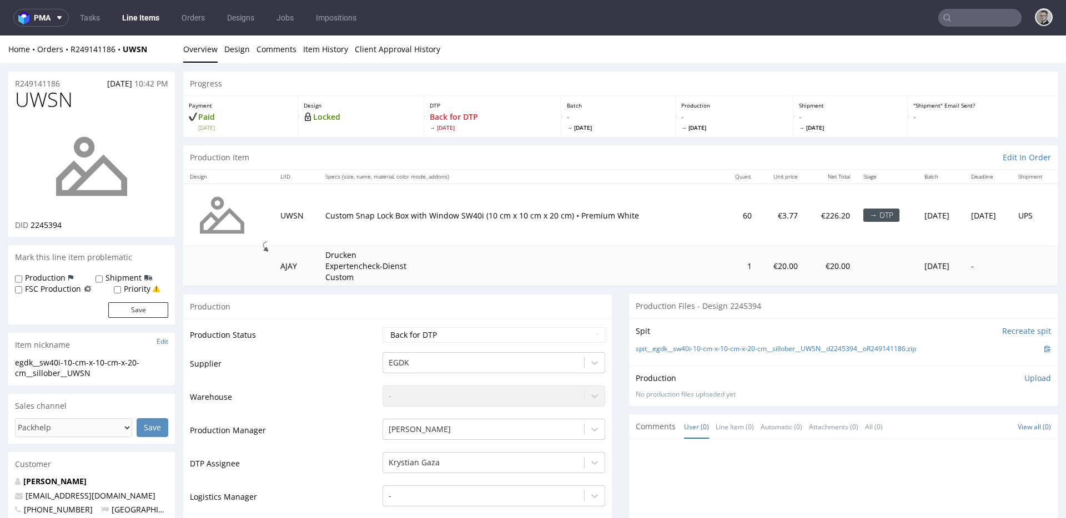
click at [490, 344] on td "Waiting for Artwork Waiting for Diecut Waiting for Mockup Waiting for DTP Waiti…" at bounding box center [492, 338] width 225 height 25
click at [492, 337] on select "Waiting for Artwork Waiting for Diecut Waiting for Mockup Waiting for DTP Waiti…" at bounding box center [493, 336] width 223 height 16
select select "dtp_ca_needed"
click at [382, 328] on select "Waiting for Artwork Waiting for Diecut Waiting for Mockup Waiting for DTP Waiti…" at bounding box center [493, 336] width 223 height 16
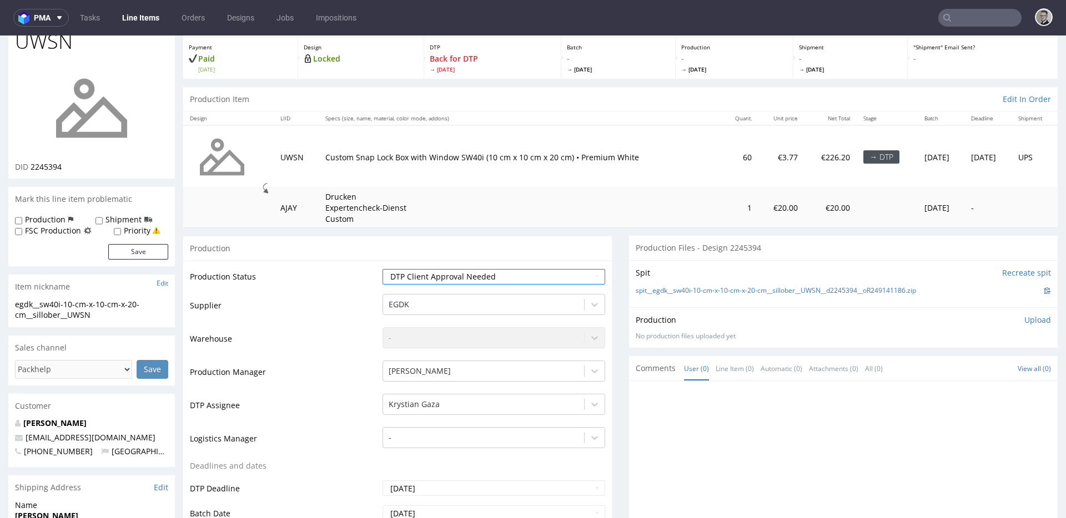
scroll to position [527, 0]
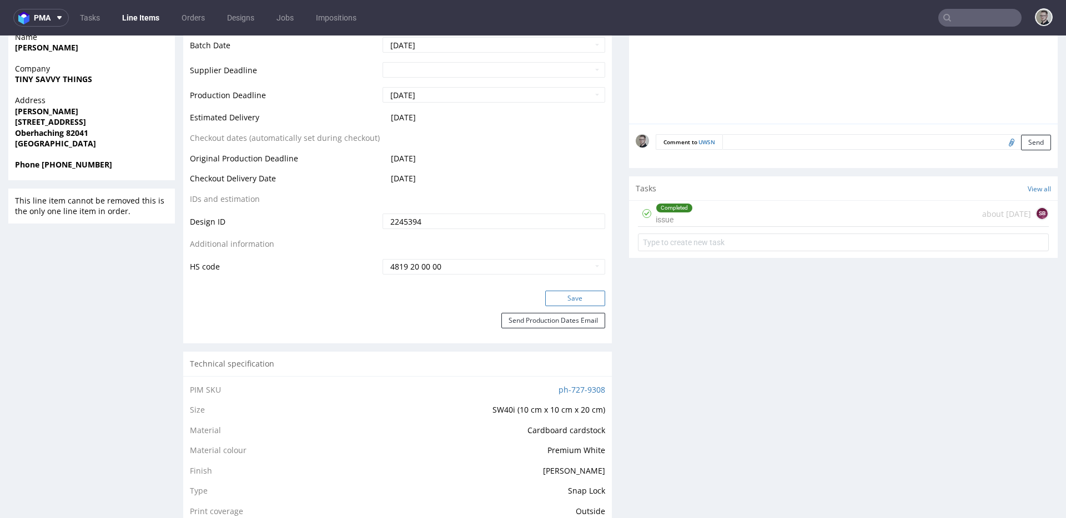
click at [570, 300] on button "Save" at bounding box center [575, 299] width 60 height 16
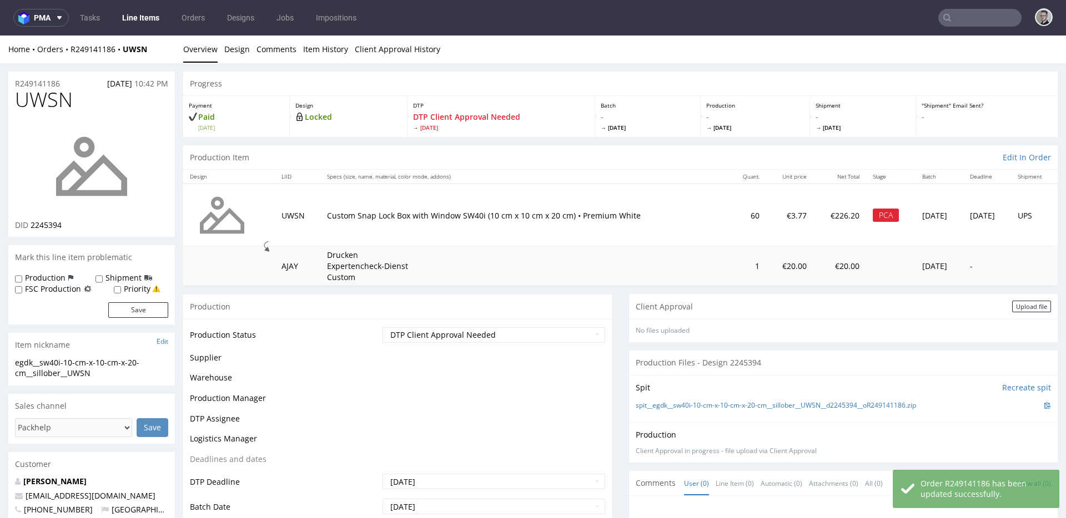
scroll to position [0, 0]
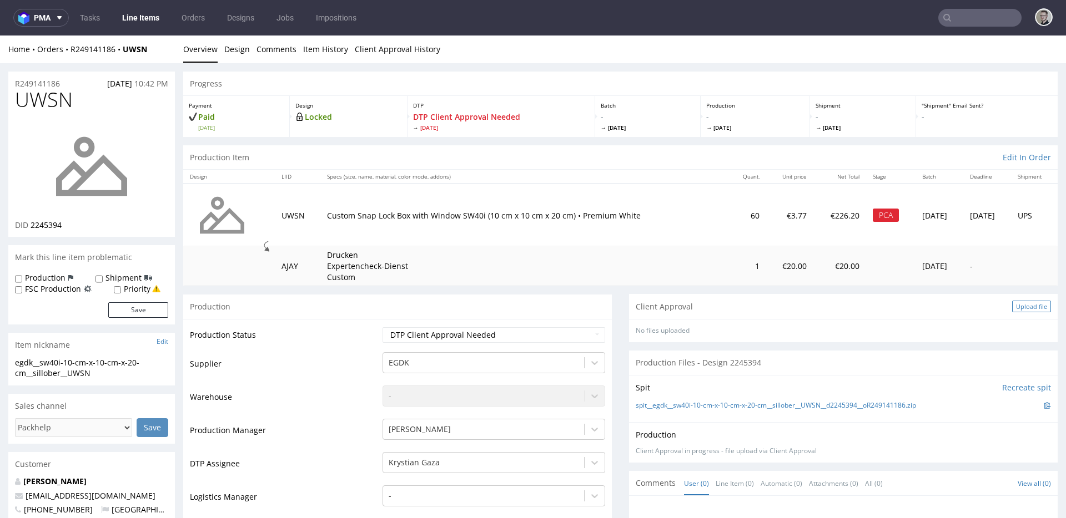
click at [1018, 308] on div "Upload file" at bounding box center [1031, 307] width 39 height 12
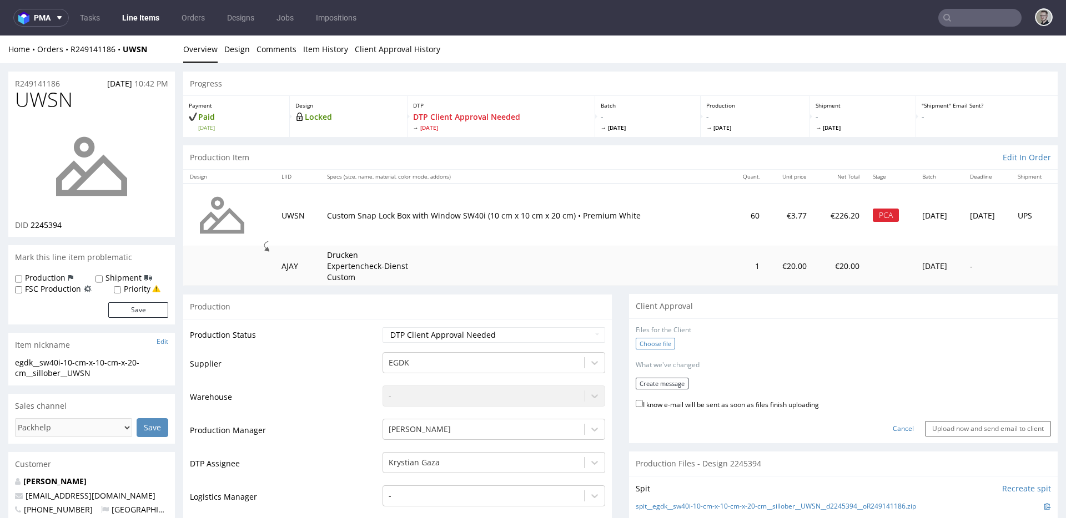
click at [647, 343] on label "Choose file" at bounding box center [655, 344] width 39 height 12
click at [0, 36] on input "Choose file" at bounding box center [0, 36] width 0 height 0
click at [676, 382] on button "Create message" at bounding box center [662, 381] width 53 height 12
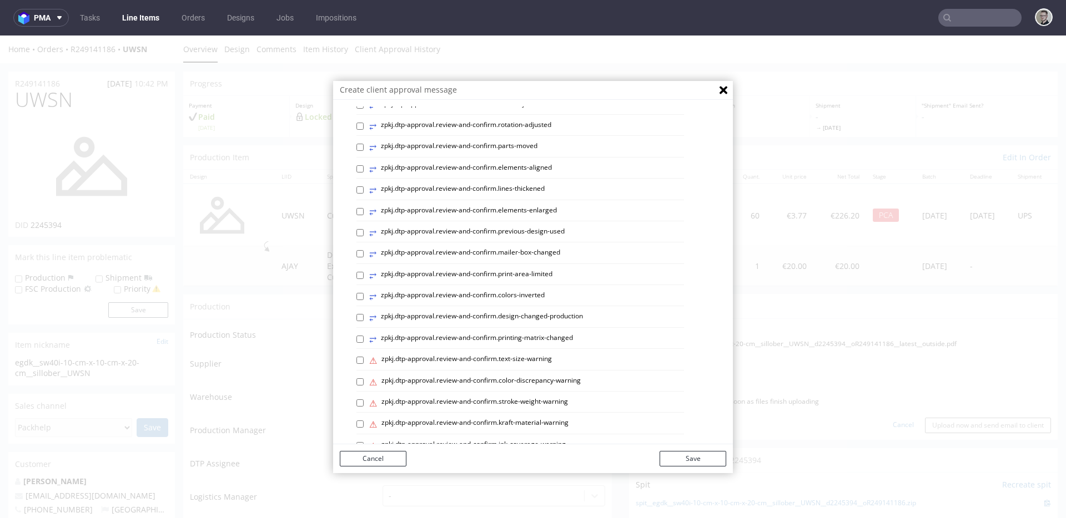
scroll to position [450, 0]
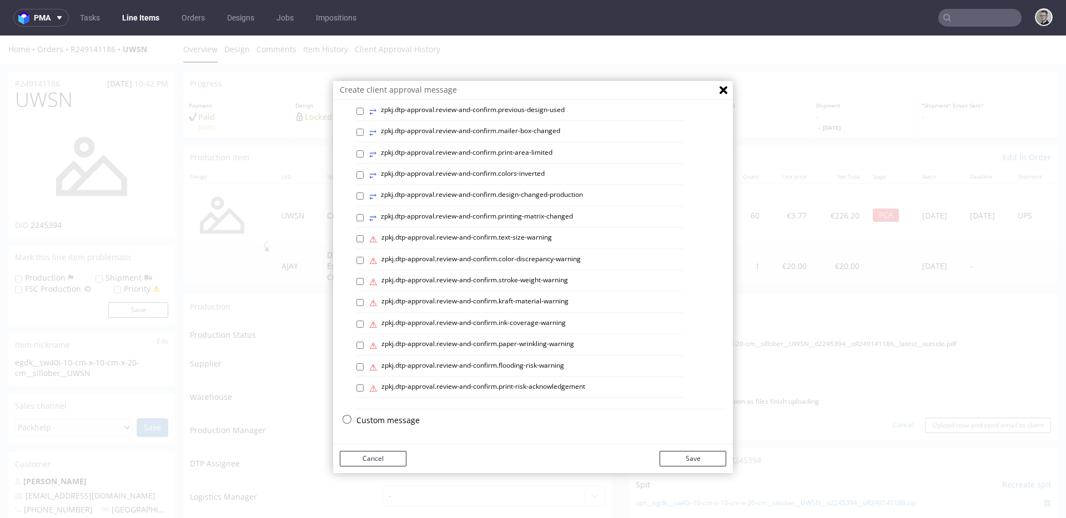
drag, startPoint x: 404, startPoint y: 417, endPoint x: 460, endPoint y: 359, distance: 80.9
click at [404, 417] on p "Custom message" at bounding box center [541, 420] width 370 height 11
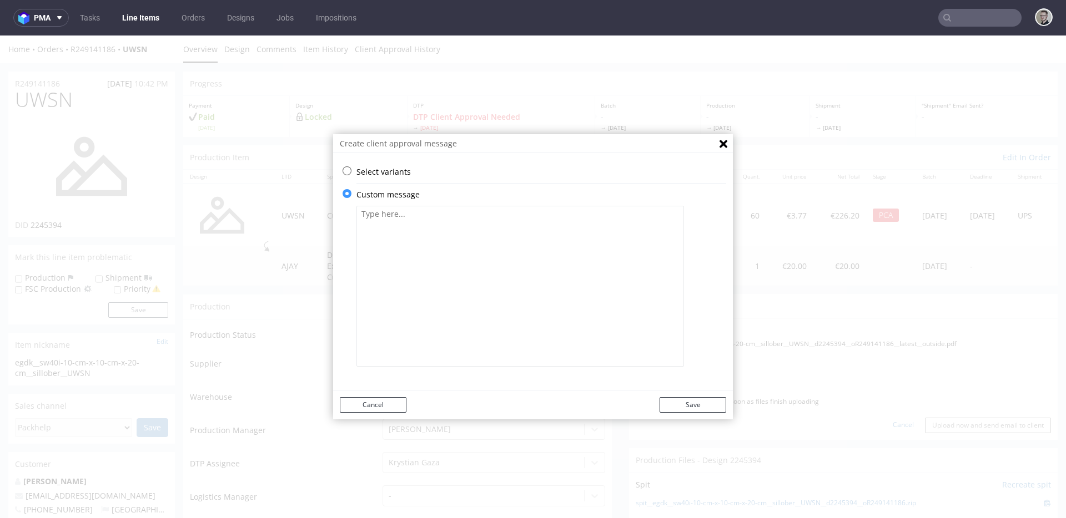
click at [472, 341] on textarea at bounding box center [520, 286] width 328 height 161
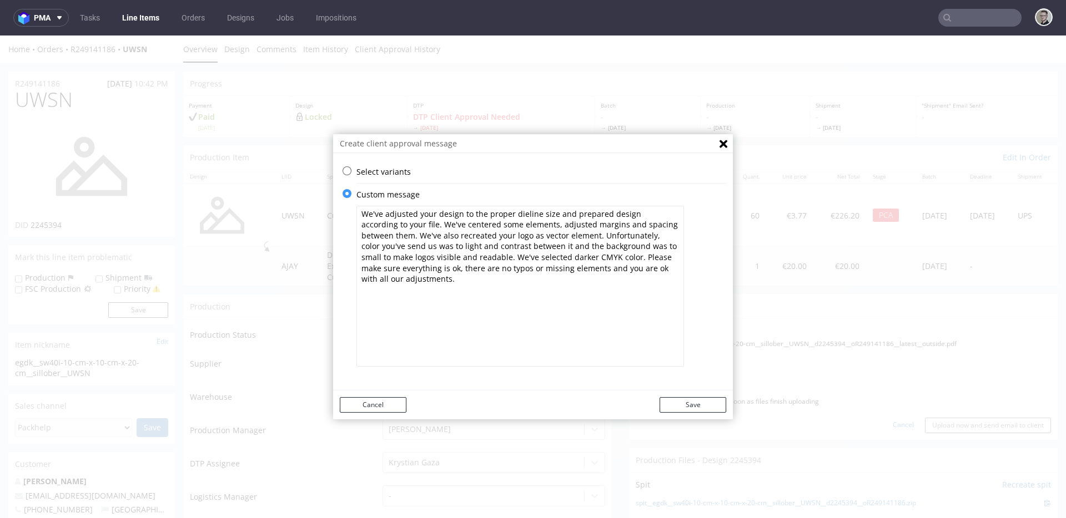
type textarea "We've adjusted your design to the proper dieline size and prepared design accor…"
click at [703, 394] on div "Cancel Save" at bounding box center [533, 405] width 400 height 29
click at [709, 404] on button "Save" at bounding box center [692, 405] width 67 height 16
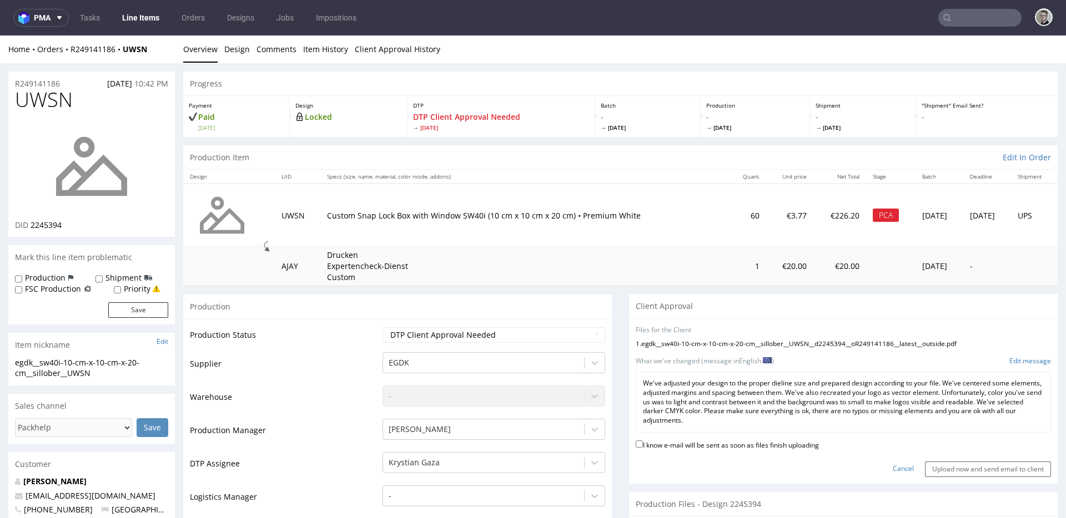
click at [804, 445] on label "I know e-mail will be sent as soon as files finish uploading" at bounding box center [727, 445] width 183 height 12
click at [643, 445] on input "I know e-mail will be sent as soon as files finish uploading" at bounding box center [639, 444] width 7 height 7
checkbox input "true"
click at [930, 470] on input "Upload now and send email to client" at bounding box center [988, 470] width 126 height 16
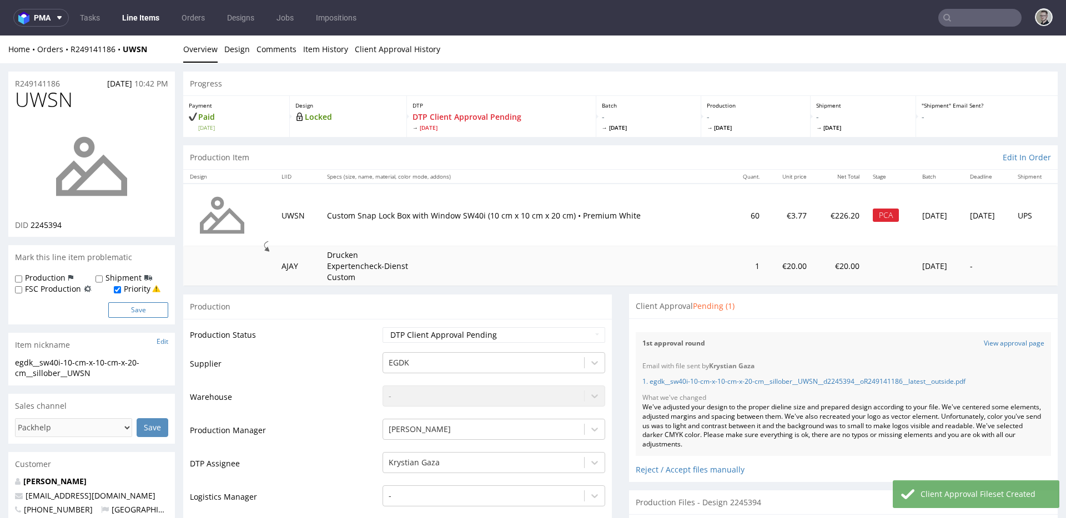
click at [155, 314] on button "Save" at bounding box center [138, 311] width 60 height 16
click at [61, 85] on div "R249141186 03.08.2025 10:42 PM" at bounding box center [91, 81] width 167 height 18
click at [63, 95] on span "UWSN" at bounding box center [44, 100] width 58 height 22
copy span "UWSN"
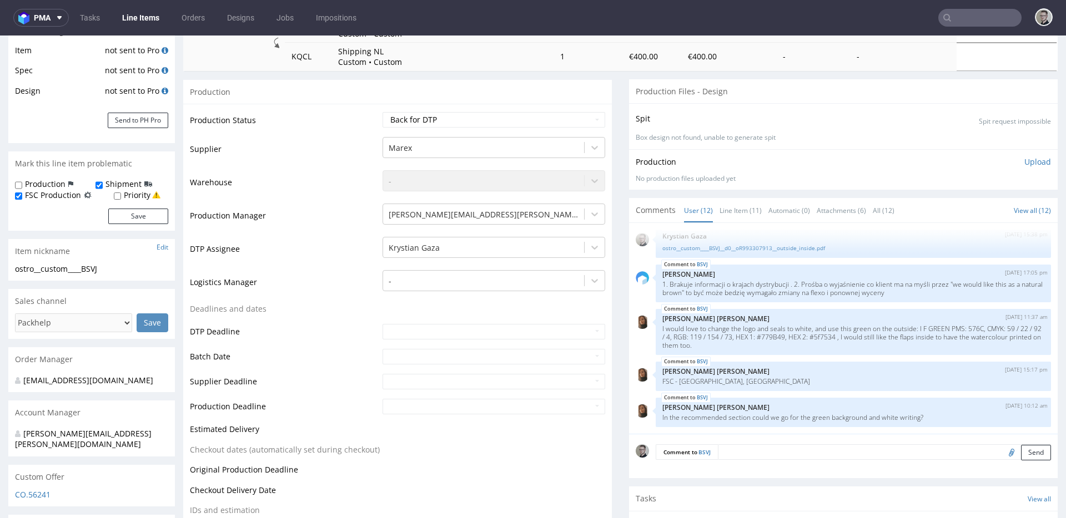
scroll to position [190, 0]
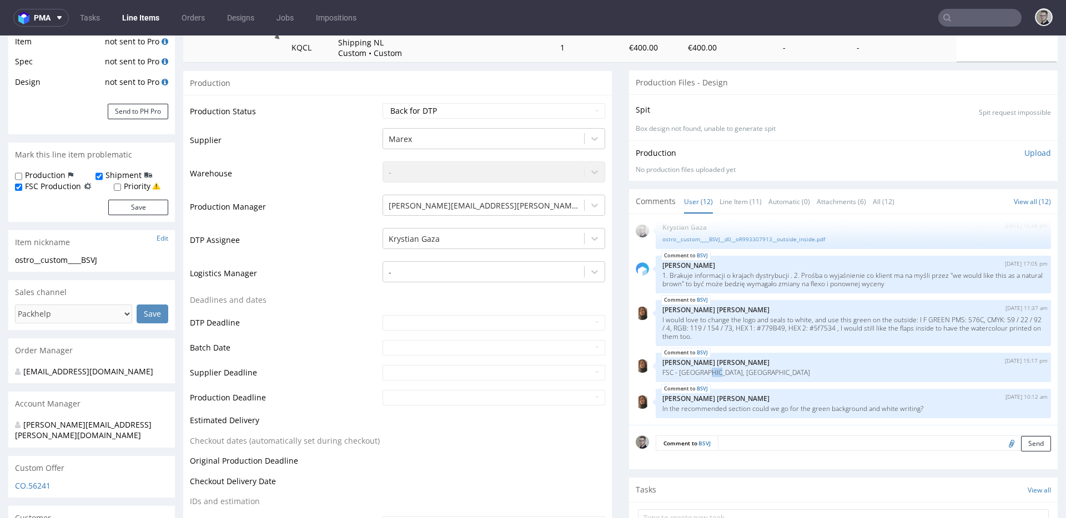
drag, startPoint x: 765, startPoint y: 376, endPoint x: 807, endPoint y: 383, distance: 42.3
click at [790, 380] on div "BSVJ 9th Sep 25 | 15:17 pm Angelina Marć FSC - USA, Europe" at bounding box center [853, 367] width 395 height 29
click at [758, 366] on p "[PERSON_NAME] [PERSON_NAME]" at bounding box center [853, 363] width 382 height 8
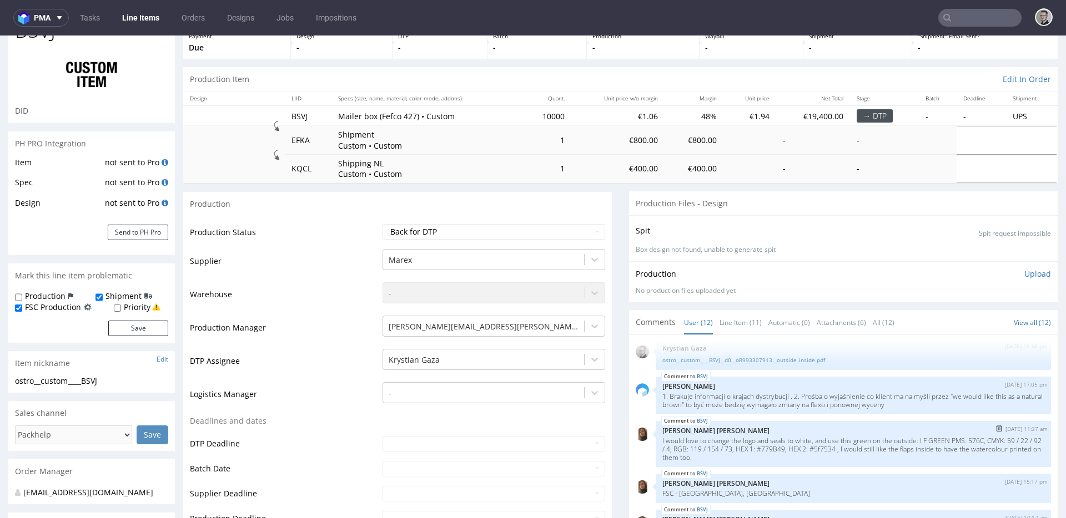
scroll to position [218, 0]
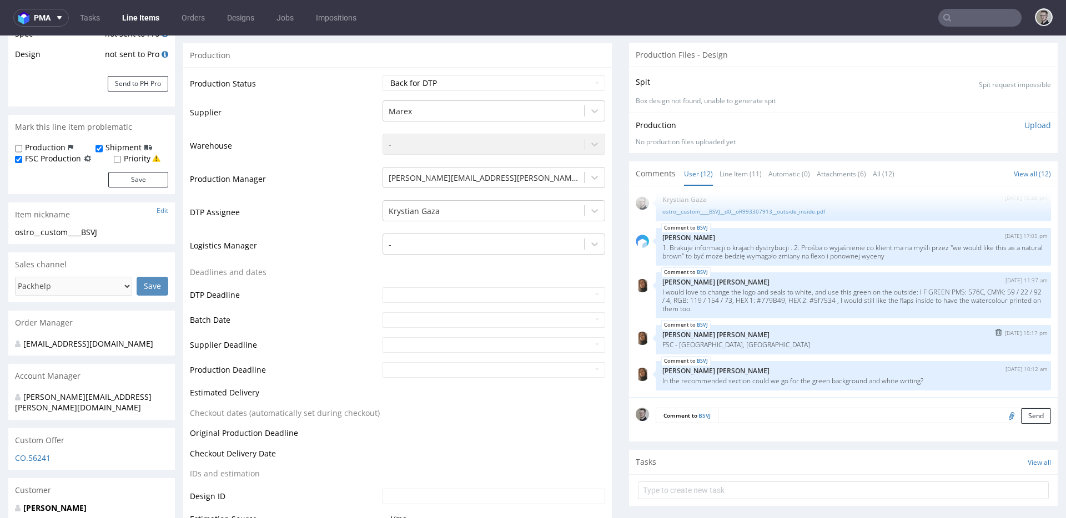
drag, startPoint x: 726, startPoint y: 344, endPoint x: 643, endPoint y: 345, distance: 82.7
click at [644, 345] on div "BSVJ 9th Sep 25 | 15:17 pm Angelina Marć FSC - USA, Europe" at bounding box center [843, 339] width 415 height 29
click at [787, 347] on p "FSC - USA, Europe" at bounding box center [853, 345] width 382 height 8
click at [761, 364] on div "BSVJ 10th Sep 25 | 10:12 am Angelina Marć In the recommended section could we g…" at bounding box center [853, 375] width 395 height 29
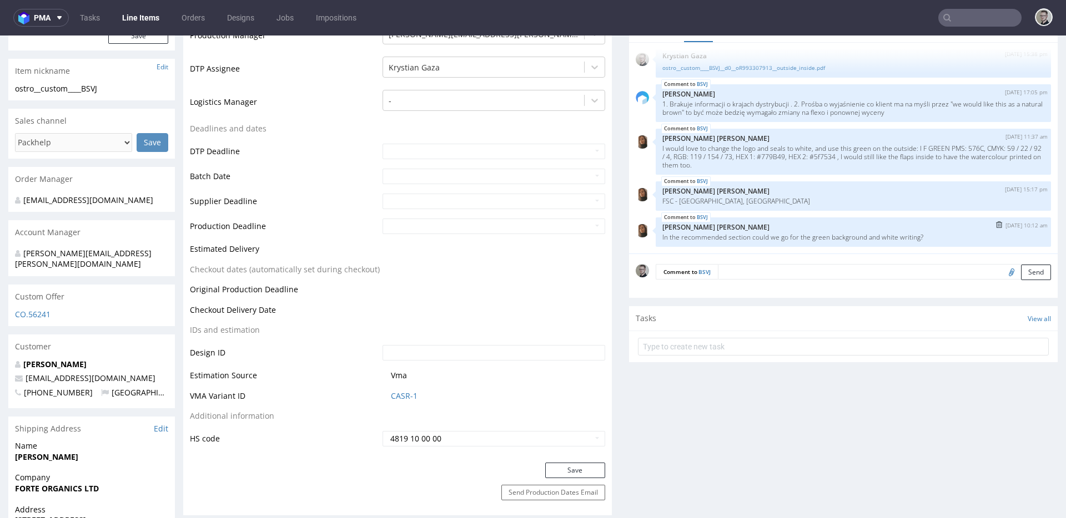
scroll to position [332, 0]
click at [746, 231] on div "BSVJ 10th Sep 25 | 10:12 am Angelina Marć In the recommended section could we g…" at bounding box center [853, 232] width 395 height 29
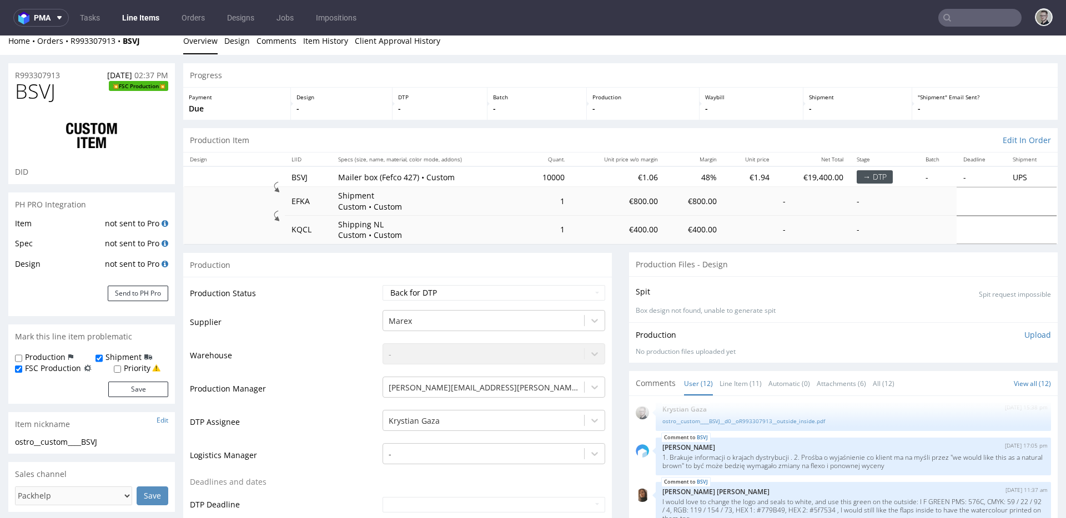
scroll to position [0, 0]
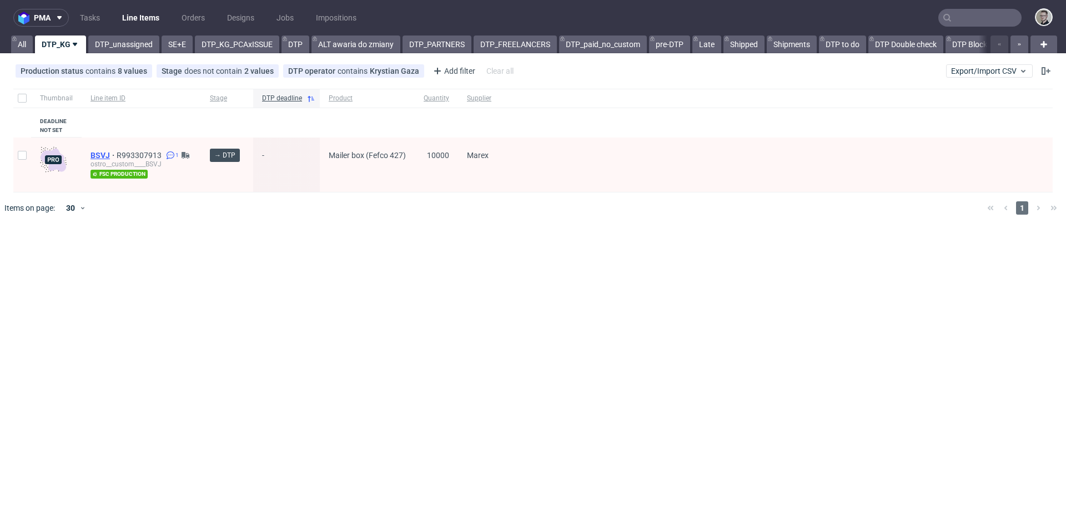
click at [102, 156] on span "BSVJ" at bounding box center [103, 155] width 26 height 9
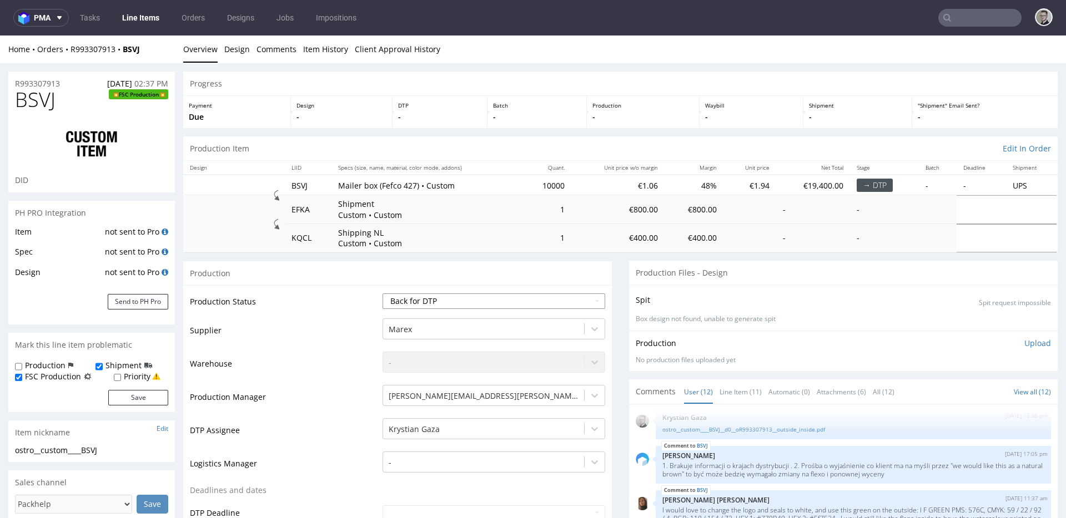
drag, startPoint x: 457, startPoint y: 288, endPoint x: 455, endPoint y: 298, distance: 9.6
click at [457, 298] on select "Waiting for Artwork Waiting for Diecut Waiting for Mockup Waiting for DTP Waiti…" at bounding box center [493, 302] width 223 height 16
select select "dtp_ca_needed"
click at [382, 294] on select "Waiting for Artwork Waiting for Diecut Waiting for Mockup Waiting for DTP Waiti…" at bounding box center [493, 302] width 223 height 16
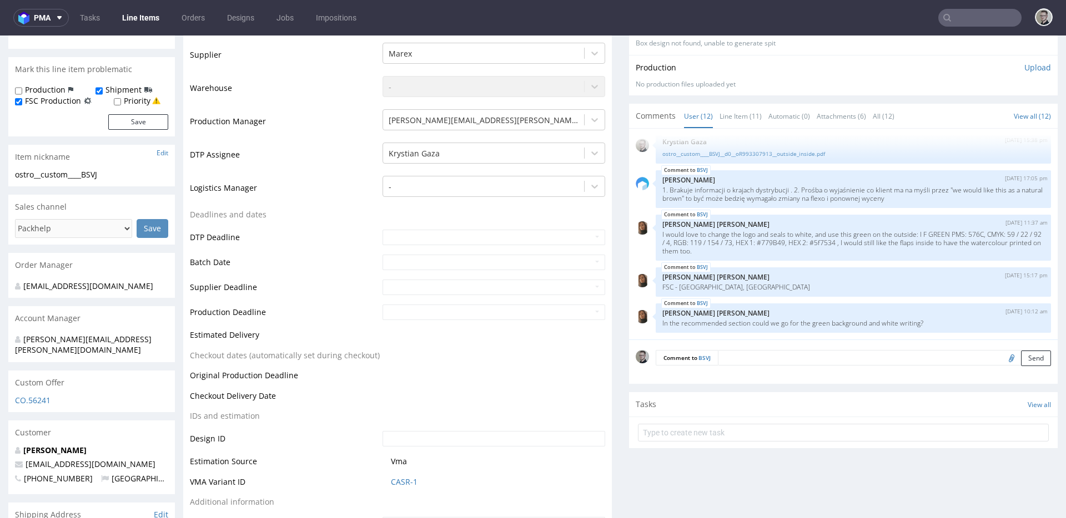
scroll to position [353, 0]
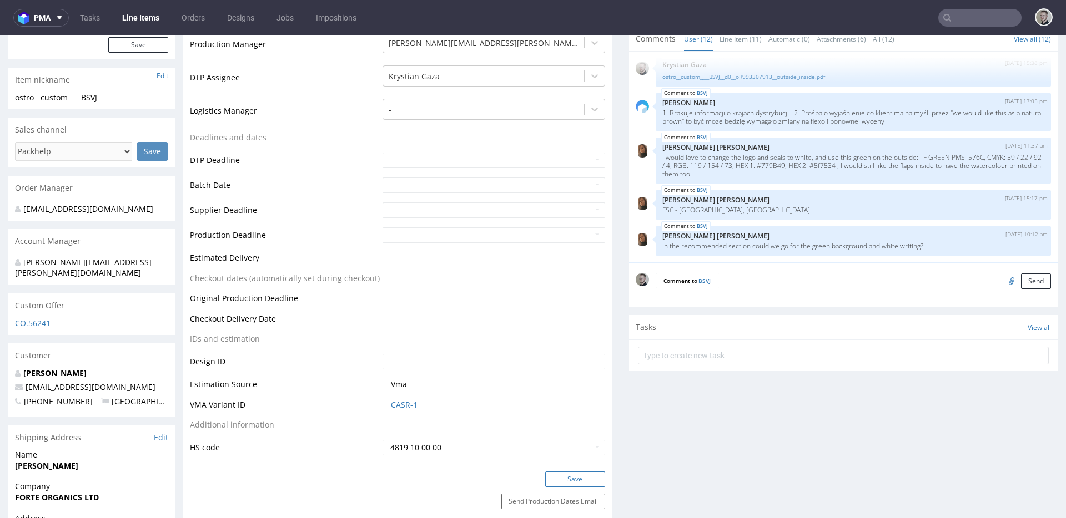
click at [593, 479] on button "Save" at bounding box center [575, 480] width 60 height 16
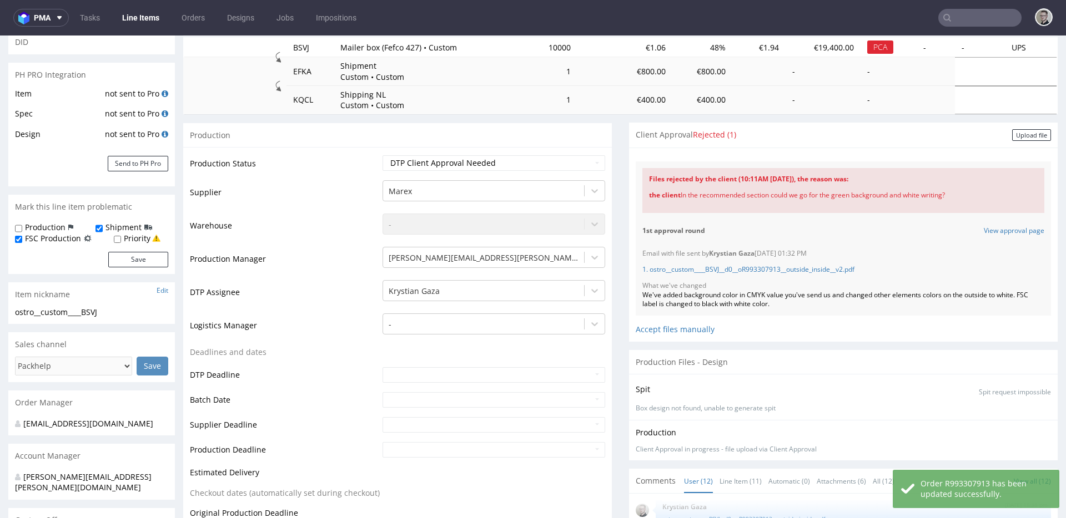
scroll to position [0, 0]
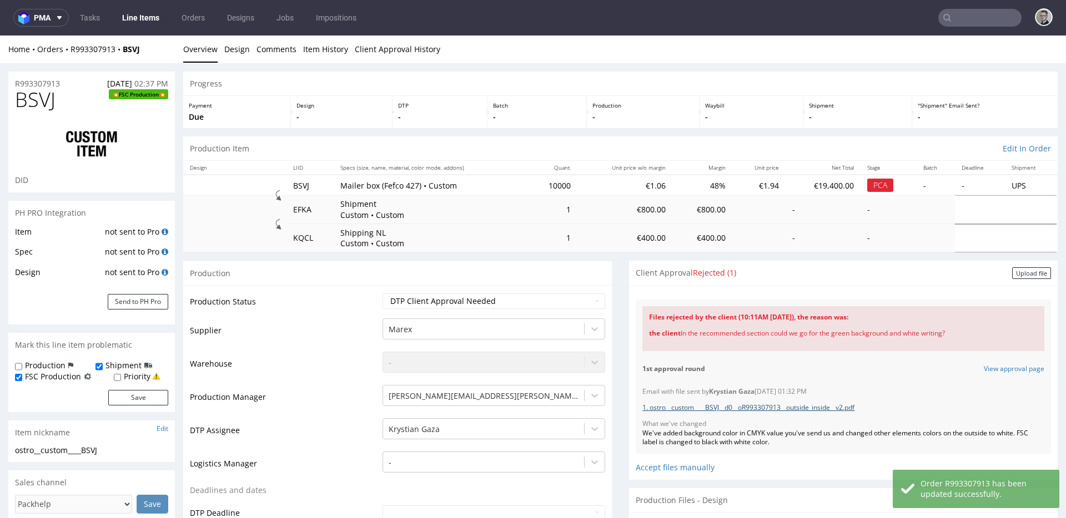
click at [733, 407] on link "1. ostro__custom____BSVJ__d0__oR993307913__outside_inside__v2.pdf" at bounding box center [748, 407] width 212 height 9
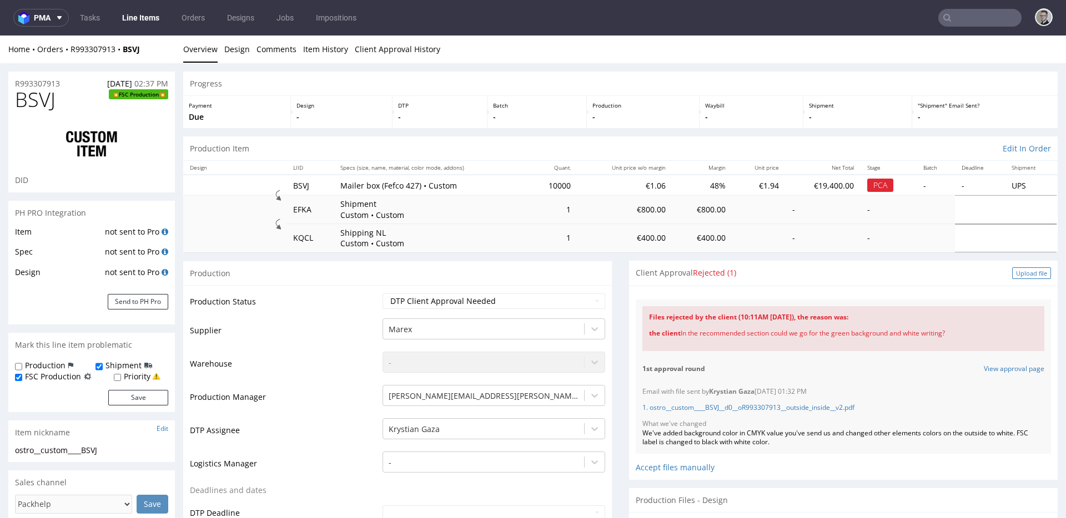
click at [1012, 271] on div "Upload file" at bounding box center [1031, 274] width 39 height 12
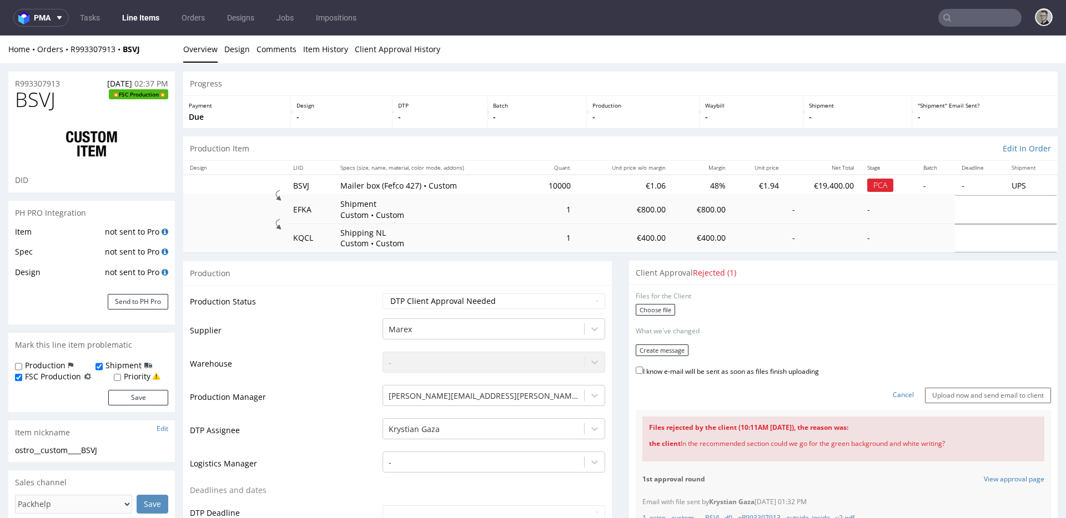
click at [638, 308] on label "Choose file" at bounding box center [655, 310] width 39 height 12
click at [0, 36] on input "Choose file" at bounding box center [0, 36] width 0 height 0
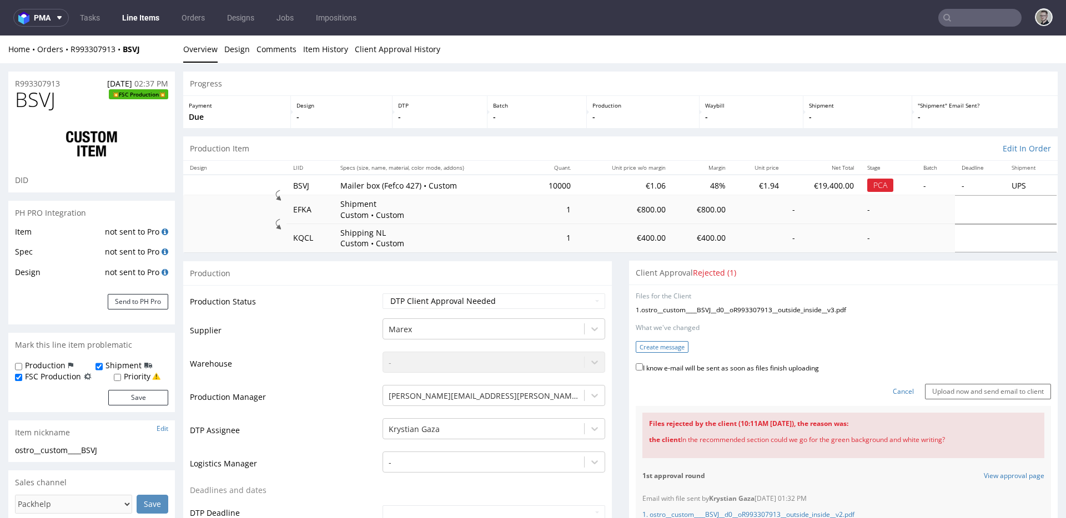
click at [669, 351] on button "Create message" at bounding box center [662, 347] width 53 height 12
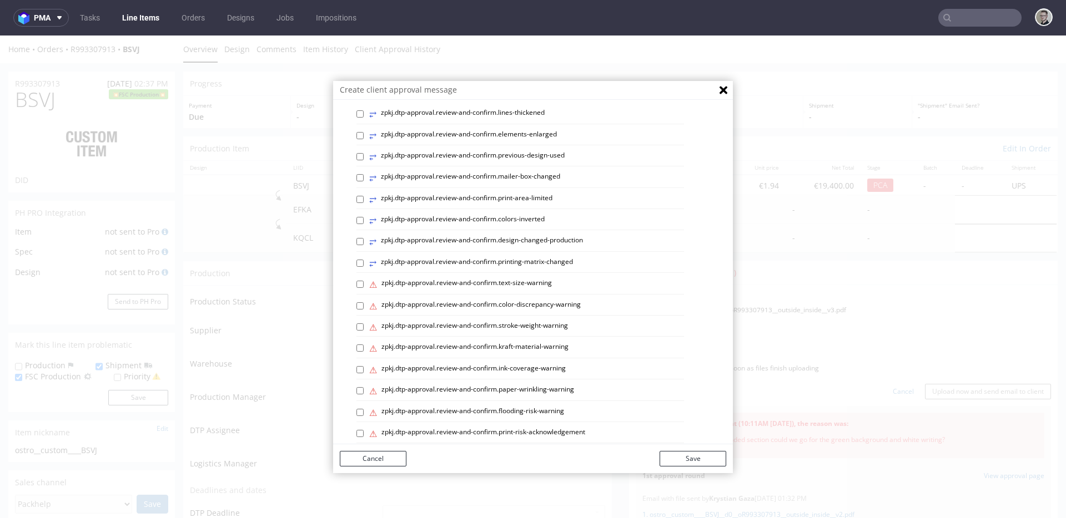
scroll to position [450, 0]
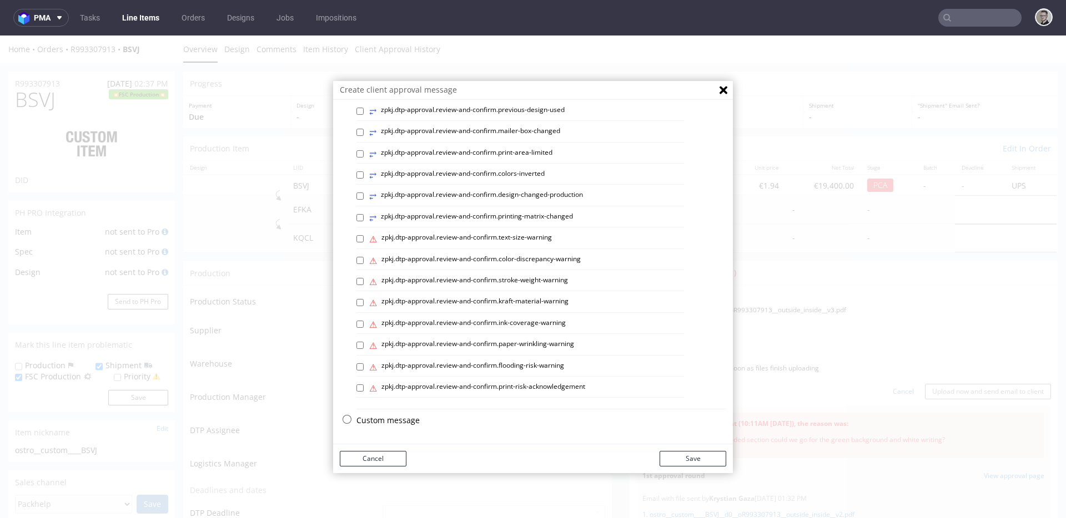
click at [400, 415] on p "Custom message" at bounding box center [541, 420] width 370 height 11
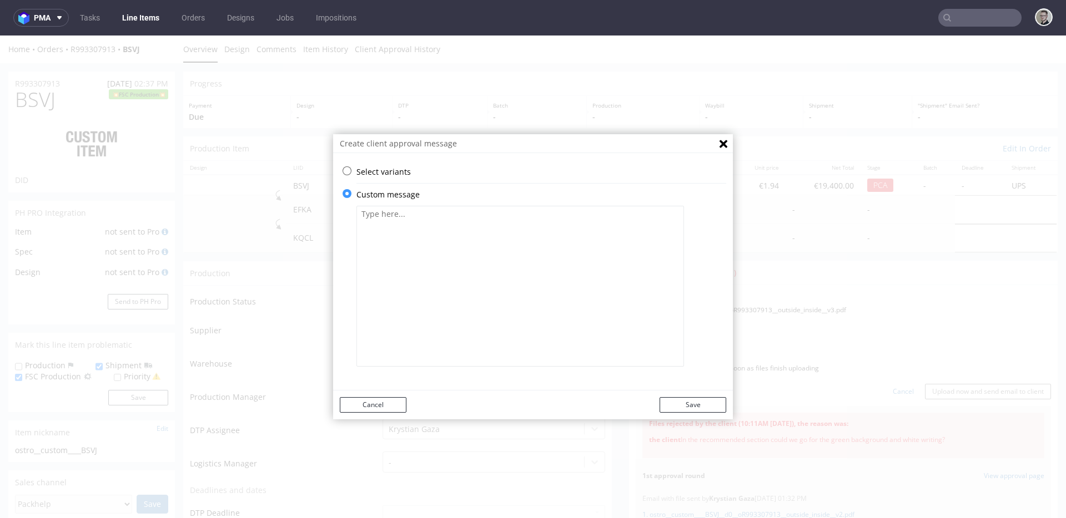
scroll to position [0, 0]
click at [454, 310] on textarea at bounding box center [520, 286] width 328 height 161
type textarea "According to distribution countries we've updated FSC label to TM version and c…"
click at [698, 403] on button "Save" at bounding box center [692, 405] width 67 height 16
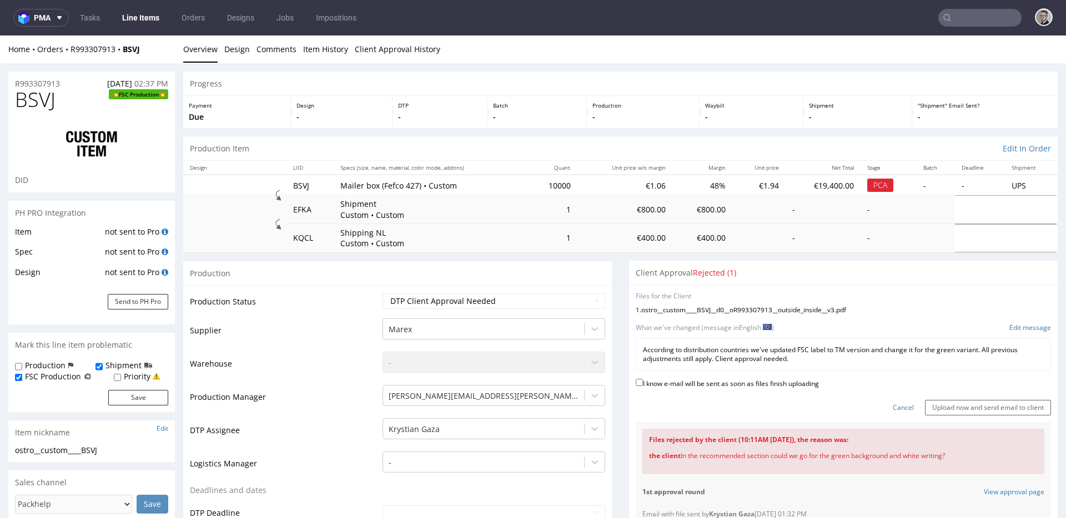
drag, startPoint x: 795, startPoint y: 381, endPoint x: 844, endPoint y: 394, distance: 50.5
click at [795, 381] on label "I know e-mail will be sent as soon as files finish uploading" at bounding box center [727, 383] width 183 height 12
click at [643, 381] on input "I know e-mail will be sent as soon as files finish uploading" at bounding box center [639, 382] width 7 height 7
checkbox input "true"
click at [1021, 410] on input "Upload now and send email to client" at bounding box center [988, 408] width 126 height 16
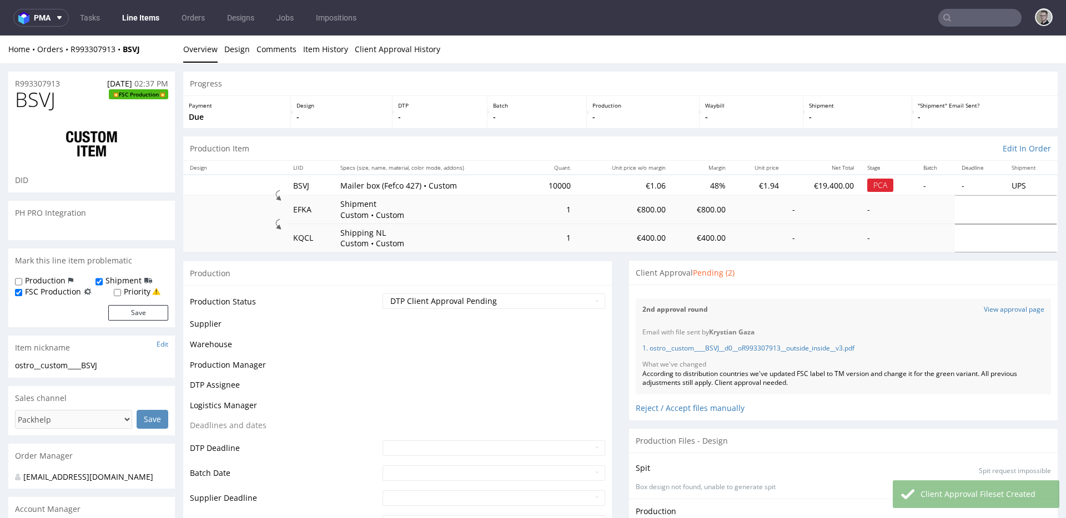
scroll to position [332, 0]
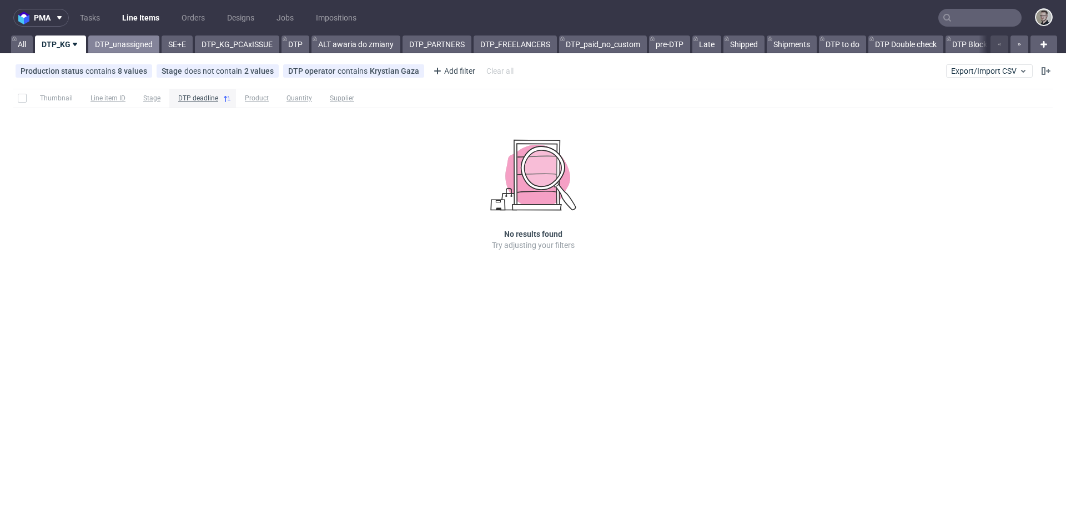
click at [138, 45] on link "DTP_unassigned" at bounding box center [123, 45] width 71 height 18
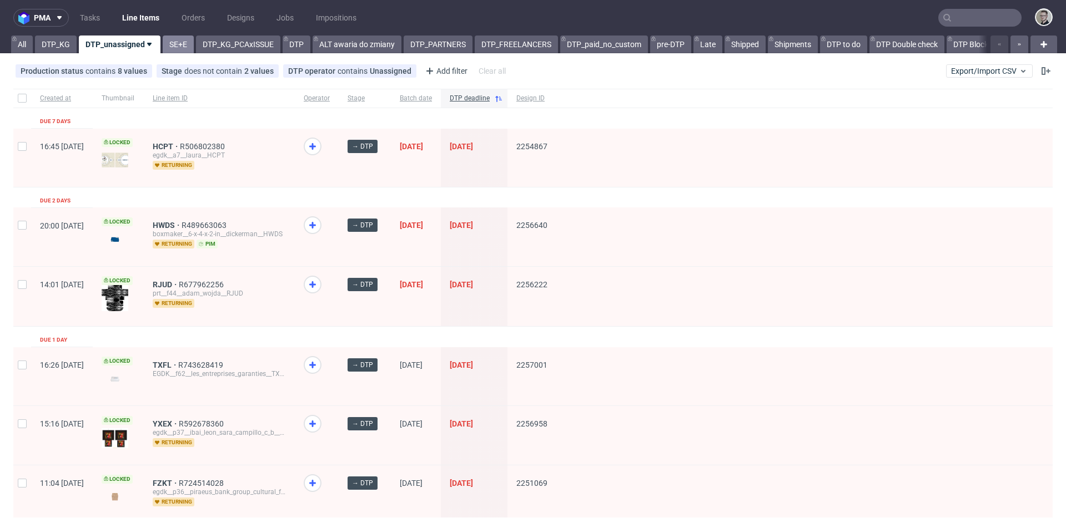
click at [183, 38] on link "SE+E" at bounding box center [178, 45] width 31 height 18
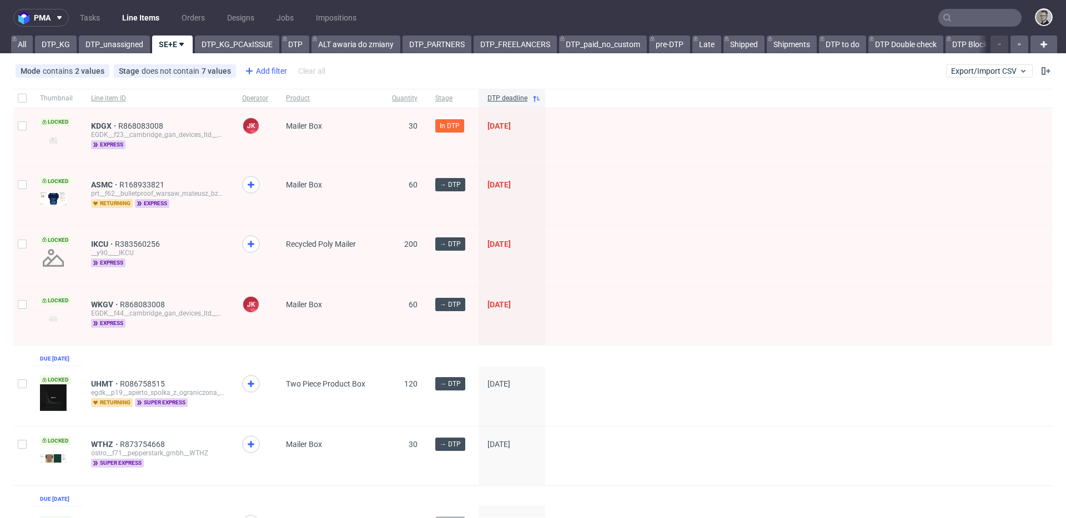
click at [266, 70] on div "Add filter" at bounding box center [264, 71] width 49 height 18
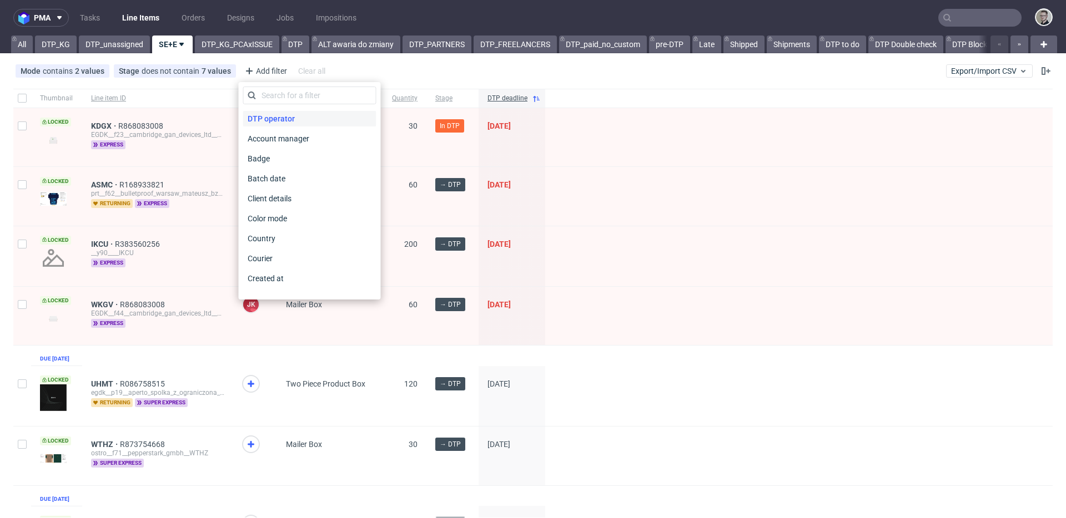
click at [282, 119] on span "DTP operator" at bounding box center [271, 119] width 56 height 16
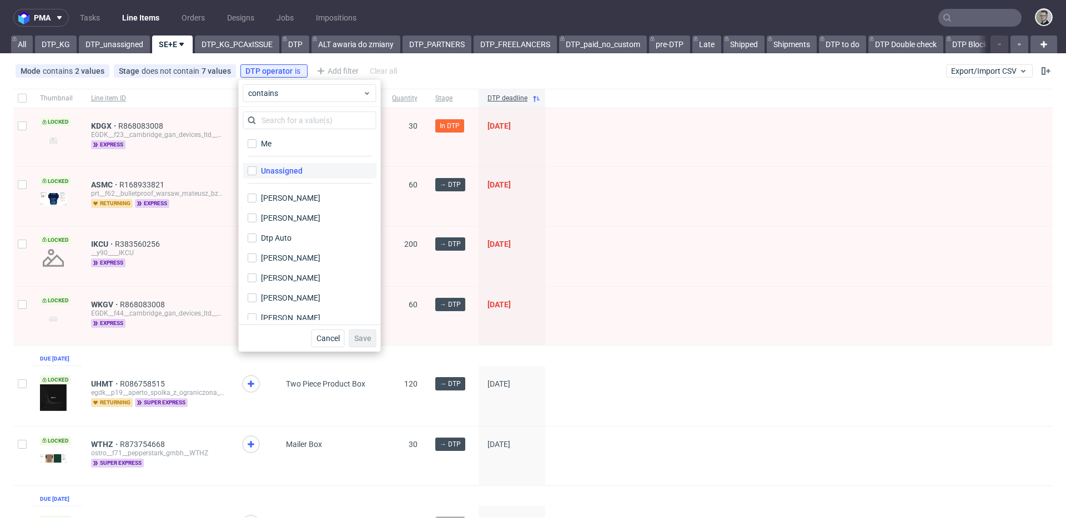
click at [290, 171] on div "Unassigned" at bounding box center [282, 170] width 42 height 11
click at [256, 171] on input "Unassigned" at bounding box center [252, 171] width 9 height 9
checkbox input "true"
click at [362, 339] on span "Save" at bounding box center [362, 339] width 17 height 8
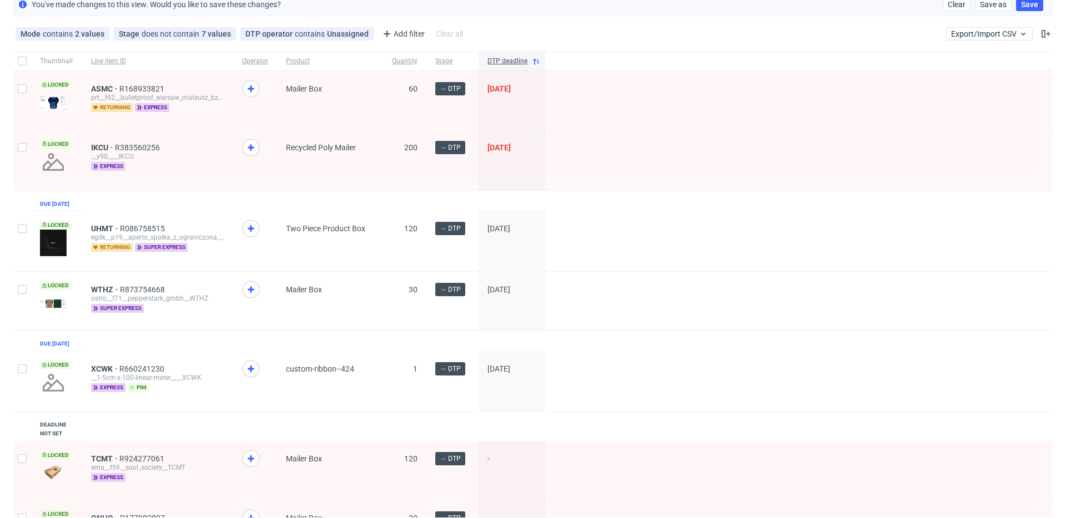
scroll to position [19, 0]
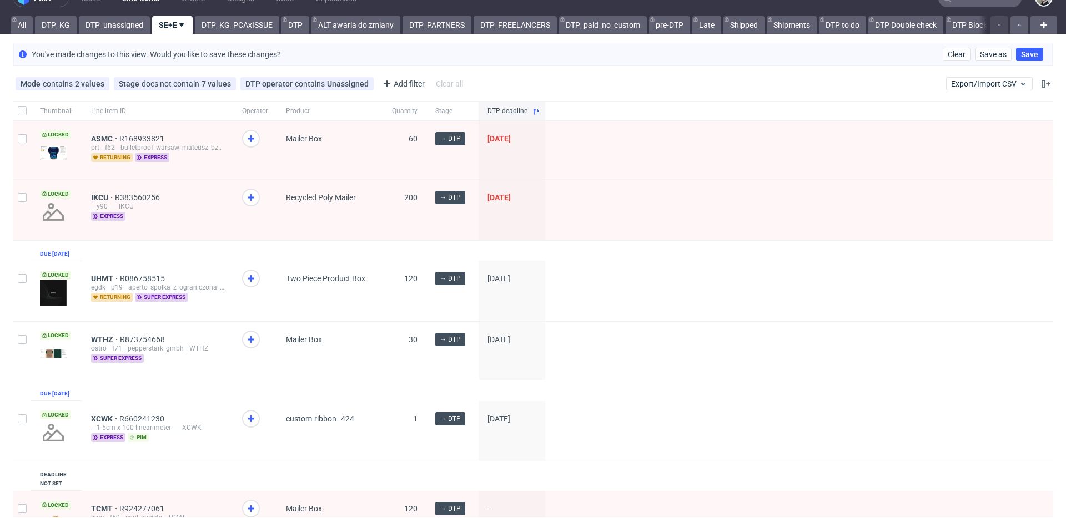
click at [251, 426] on div at bounding box center [255, 431] width 44 height 61
click at [243, 194] on div at bounding box center [251, 198] width 18 height 18
click at [253, 422] on use at bounding box center [251, 419] width 7 height 7
click at [102, 137] on span "ASMC" at bounding box center [105, 138] width 28 height 9
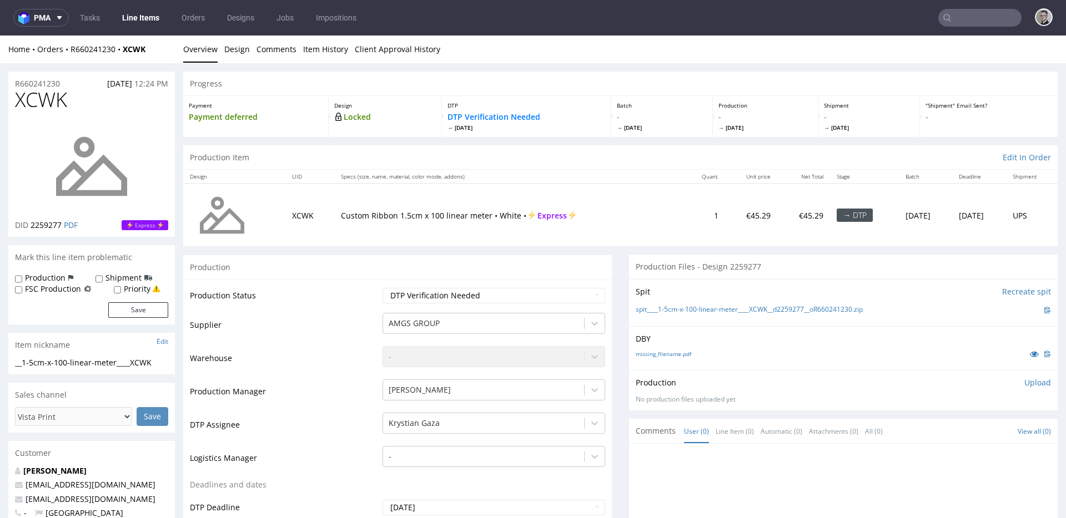
click at [423, 305] on td "Waiting for Artwork Waiting for Diecut Waiting for Mockup Waiting for DTP Waiti…" at bounding box center [492, 299] width 225 height 25
click at [430, 291] on select "Waiting for Artwork Waiting for Diecut Waiting for Mockup Waiting for DTP Waiti…" at bounding box center [493, 296] width 223 height 16
select select "dtp_in_process"
click at [382, 288] on select "Waiting for Artwork Waiting for Diecut Waiting for Mockup Waiting for DTP Waiti…" at bounding box center [493, 296] width 223 height 16
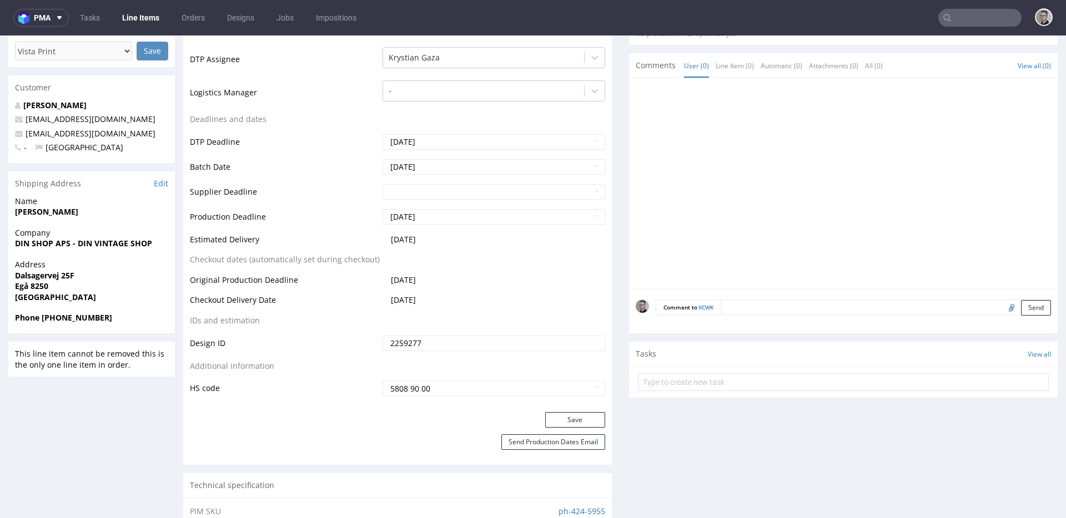
scroll to position [460, 0]
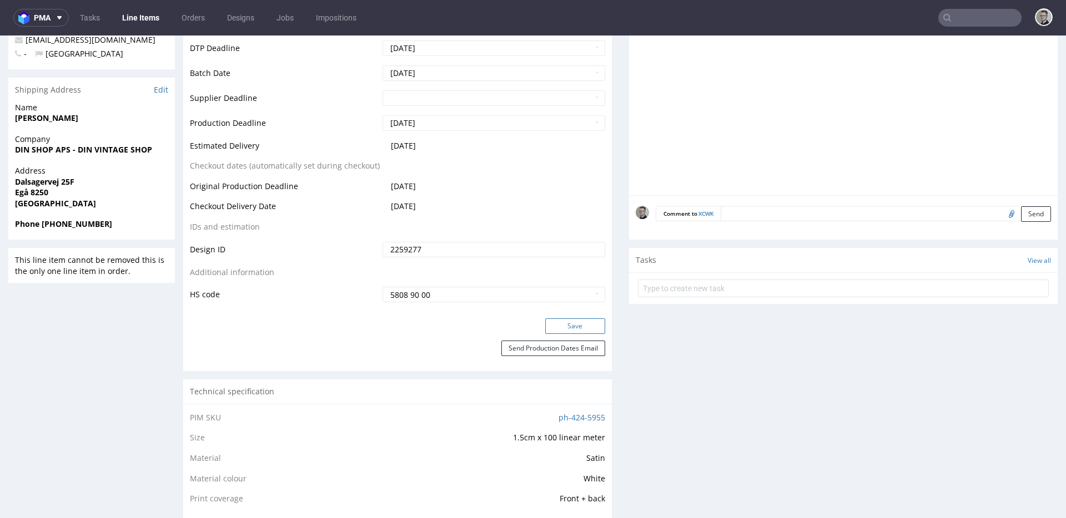
click at [571, 327] on button "Save" at bounding box center [575, 327] width 60 height 16
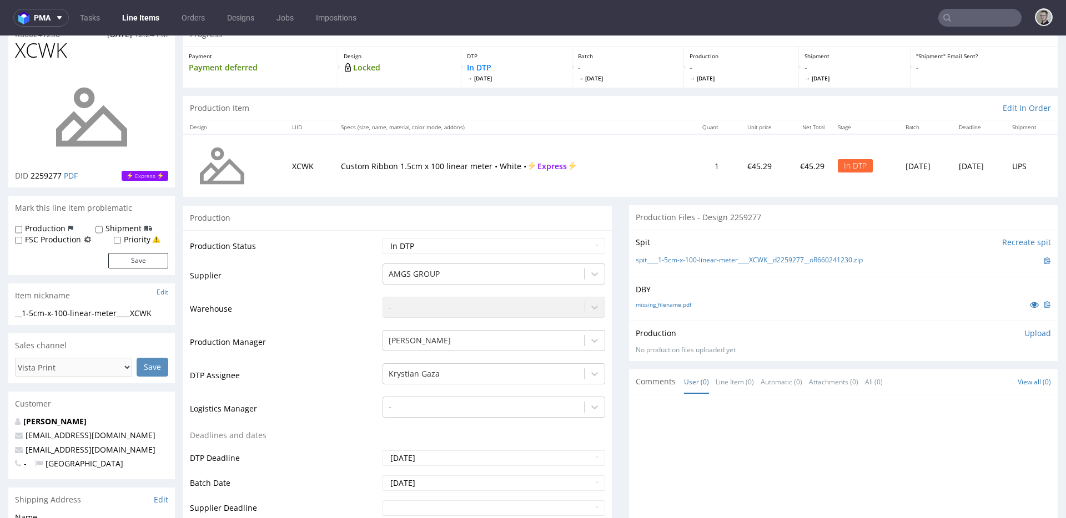
scroll to position [0, 0]
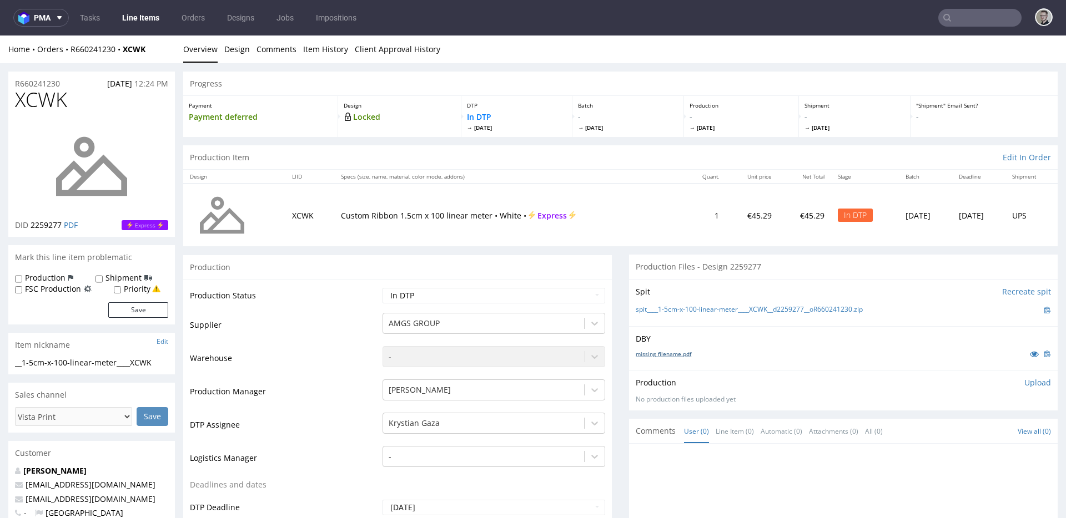
click at [657, 355] on link "missing_filename.pdf" at bounding box center [664, 354] width 56 height 8
click at [711, 310] on link "spit____1-5cm-x-100-linear-meter____XCWK__d2259277__oR660241230.zip" at bounding box center [749, 309] width 227 height 9
click at [1024, 382] on p "Upload" at bounding box center [1037, 382] width 27 height 11
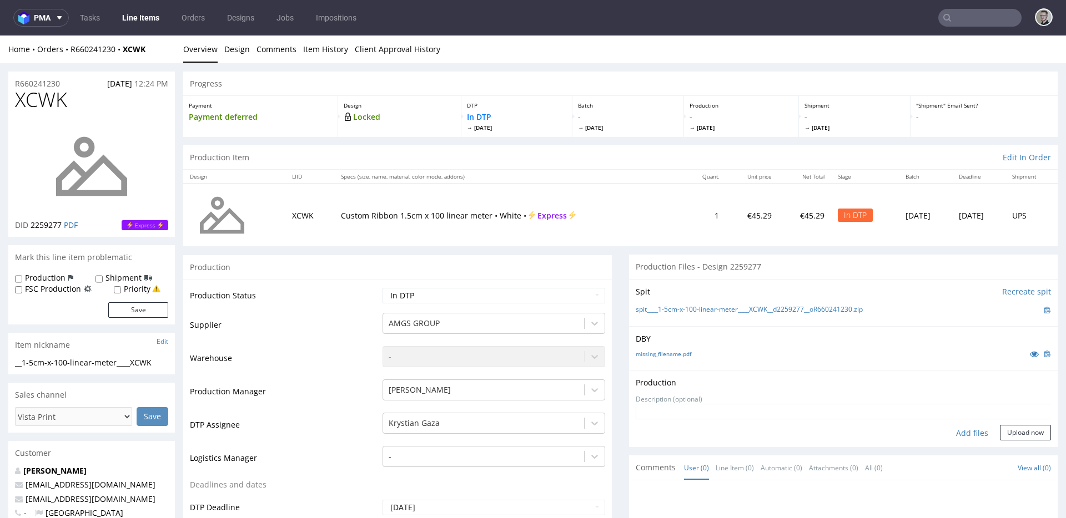
click at [963, 430] on div "Add files" at bounding box center [972, 433] width 56 height 17
type input "C:\fakepath\__1-5cm-x-100-linear-meter____XCWK__d2259277__oR660241230__latest__…"
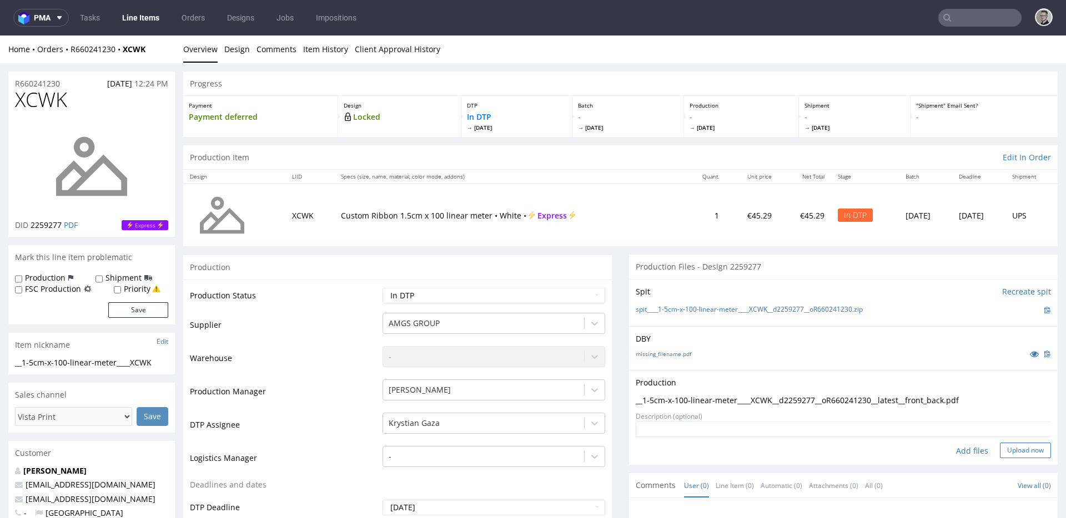
click at [1019, 447] on button "Upload now" at bounding box center [1025, 451] width 51 height 16
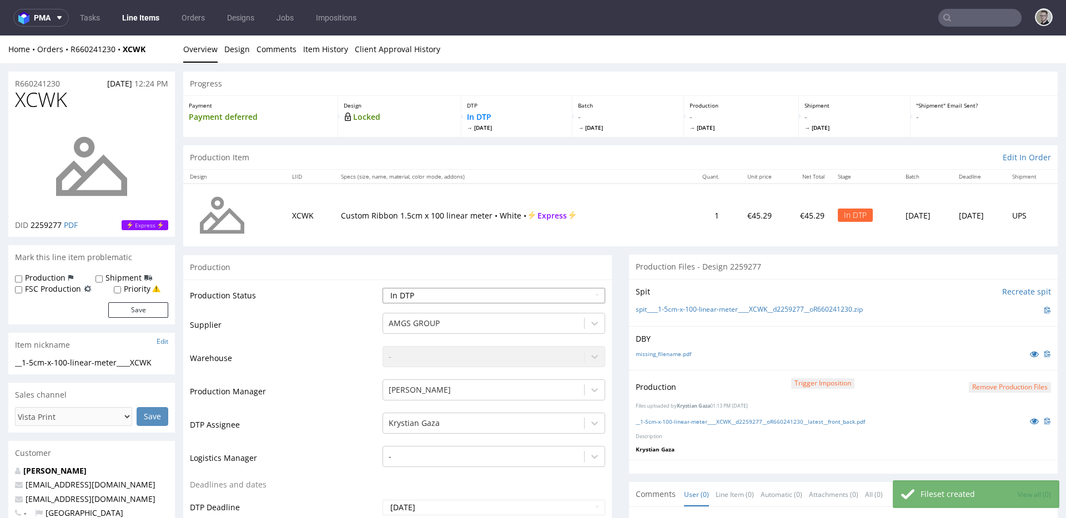
click at [480, 292] on select "Waiting for Artwork Waiting for Diecut Waiting for Mockup Waiting for DTP Waiti…" at bounding box center [493, 296] width 223 height 16
click at [382, 288] on select "Waiting for Artwork Waiting for Diecut Waiting for Mockup Waiting for DTP Waiti…" at bounding box center [493, 296] width 223 height 16
click at [478, 295] on select "Waiting for Artwork Waiting for Diecut Waiting for Mockup Waiting for DTP Waiti…" at bounding box center [493, 296] width 223 height 16
select select "dtp_production_ready"
click at [382, 288] on select "Waiting for Artwork Waiting for Diecut Waiting for Mockup Waiting for DTP Waiti…" at bounding box center [493, 296] width 223 height 16
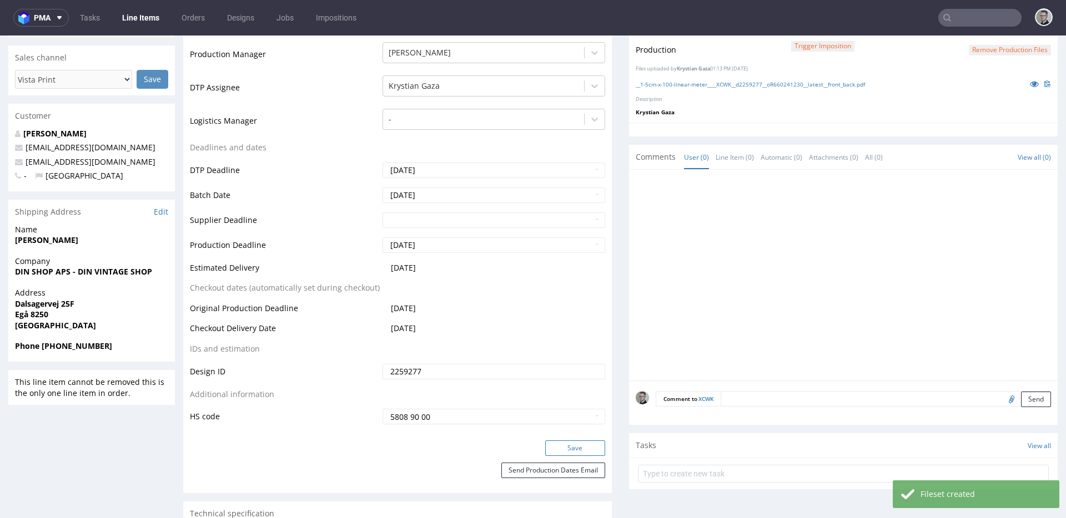
click at [583, 456] on button "Save" at bounding box center [575, 449] width 60 height 16
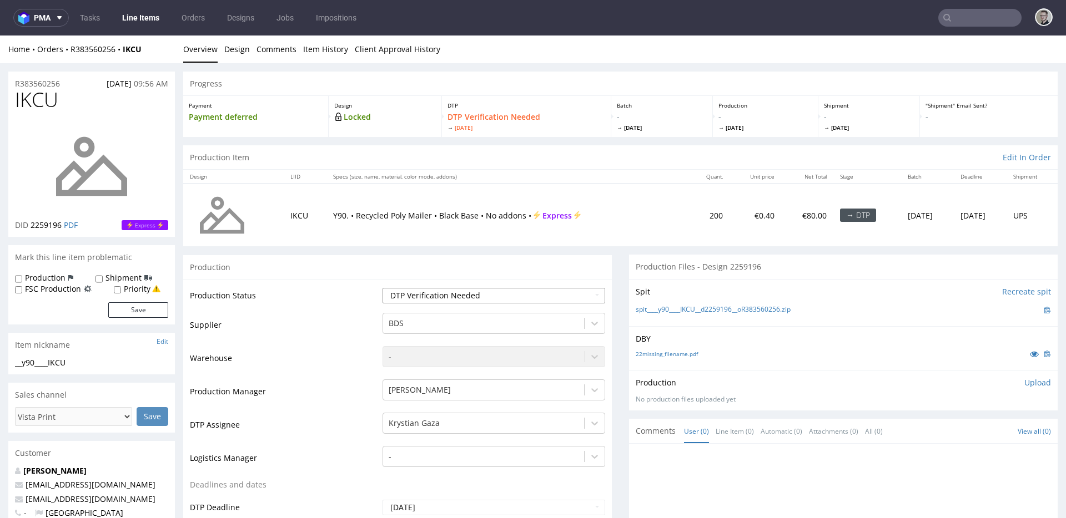
click at [417, 291] on select "Waiting for Artwork Waiting for Diecut Waiting for Mockup Waiting for DTP Waiti…" at bounding box center [493, 296] width 223 height 16
select select "dtp_in_process"
click at [382, 288] on select "Waiting for Artwork Waiting for Diecut Waiting for Mockup Waiting for DTP Waiti…" at bounding box center [493, 296] width 223 height 16
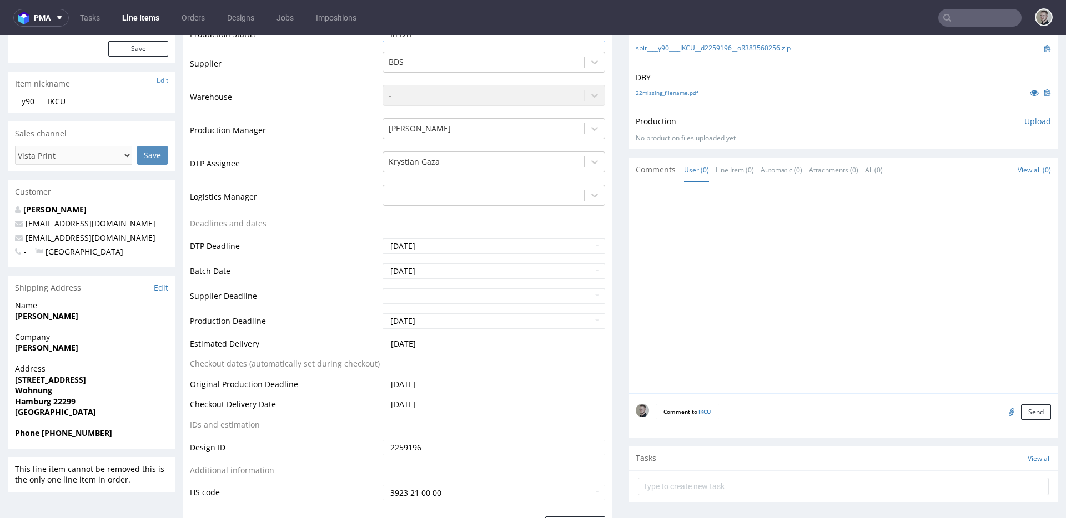
scroll to position [495, 0]
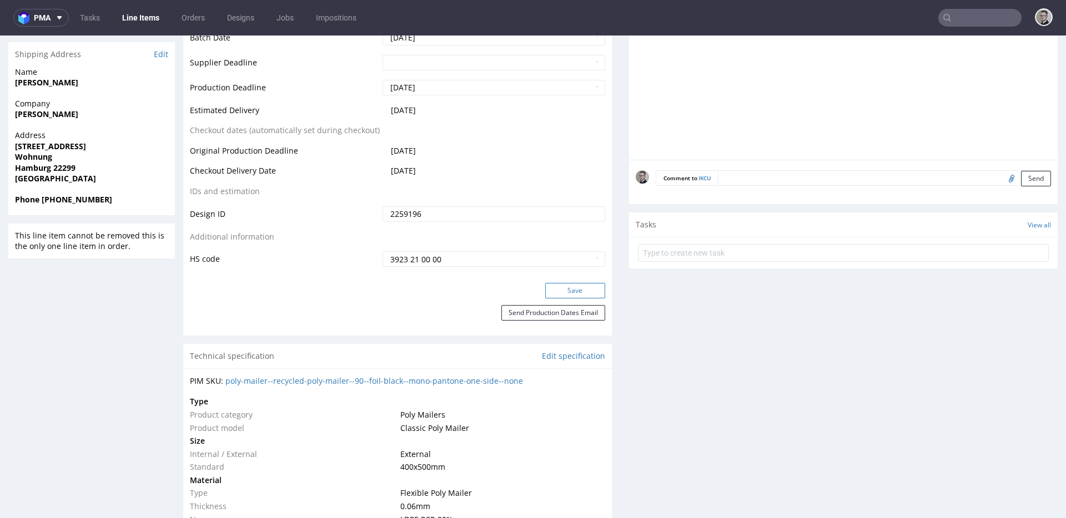
click at [586, 290] on button "Save" at bounding box center [575, 291] width 60 height 16
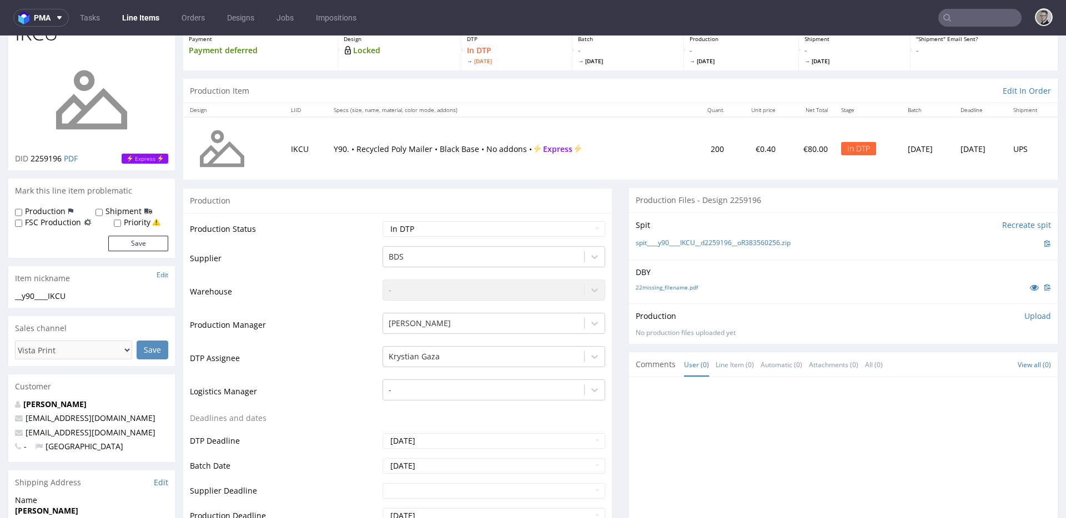
scroll to position [0, 0]
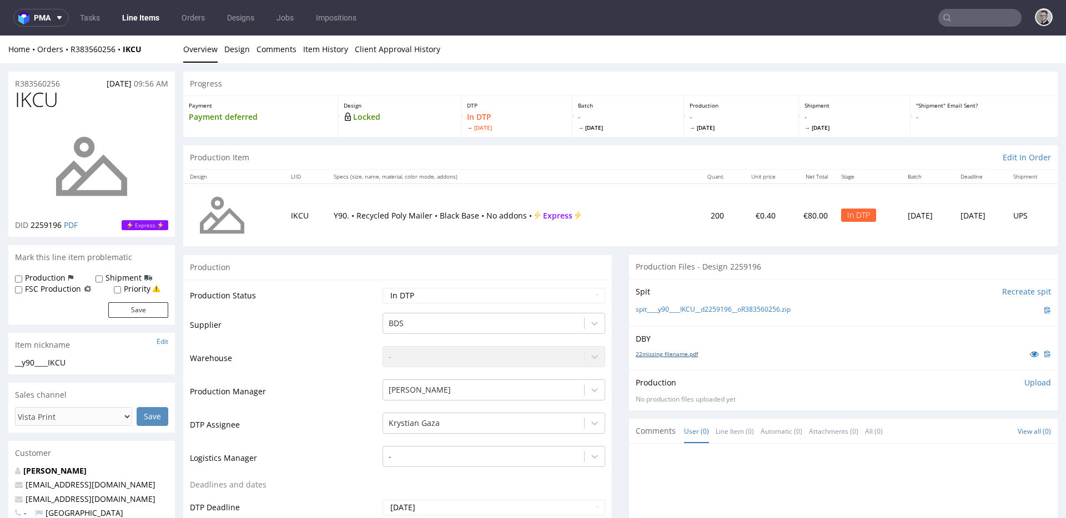
click at [666, 353] on link "22missing_filename.pdf" at bounding box center [667, 354] width 62 height 8
click at [704, 310] on link "spit____y90____IKCU__d2259196__oR383560256.zip" at bounding box center [713, 309] width 155 height 9
click at [56, 278] on label "Production" at bounding box center [45, 278] width 41 height 11
click at [22, 278] on input "Production" at bounding box center [18, 279] width 7 height 9
checkbox input "true"
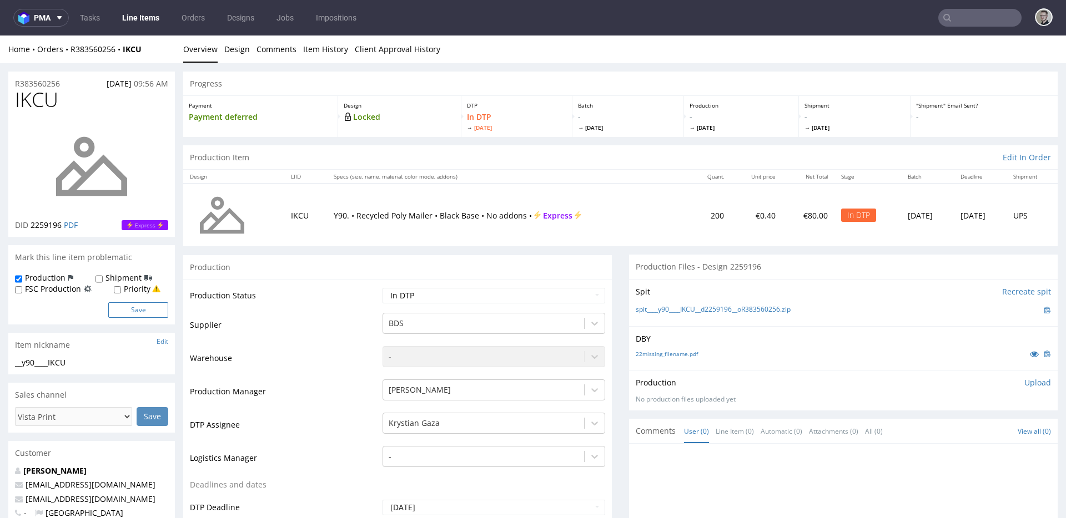
click at [138, 303] on button "Save" at bounding box center [138, 311] width 60 height 16
click at [1024, 380] on p "Upload" at bounding box center [1037, 382] width 27 height 11
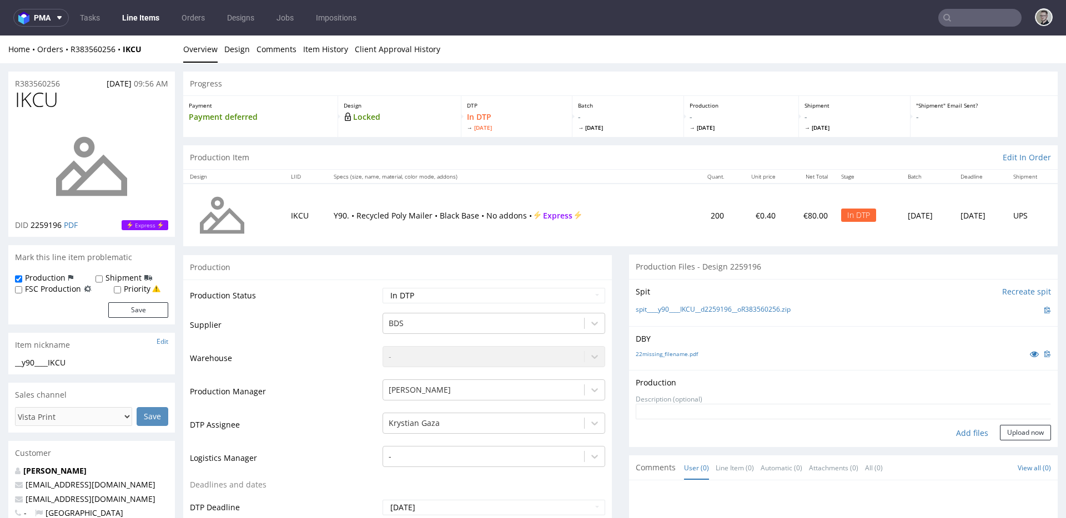
click at [949, 431] on div "Add files" at bounding box center [972, 433] width 56 height 17
type input "C:\fakepath\__y90____IKCU__d2259196__oR383560256__latest__outside.pdf"
click at [1009, 449] on button "Upload now" at bounding box center [1025, 451] width 51 height 16
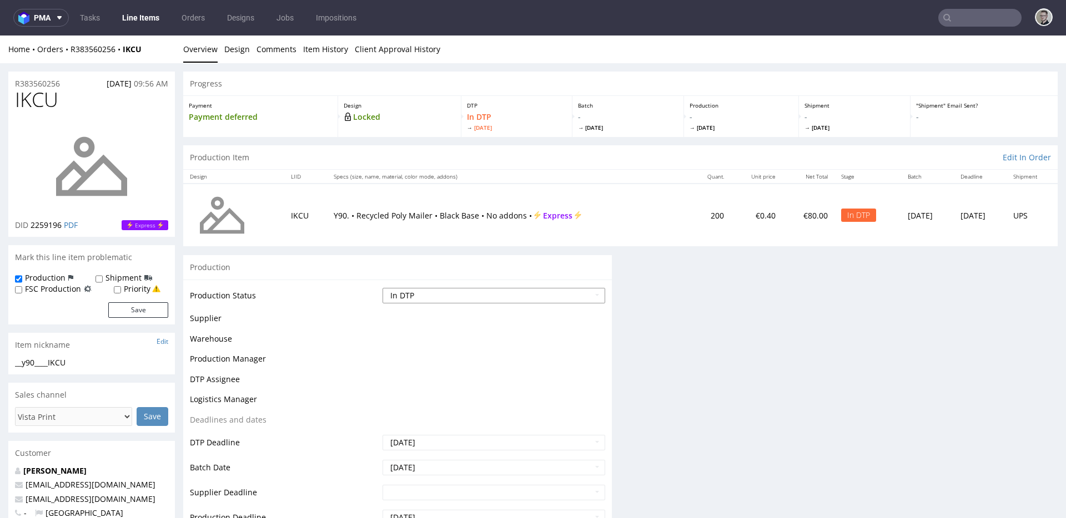
click at [457, 301] on select "Waiting for Artwork Waiting for Diecut Waiting for Mockup Waiting for DTP Waiti…" at bounding box center [493, 296] width 223 height 16
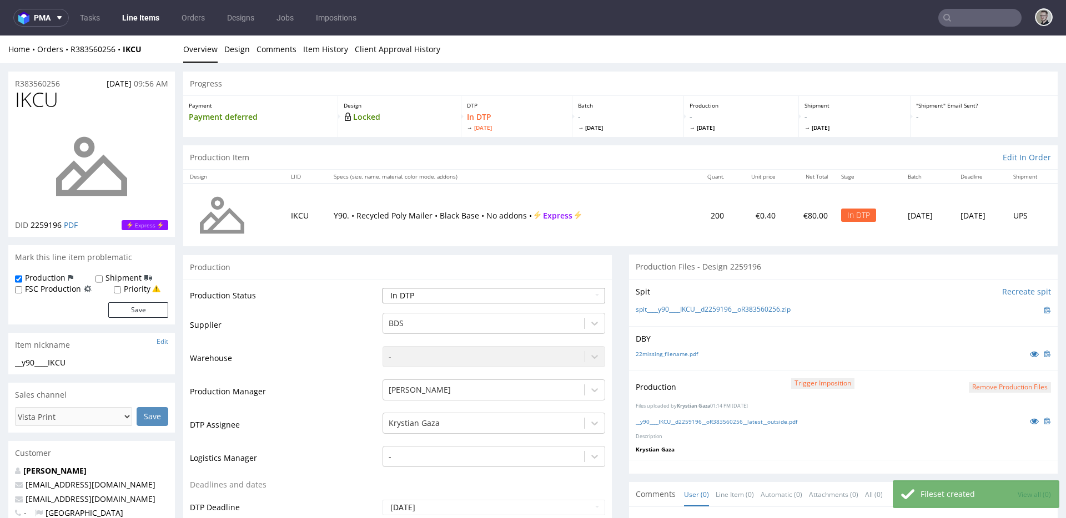
select select "dtp_production_ready"
click at [382, 288] on select "Waiting for Artwork Waiting for Diecut Waiting for Mockup Waiting for DTP Waiti…" at bounding box center [493, 296] width 223 height 16
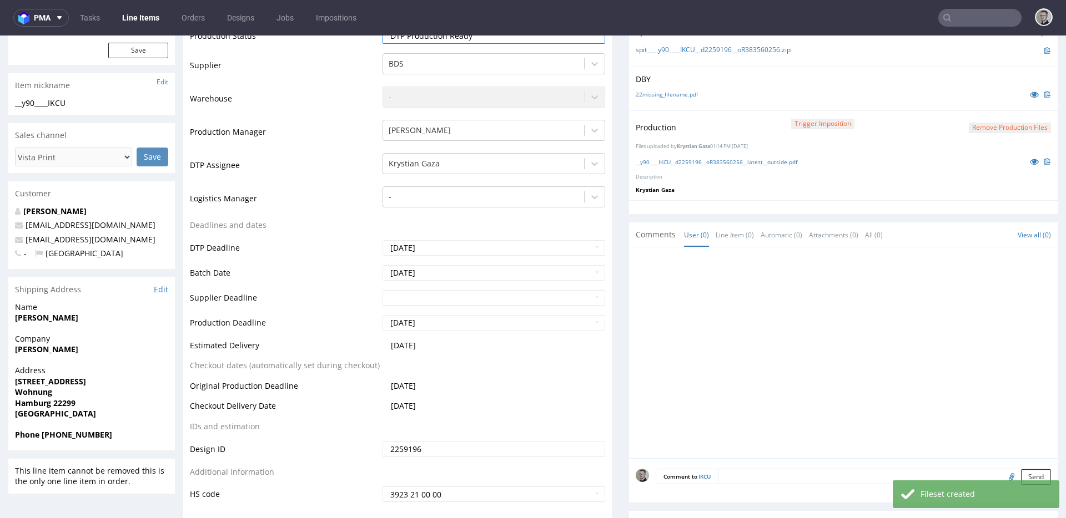
scroll to position [520, 0]
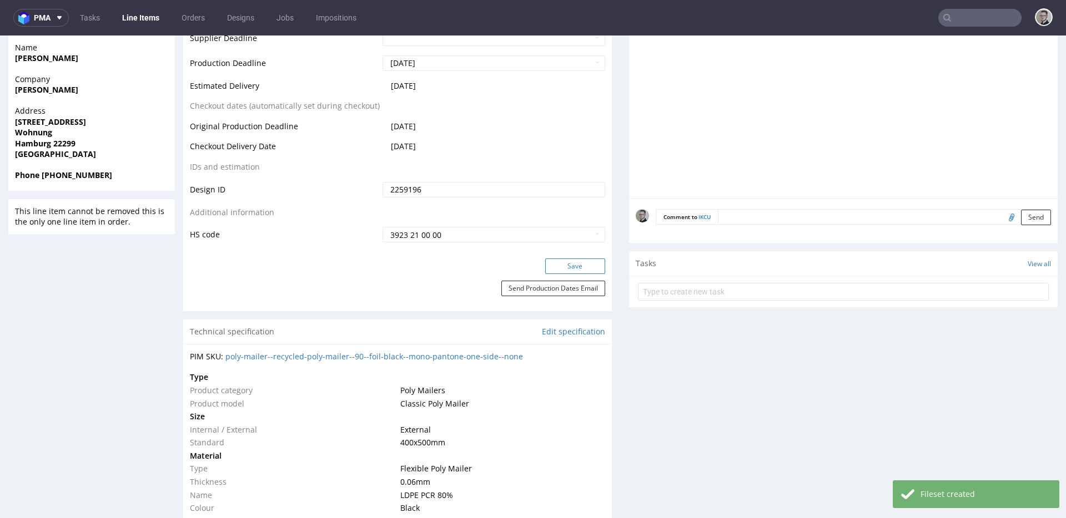
click at [574, 265] on button "Save" at bounding box center [575, 267] width 60 height 16
drag, startPoint x: 785, startPoint y: 215, endPoint x: 797, endPoint y: 216, distance: 11.7
click at [784, 215] on textarea at bounding box center [884, 217] width 333 height 16
paste textarea "Print Color - Pantone White (set as 100% Magenta named Pantone White for design…"
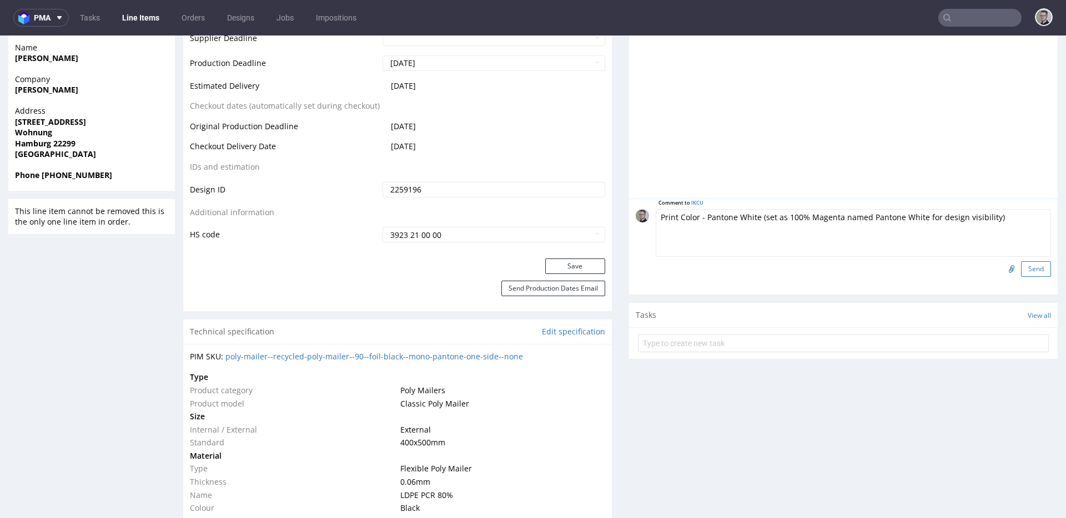
type textarea "Print Color - Pantone White (set as 100% Magenta named Pantone White for design…"
click at [1021, 270] on button "Send" at bounding box center [1036, 269] width 30 height 16
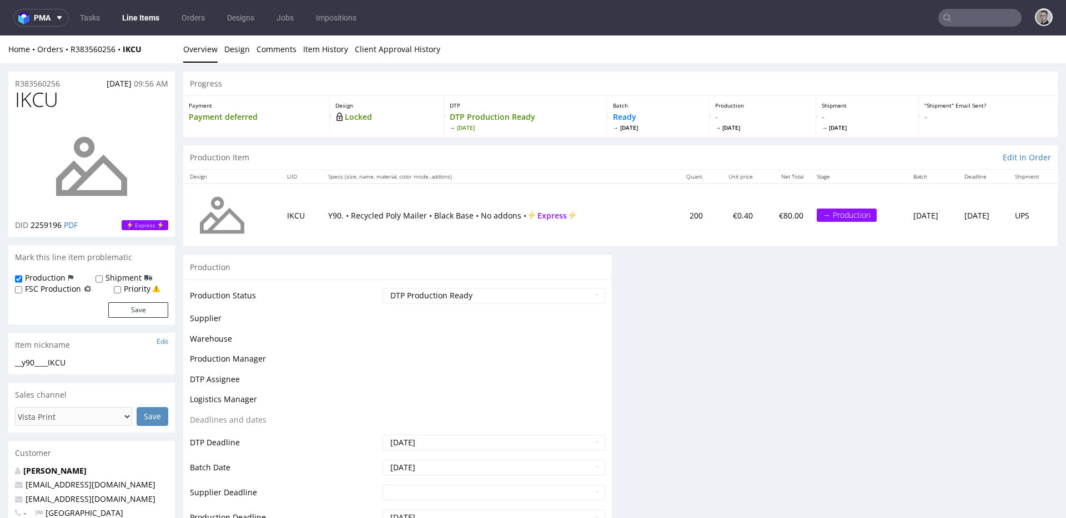
scroll to position [0, 0]
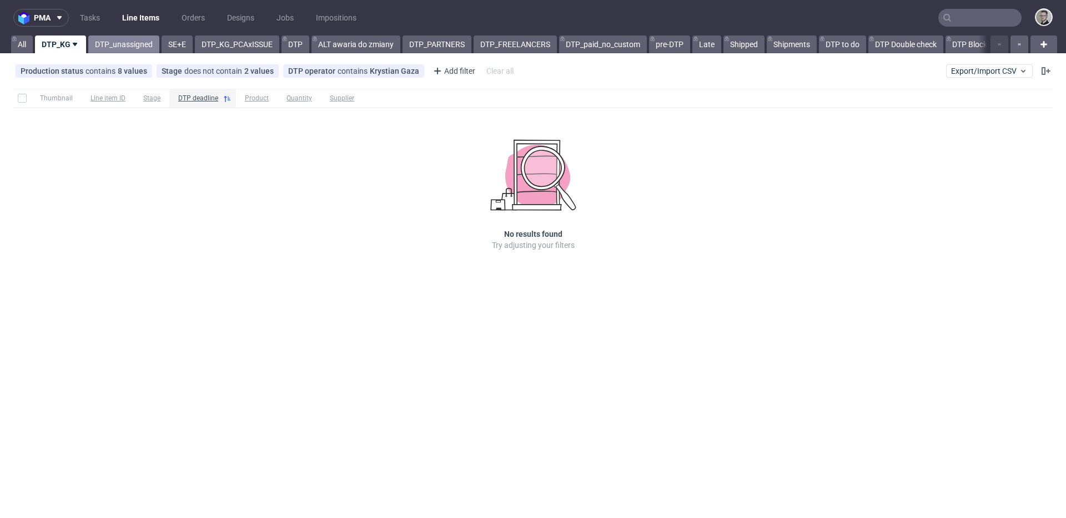
click at [105, 47] on link "DTP_unassigned" at bounding box center [123, 45] width 71 height 18
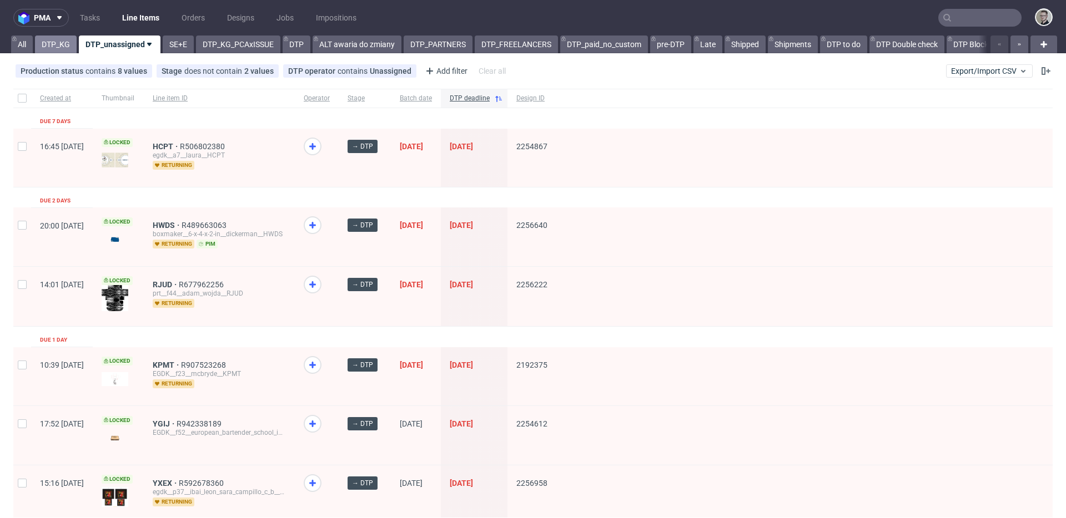
click at [58, 43] on link "DTP_KG" at bounding box center [56, 45] width 42 height 18
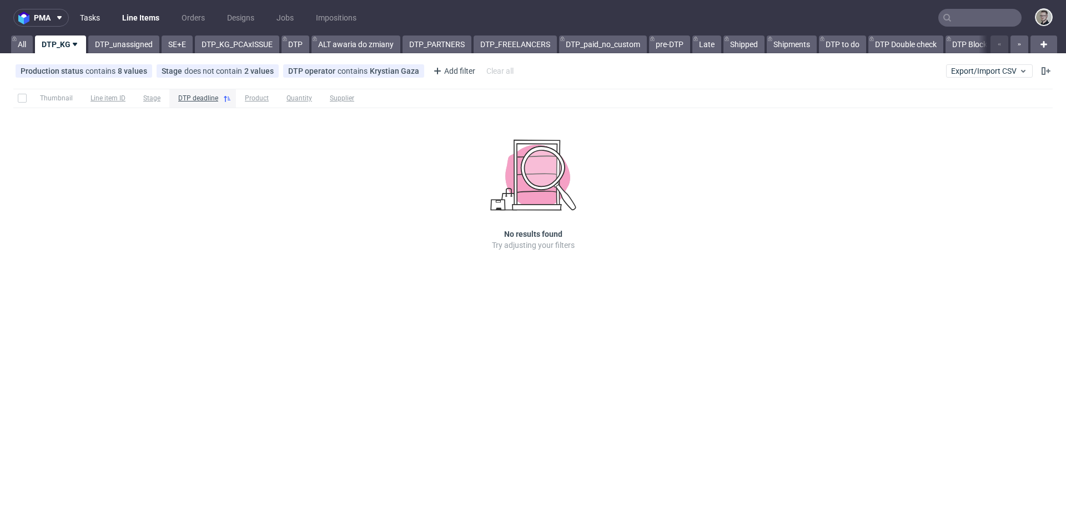
click at [92, 17] on link "Tasks" at bounding box center [89, 18] width 33 height 18
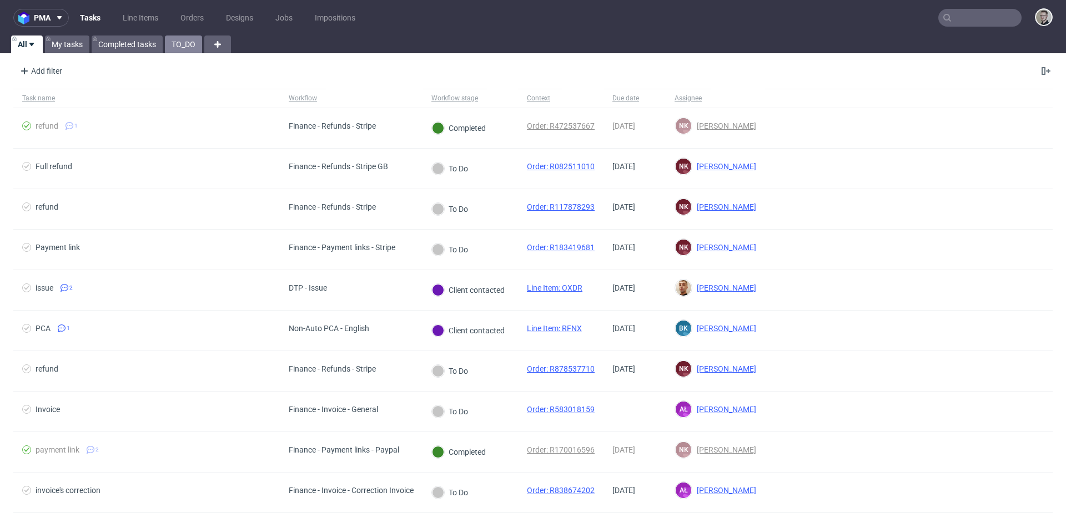
click at [177, 41] on link "TO_DO" at bounding box center [183, 45] width 37 height 18
